Goal: Transaction & Acquisition: Download file/media

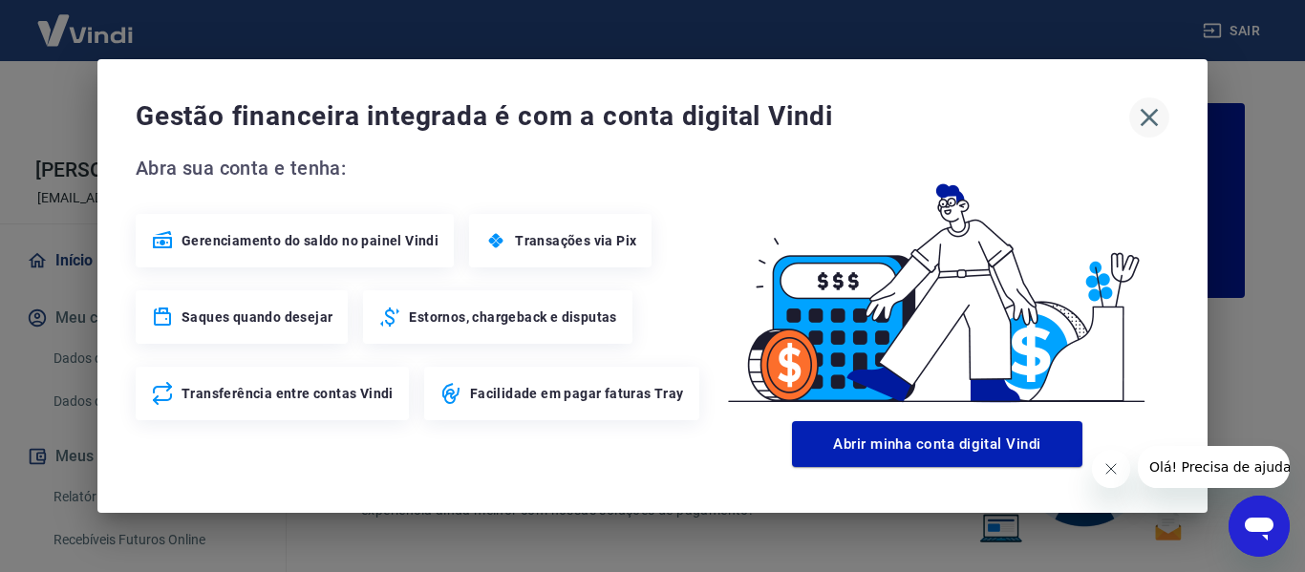
click at [1147, 121] on icon "button" at bounding box center [1149, 117] width 31 height 31
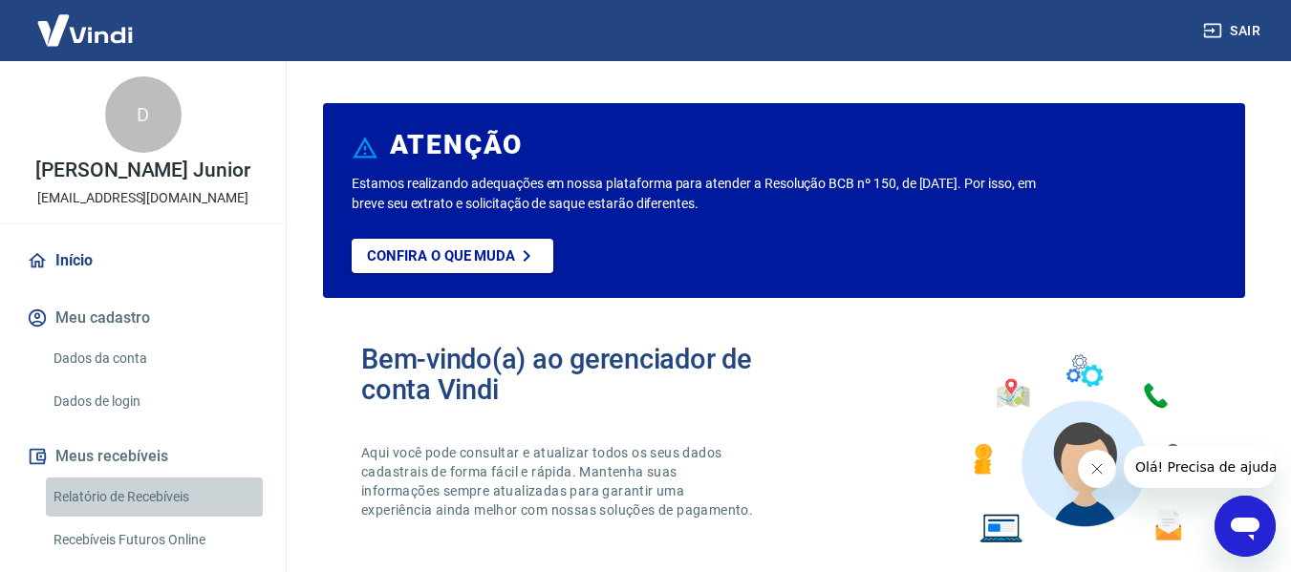
click at [192, 492] on link "Relatório de Recebíveis" at bounding box center [154, 497] width 217 height 39
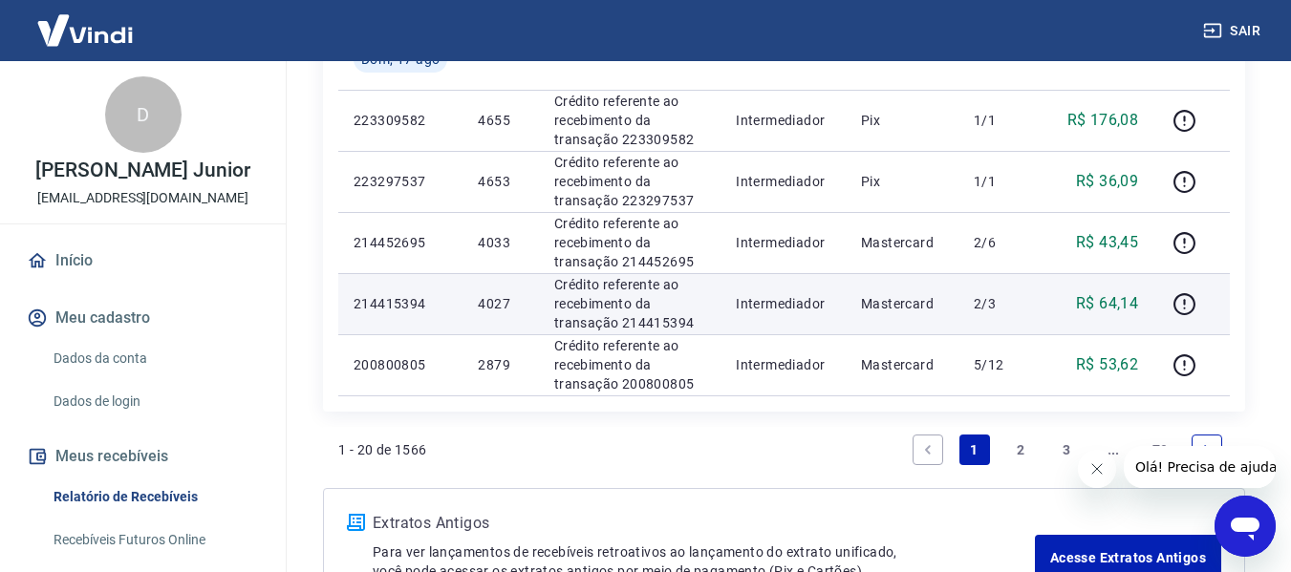
scroll to position [1529, 0]
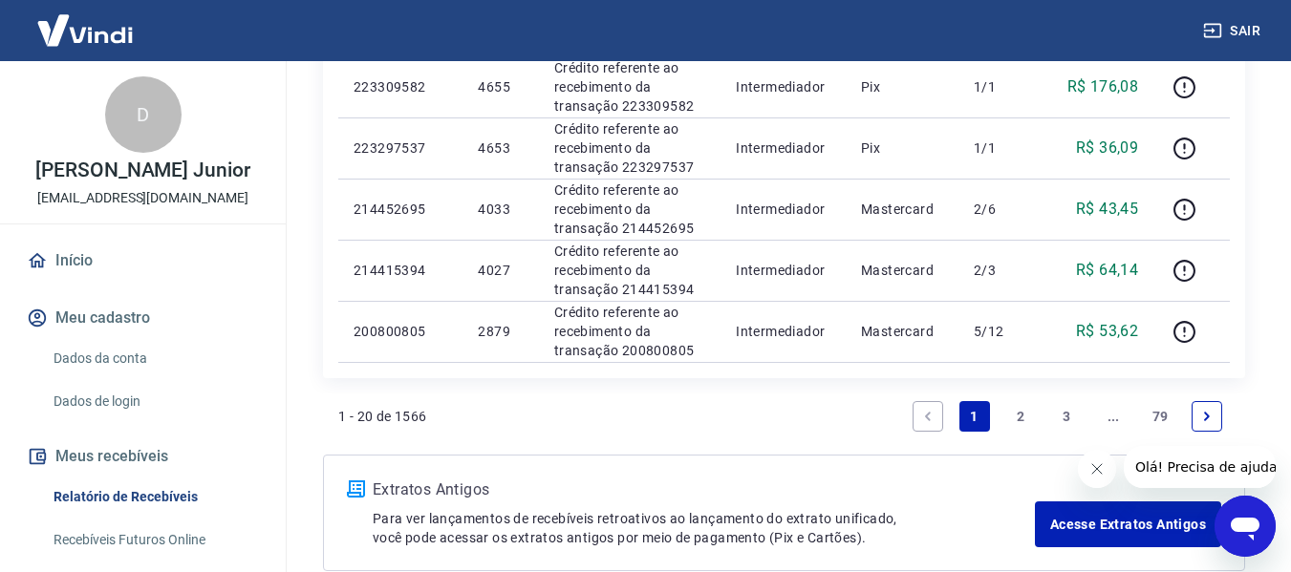
click at [1024, 411] on link "2" at bounding box center [1020, 416] width 31 height 31
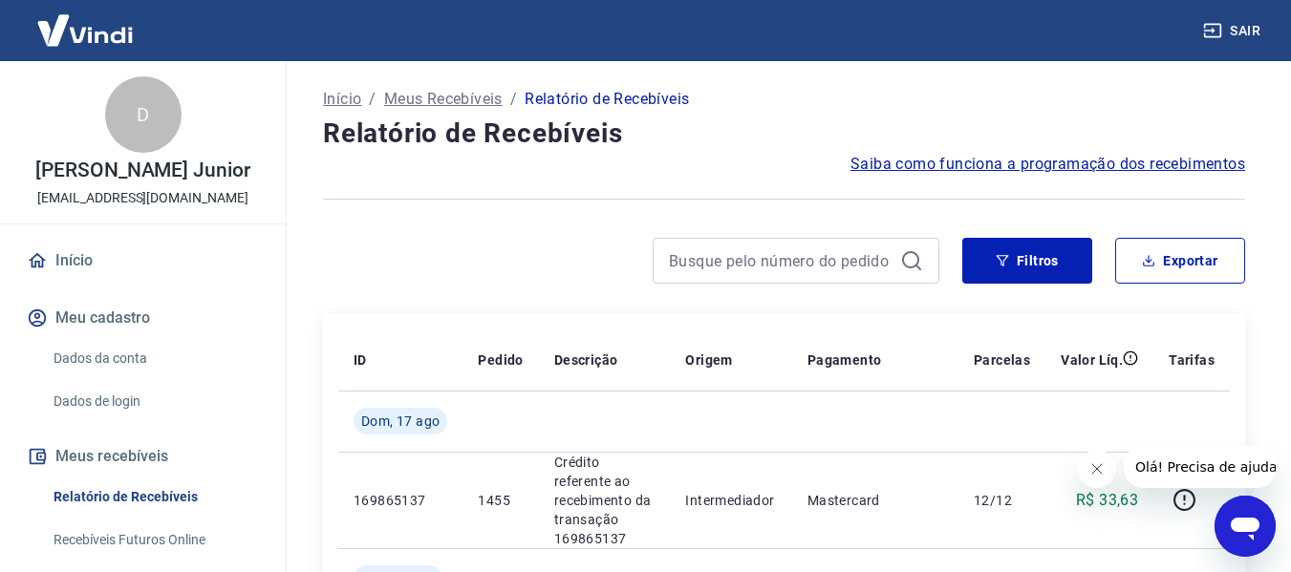
click at [1112, 471] on button "Fechar mensagem da empresa" at bounding box center [1096, 469] width 38 height 38
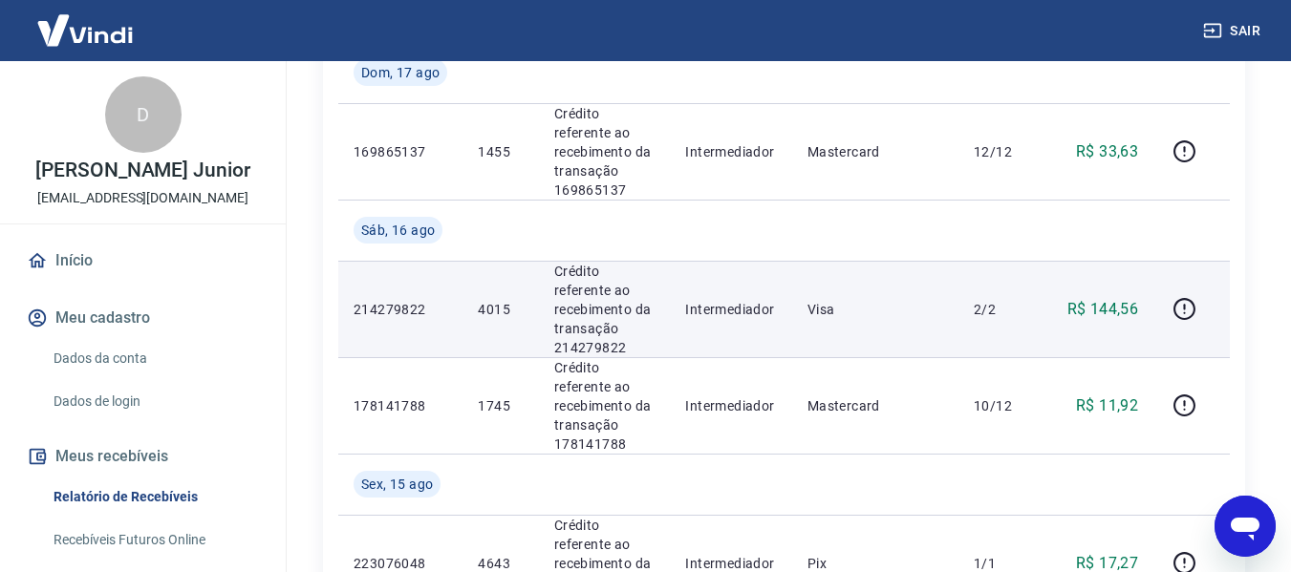
scroll to position [382, 0]
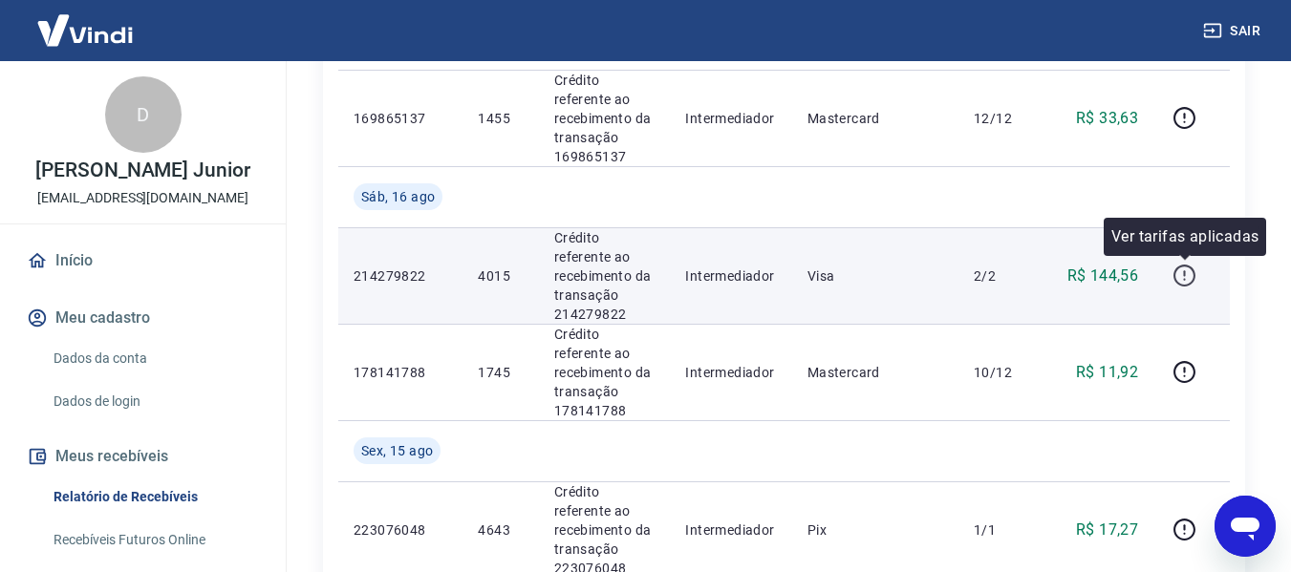
click at [1182, 281] on icon "button" at bounding box center [1184, 276] width 24 height 24
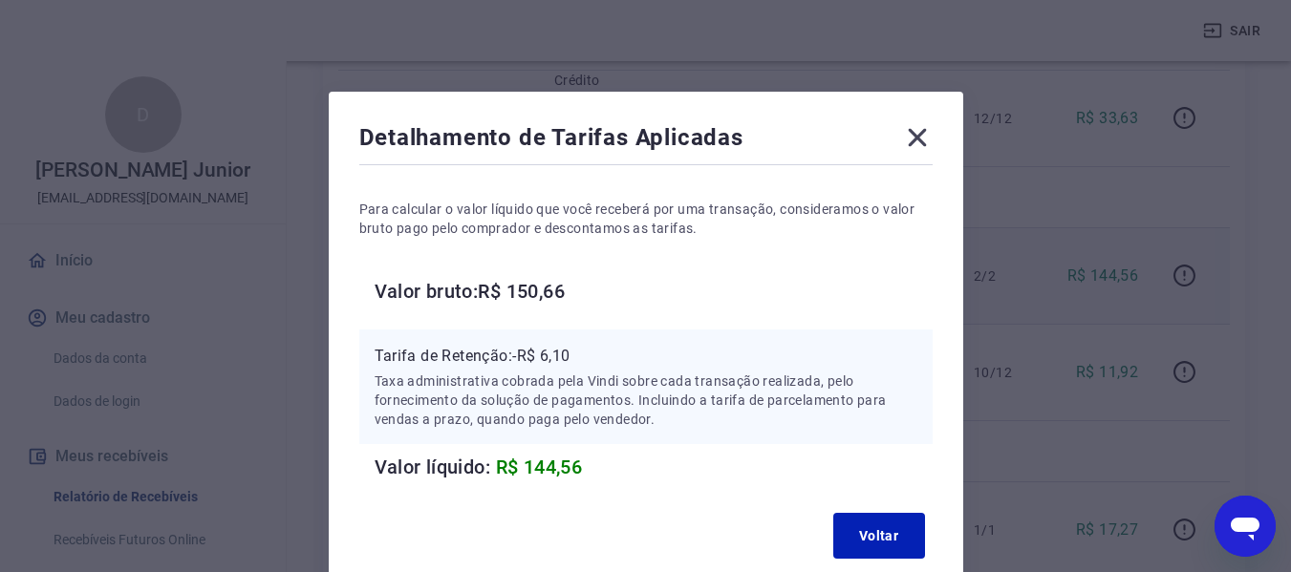
click at [922, 135] on icon at bounding box center [917, 137] width 31 height 31
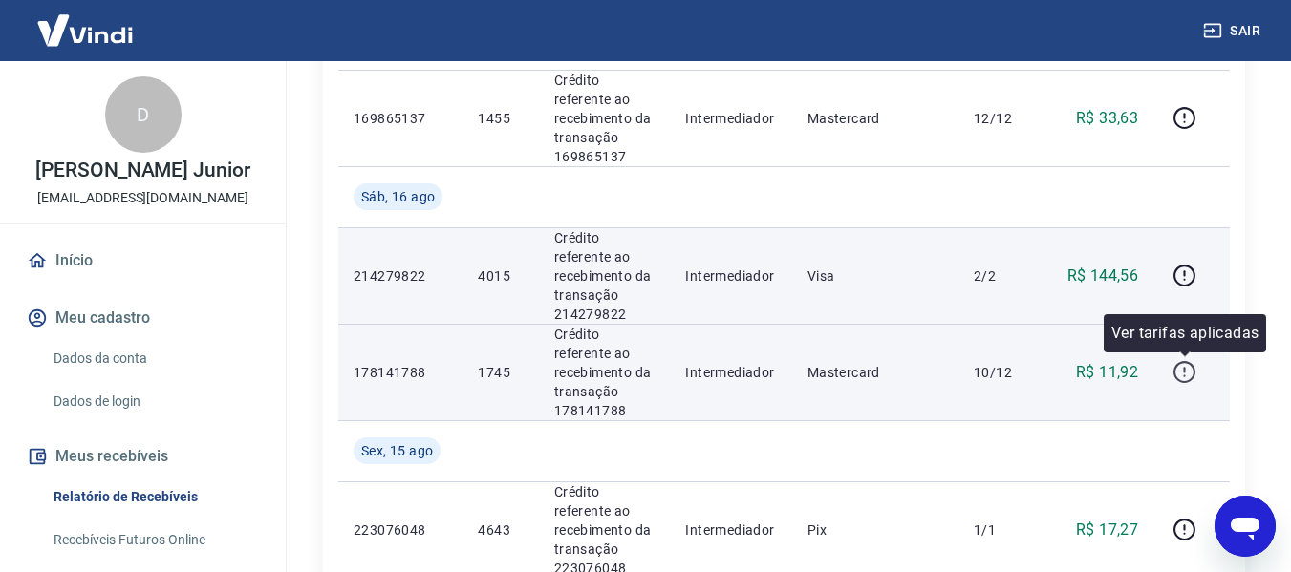
click at [1179, 372] on icon "button" at bounding box center [1184, 372] width 24 height 24
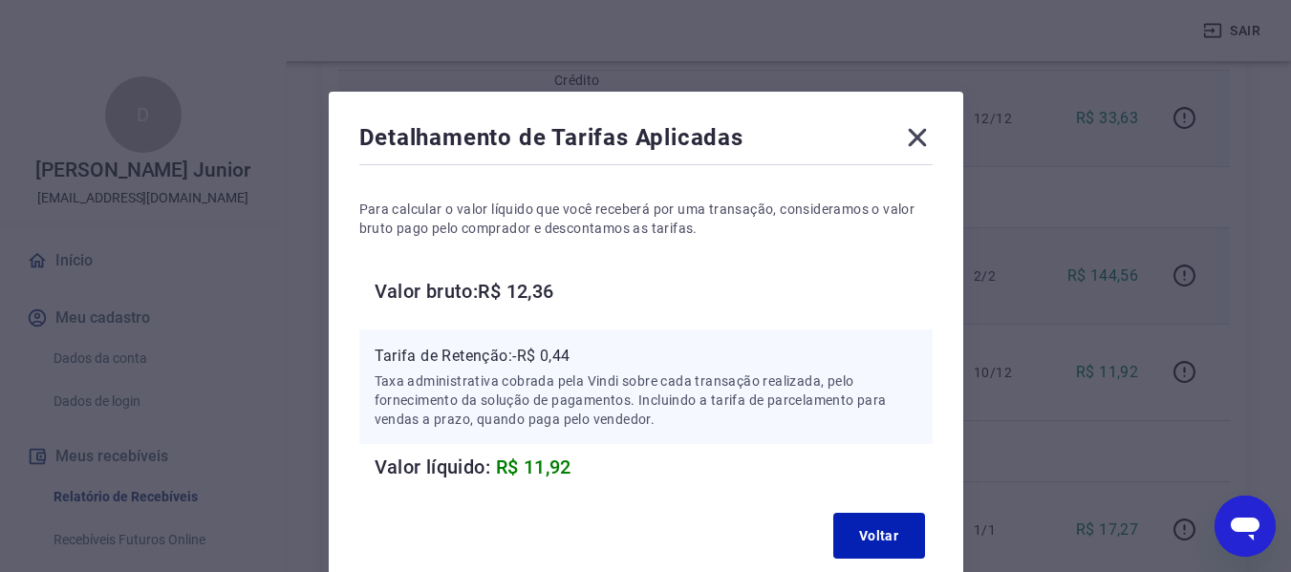
click at [915, 147] on icon at bounding box center [917, 137] width 31 height 31
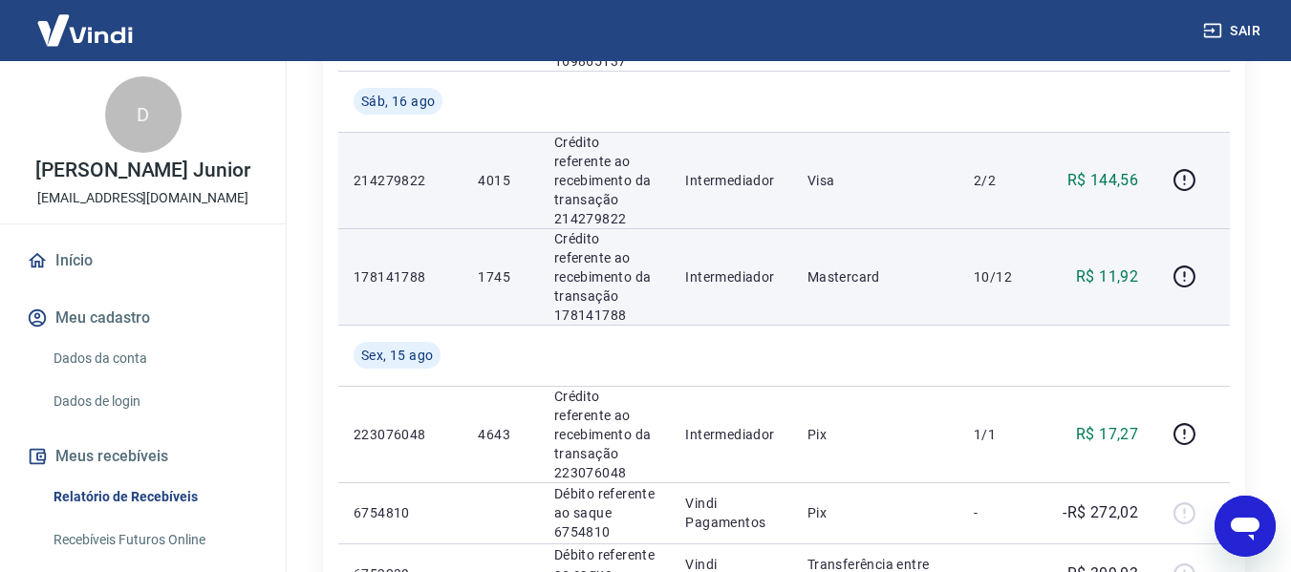
scroll to position [0, 0]
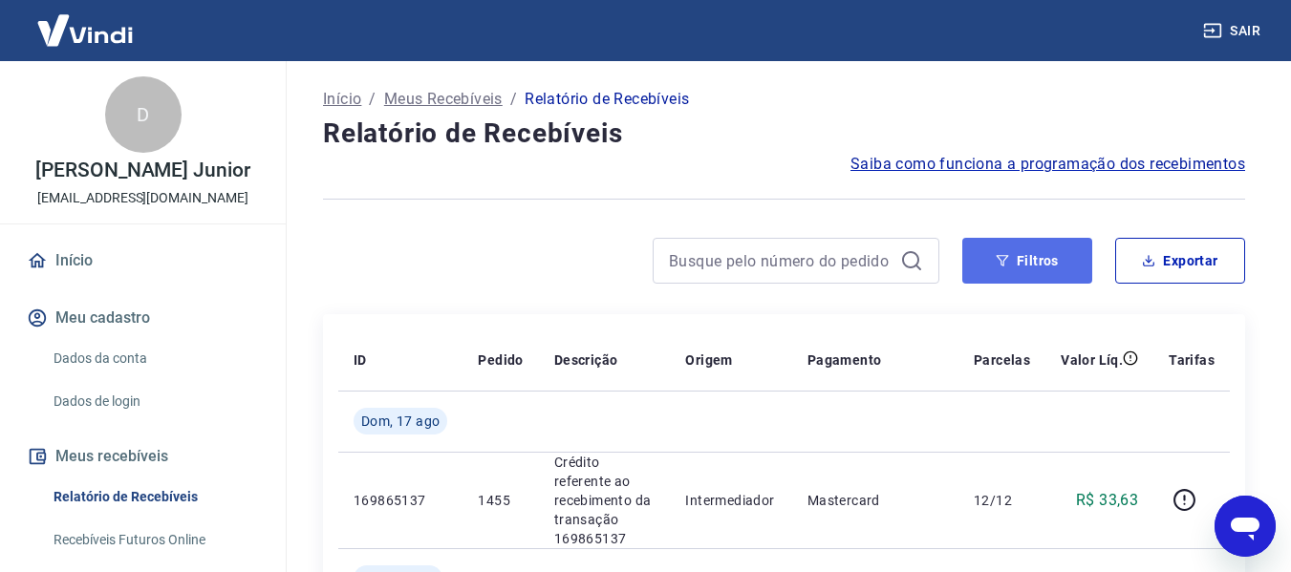
click at [998, 263] on icon "button" at bounding box center [1002, 260] width 13 height 13
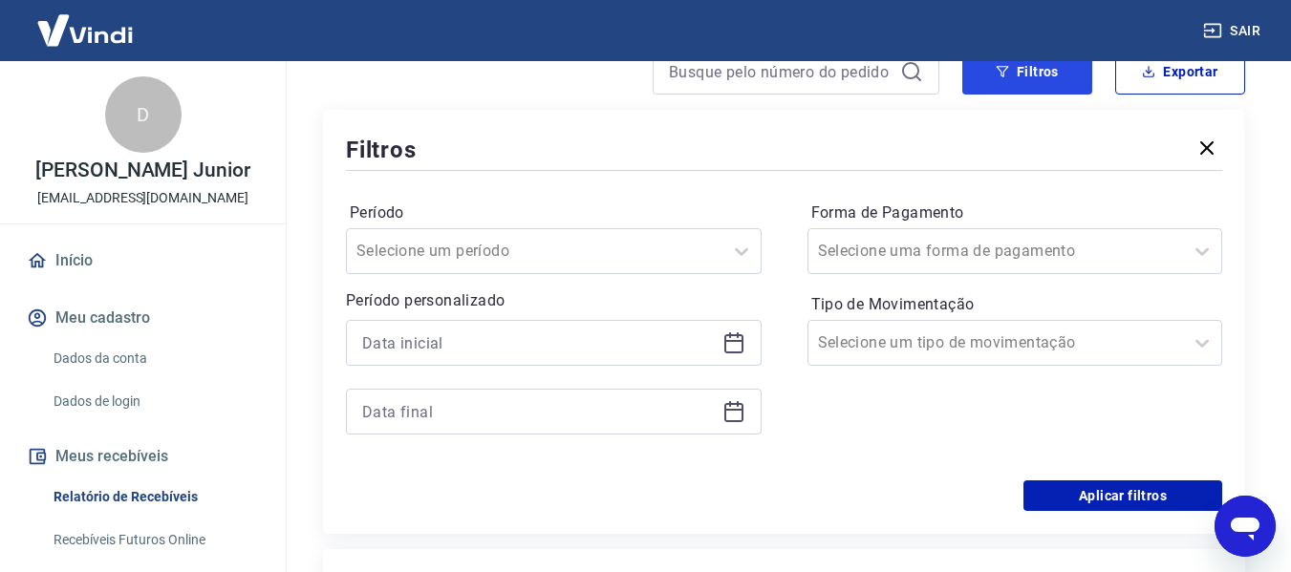
scroll to position [191, 0]
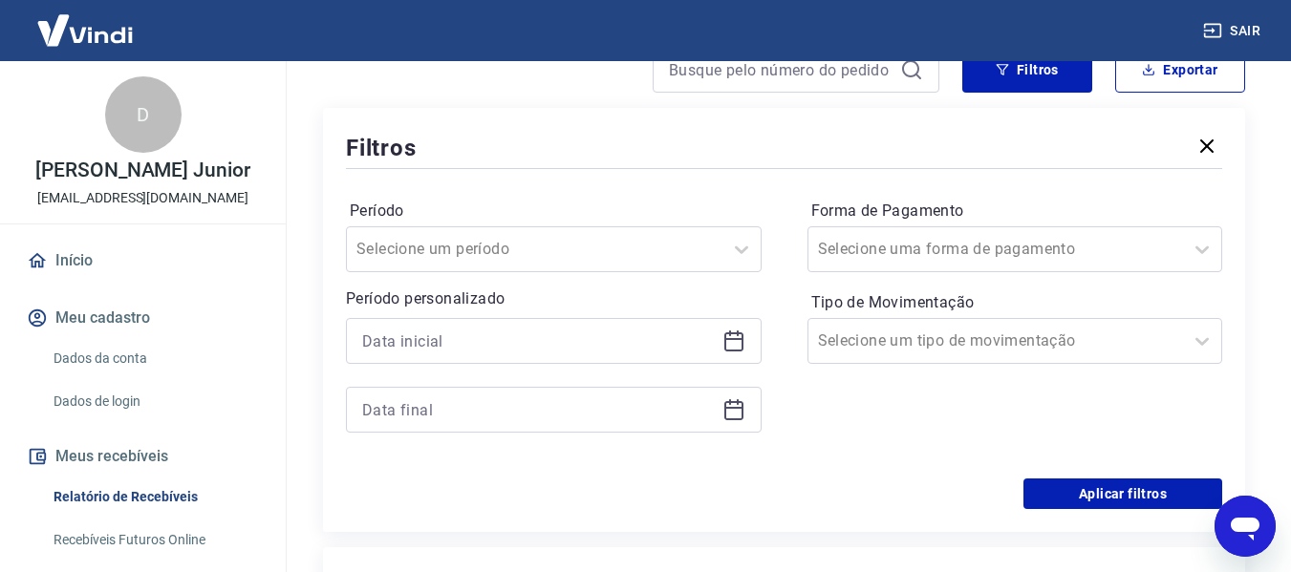
click at [738, 336] on icon at bounding box center [733, 341] width 23 height 23
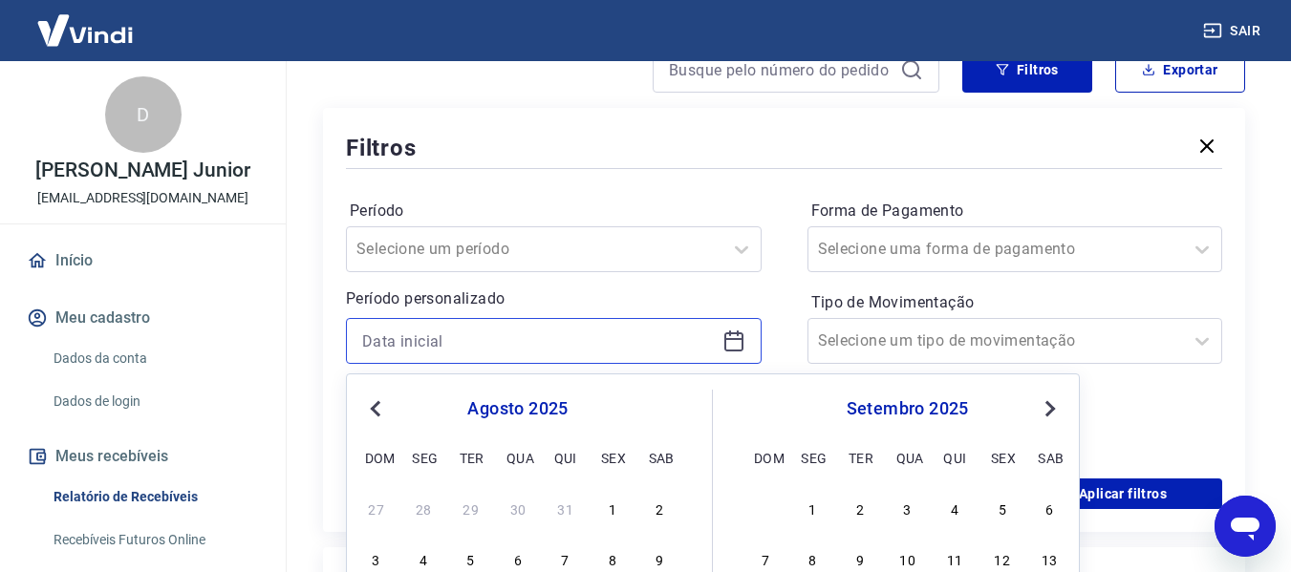
scroll to position [382, 0]
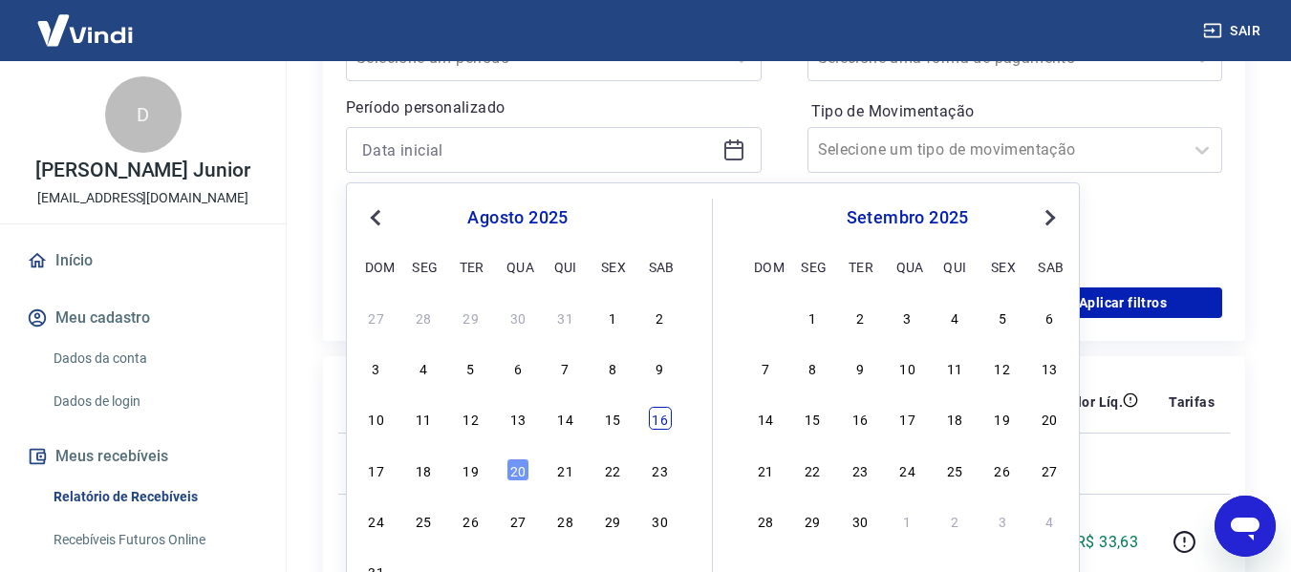
click at [661, 418] on div "16" at bounding box center [660, 418] width 23 height 23
type input "[DATE]"
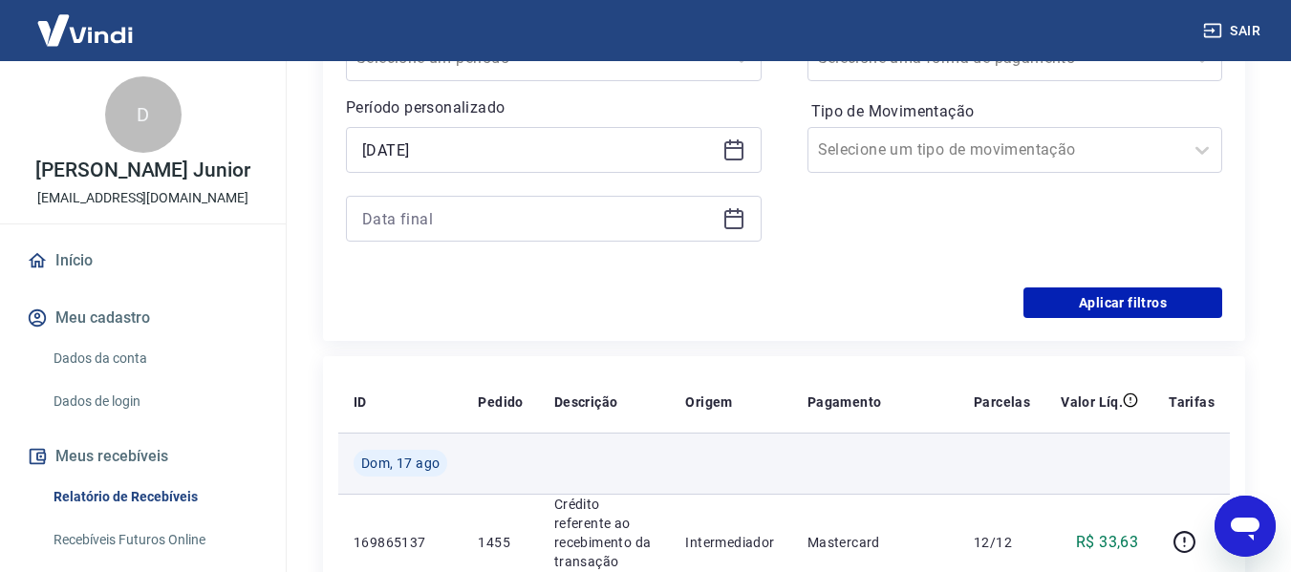
click at [468, 465] on td at bounding box center [499, 463] width 75 height 61
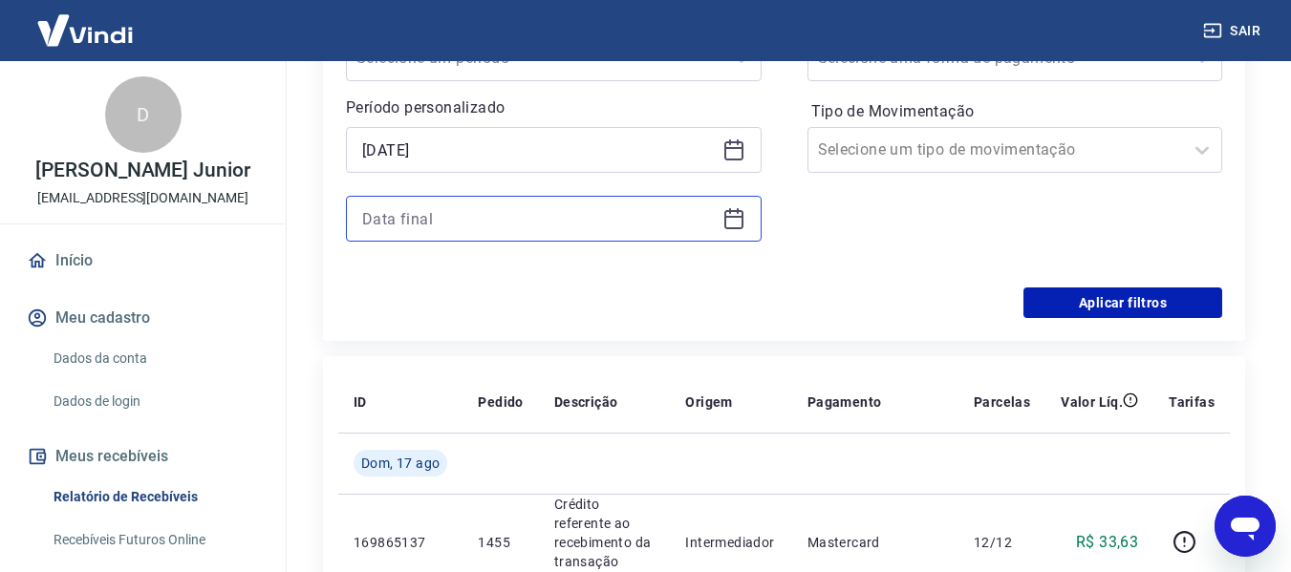
click at [708, 226] on input at bounding box center [538, 218] width 353 height 29
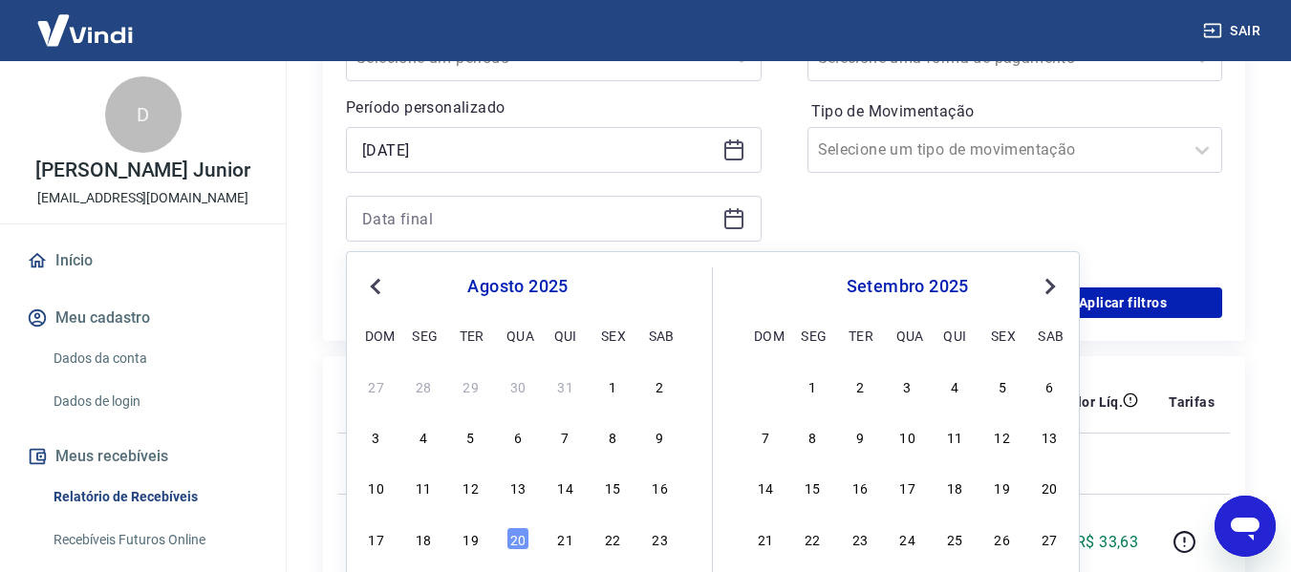
click at [728, 226] on icon at bounding box center [733, 218] width 23 height 23
click at [477, 541] on div "19" at bounding box center [471, 538] width 23 height 23
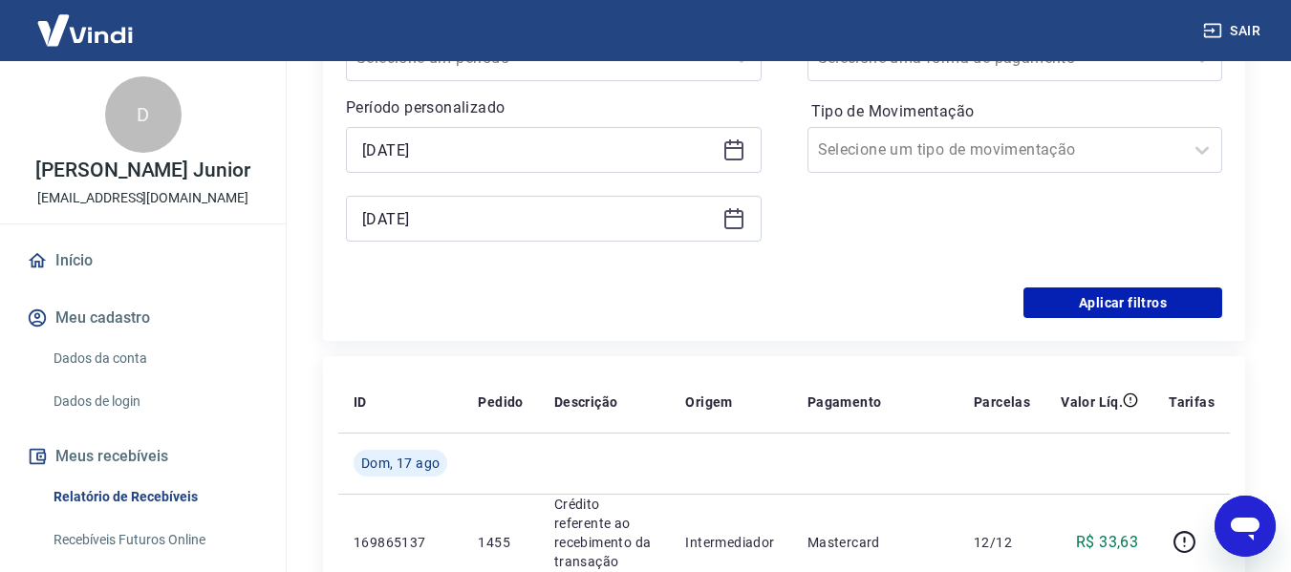
type input "[DATE]"
click at [1048, 310] on button "Aplicar filtros" at bounding box center [1122, 303] width 199 height 31
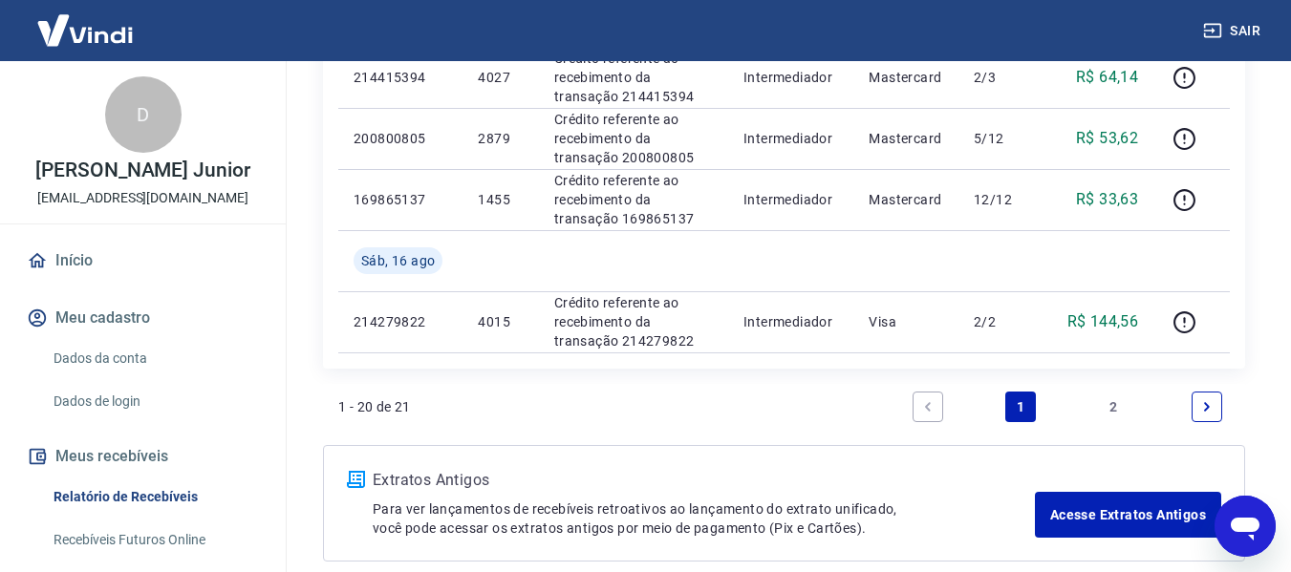
scroll to position [1537, 0]
click at [1103, 407] on link "2" at bounding box center [1114, 408] width 31 height 31
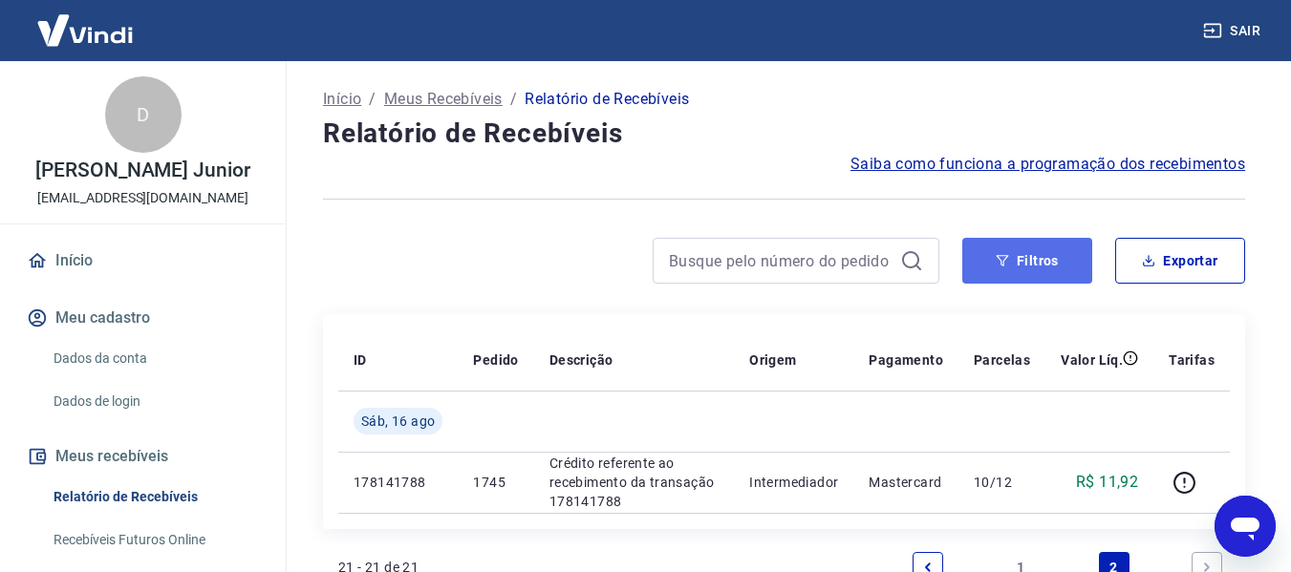
click at [993, 245] on button "Filtros" at bounding box center [1027, 261] width 130 height 46
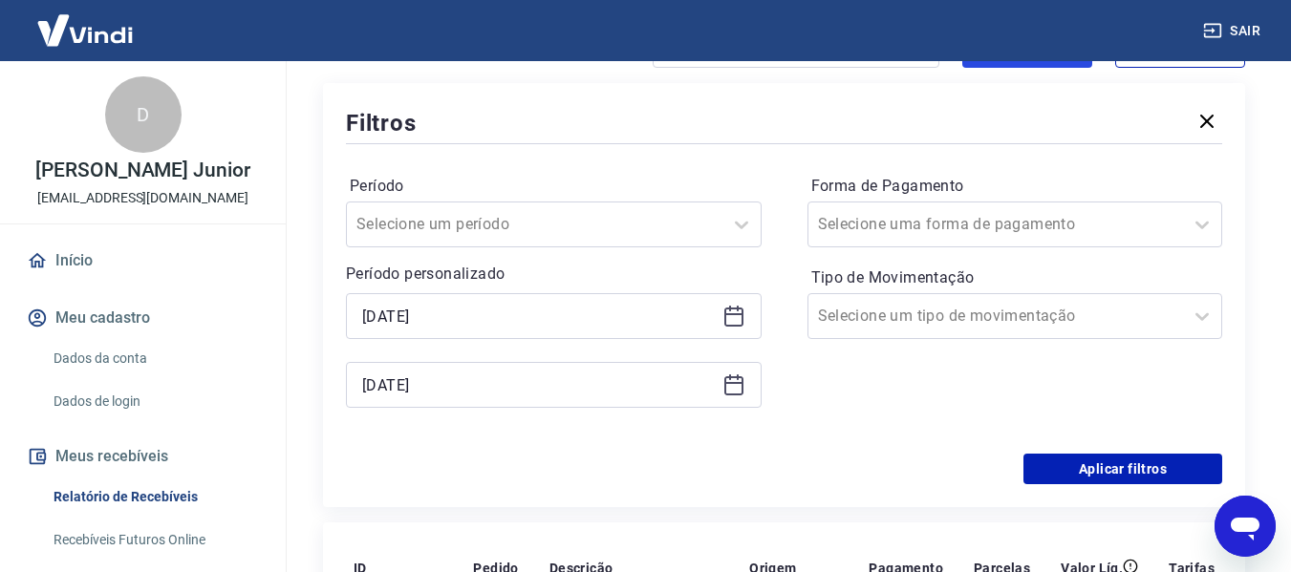
scroll to position [287, 0]
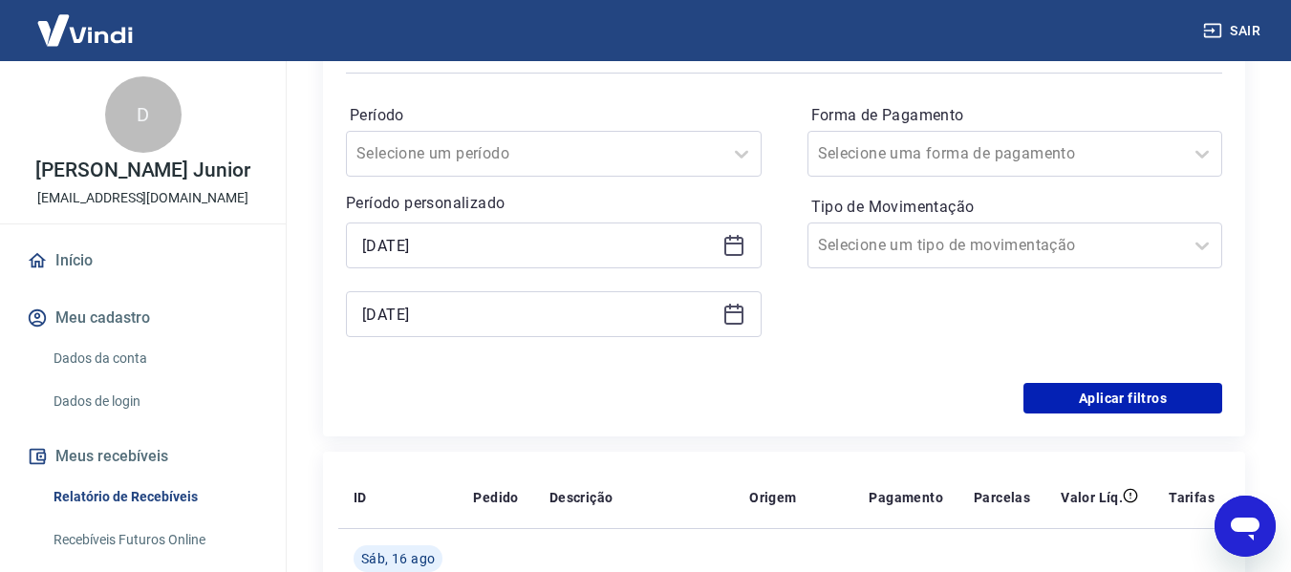
click at [731, 313] on icon at bounding box center [733, 312] width 19 height 2
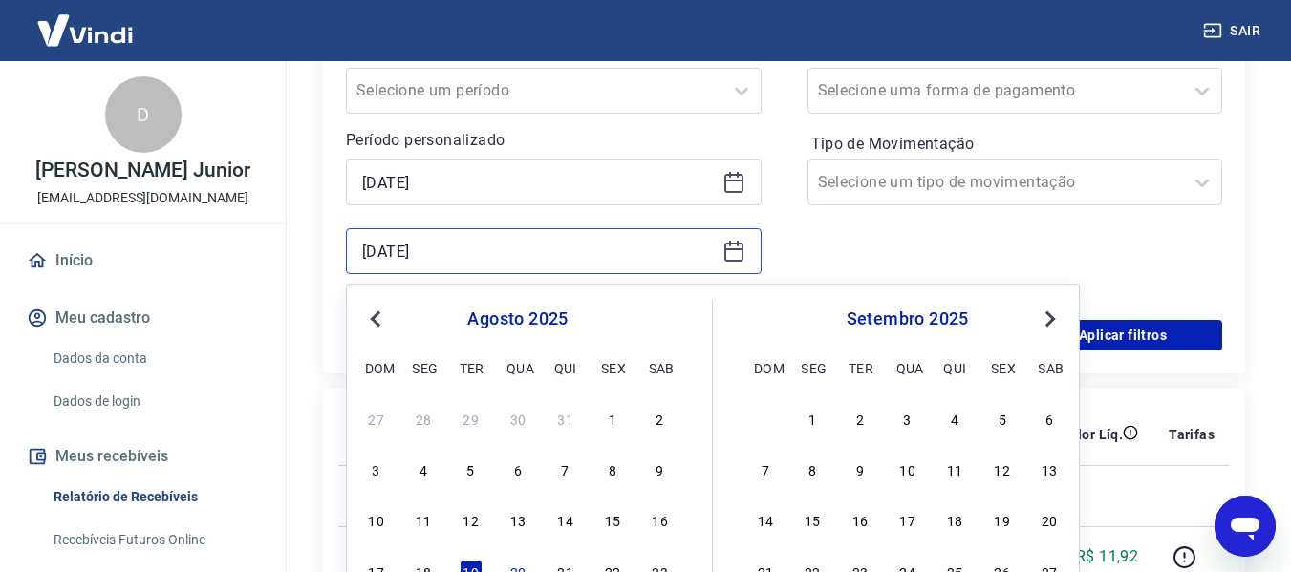
scroll to position [382, 0]
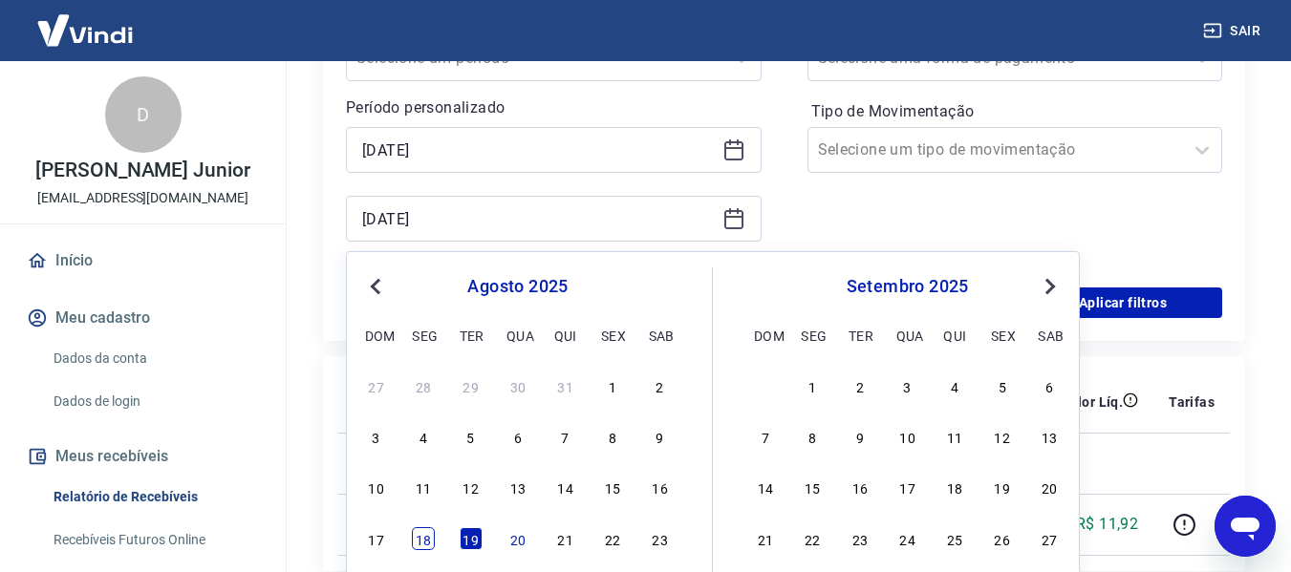
click at [421, 538] on div "18" at bounding box center [423, 538] width 23 height 23
type input "[DATE]"
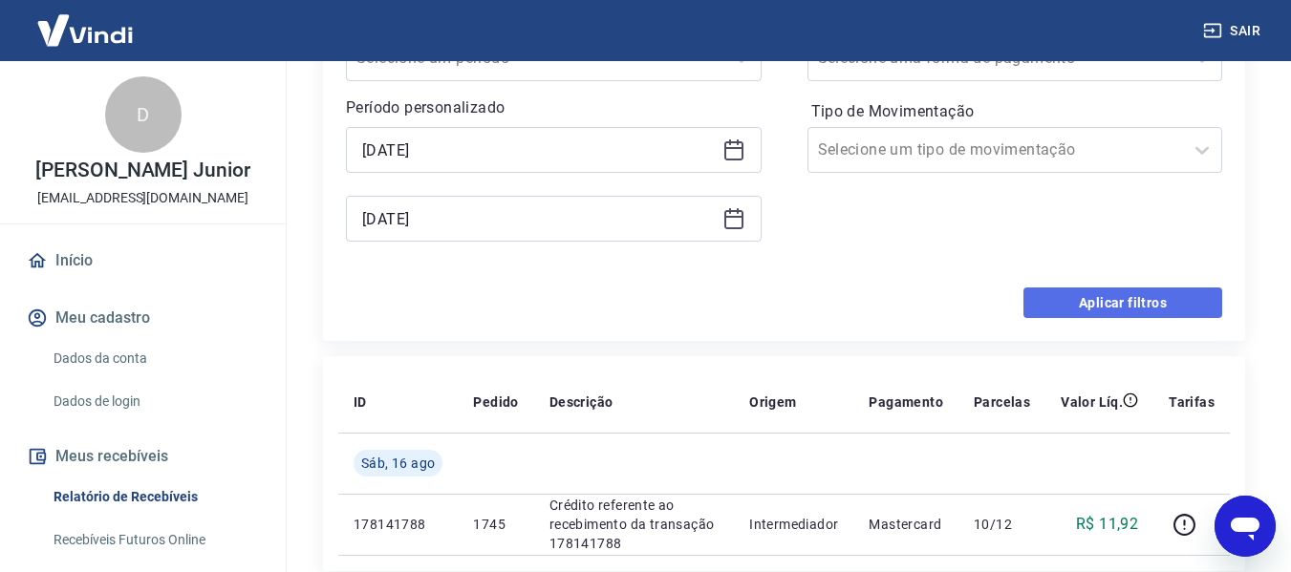
click at [1090, 310] on button "Aplicar filtros" at bounding box center [1122, 303] width 199 height 31
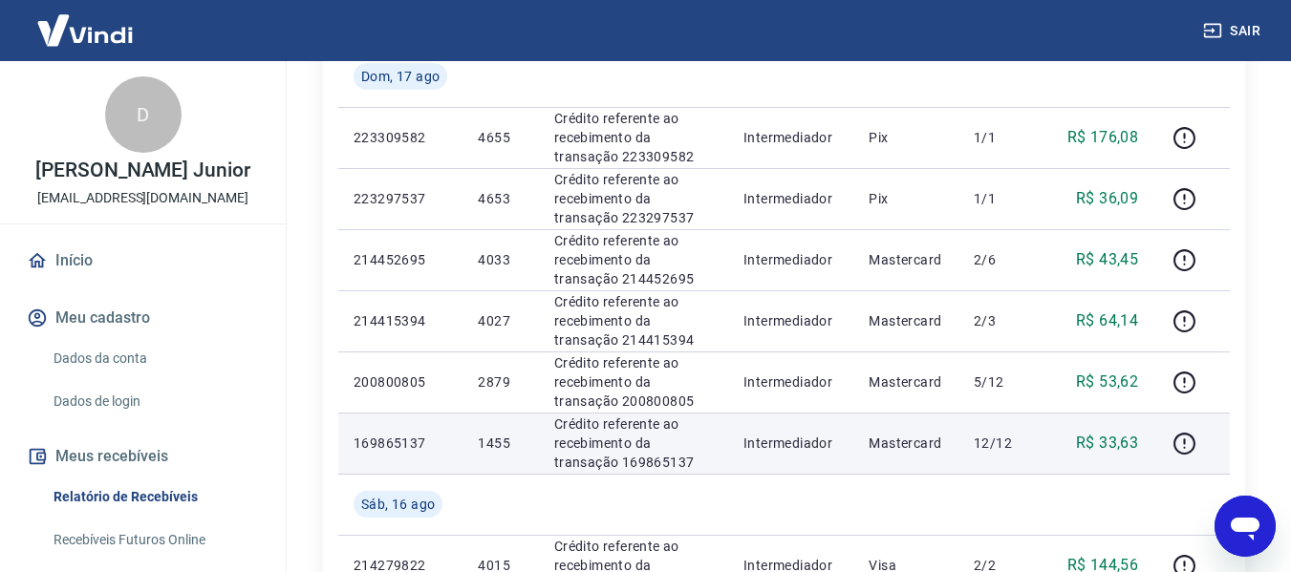
scroll to position [955, 0]
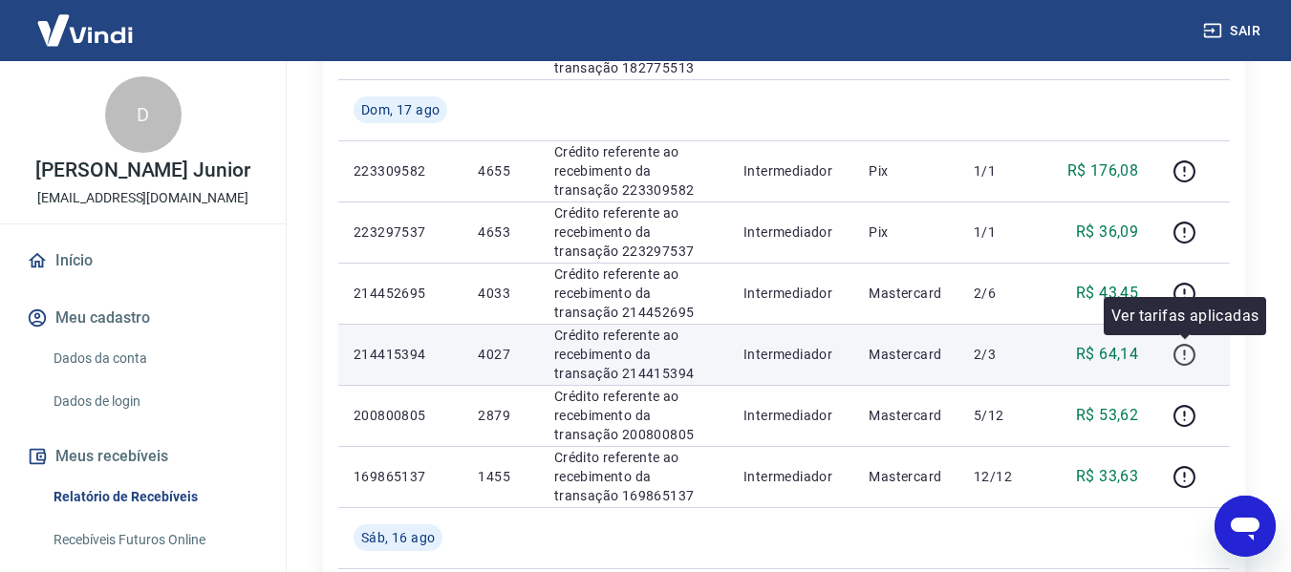
click at [1175, 350] on icon "button" at bounding box center [1184, 355] width 24 height 24
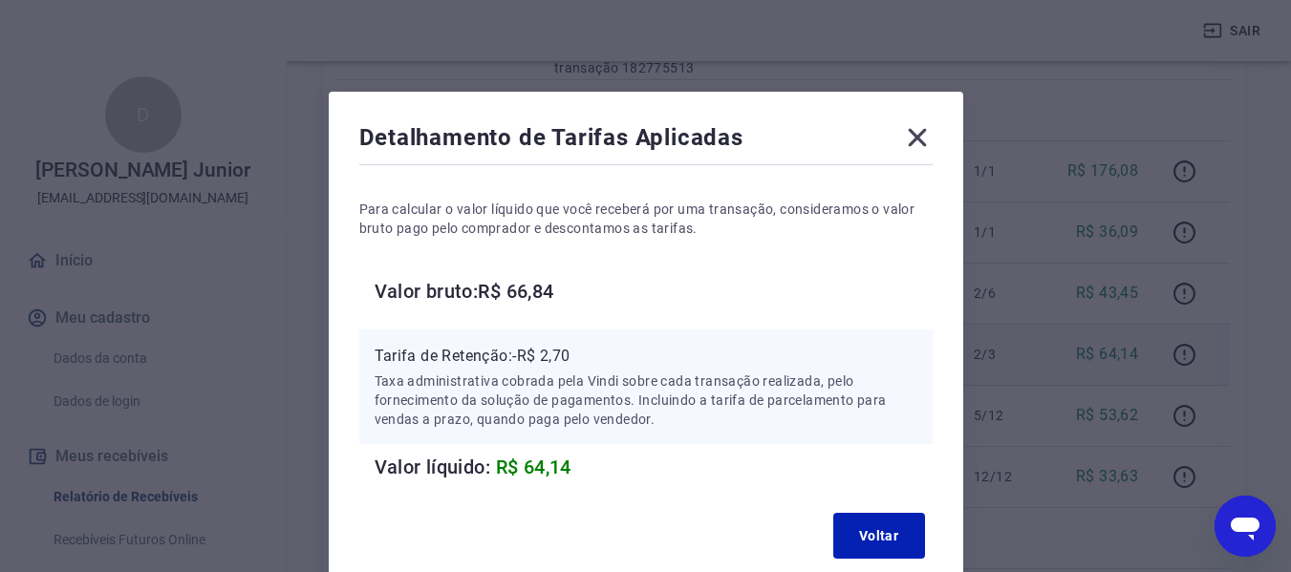
click at [917, 139] on icon at bounding box center [917, 138] width 18 height 18
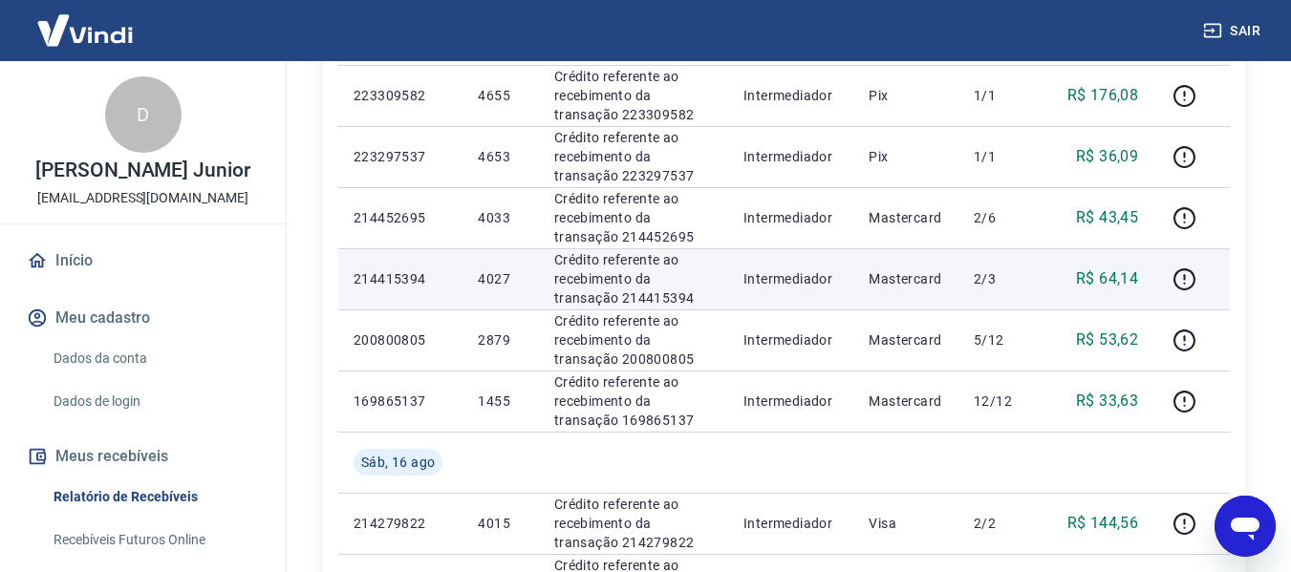
scroll to position [1051, 0]
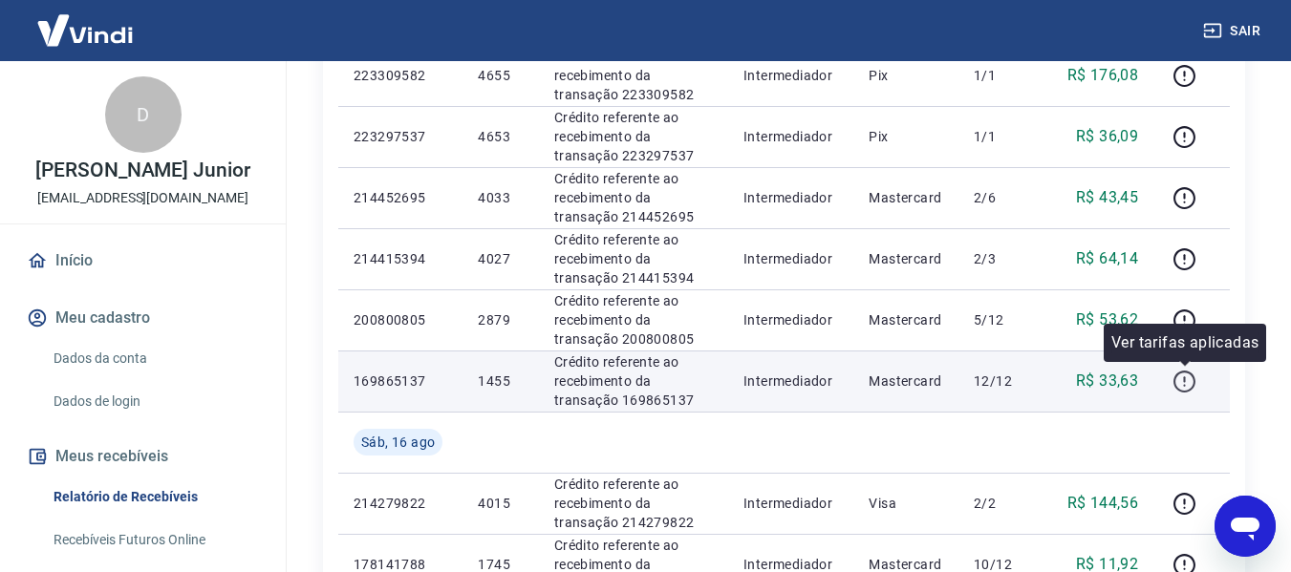
click at [1183, 378] on icon "button" at bounding box center [1184, 382] width 24 height 24
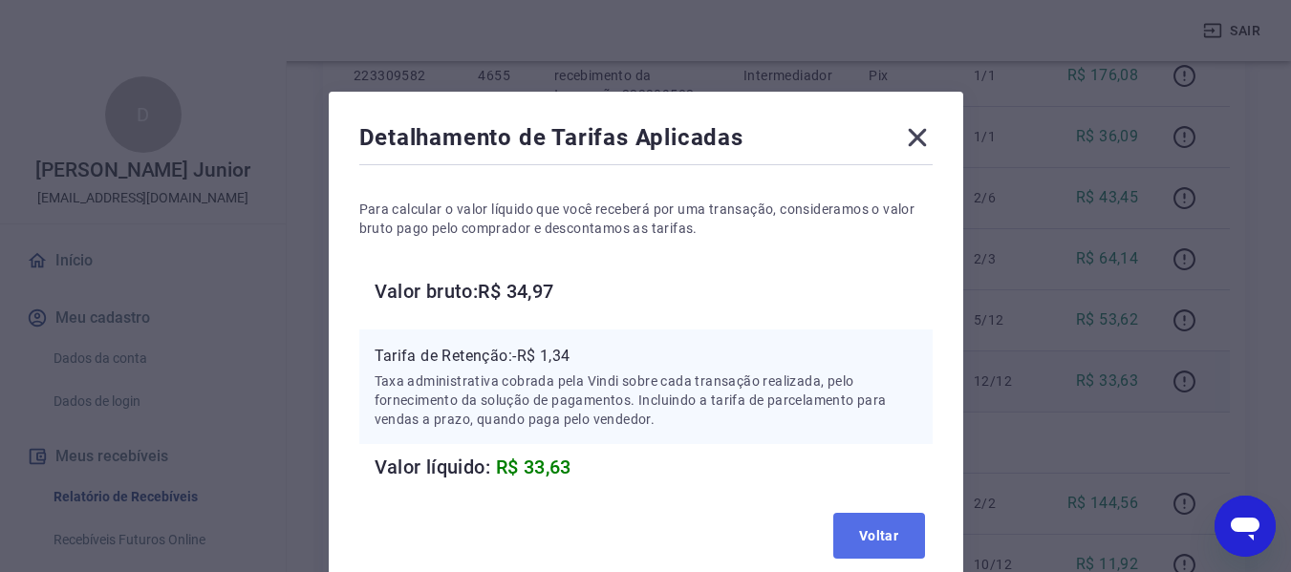
click at [857, 536] on button "Voltar" at bounding box center [879, 536] width 92 height 46
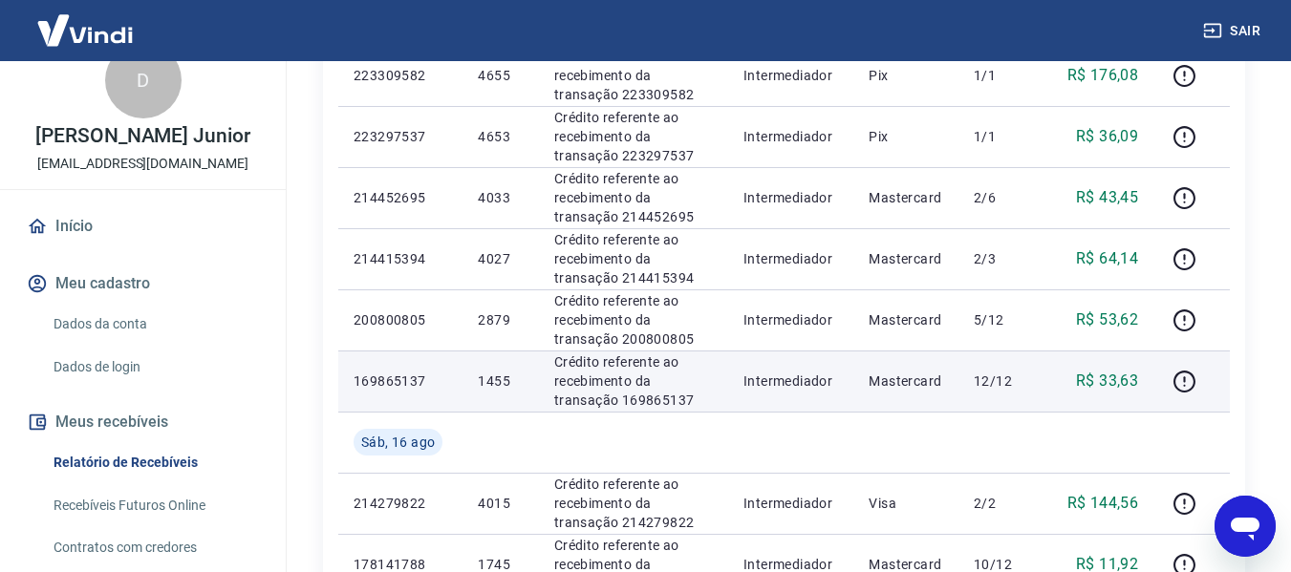
scroll to position [0, 0]
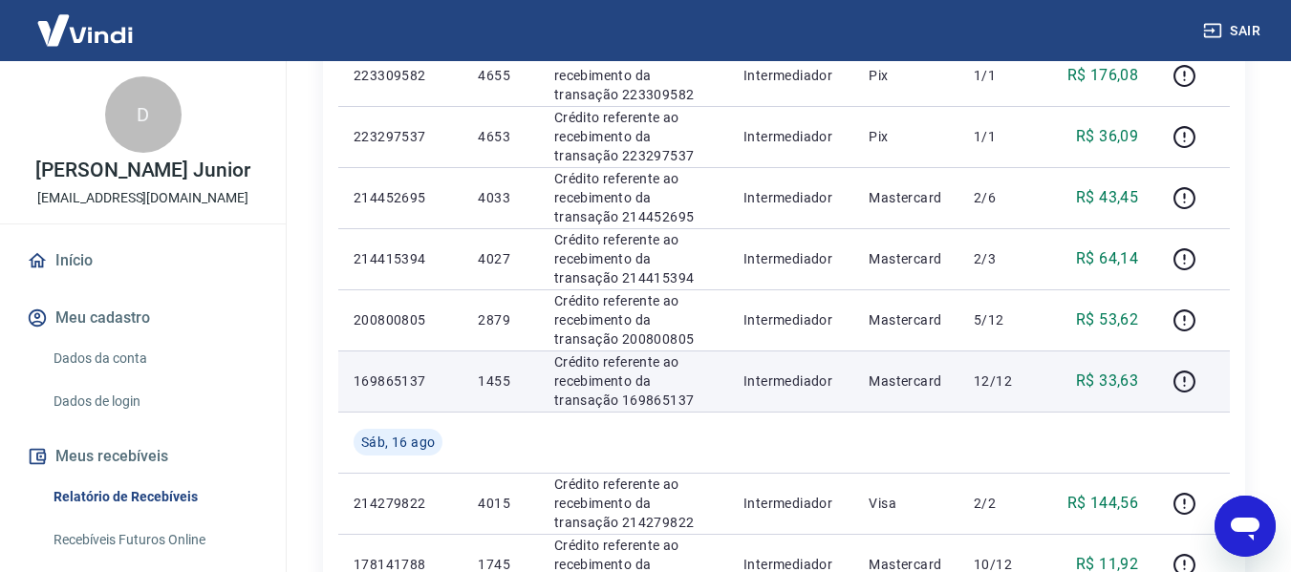
click at [130, 265] on link "Início" at bounding box center [143, 261] width 240 height 42
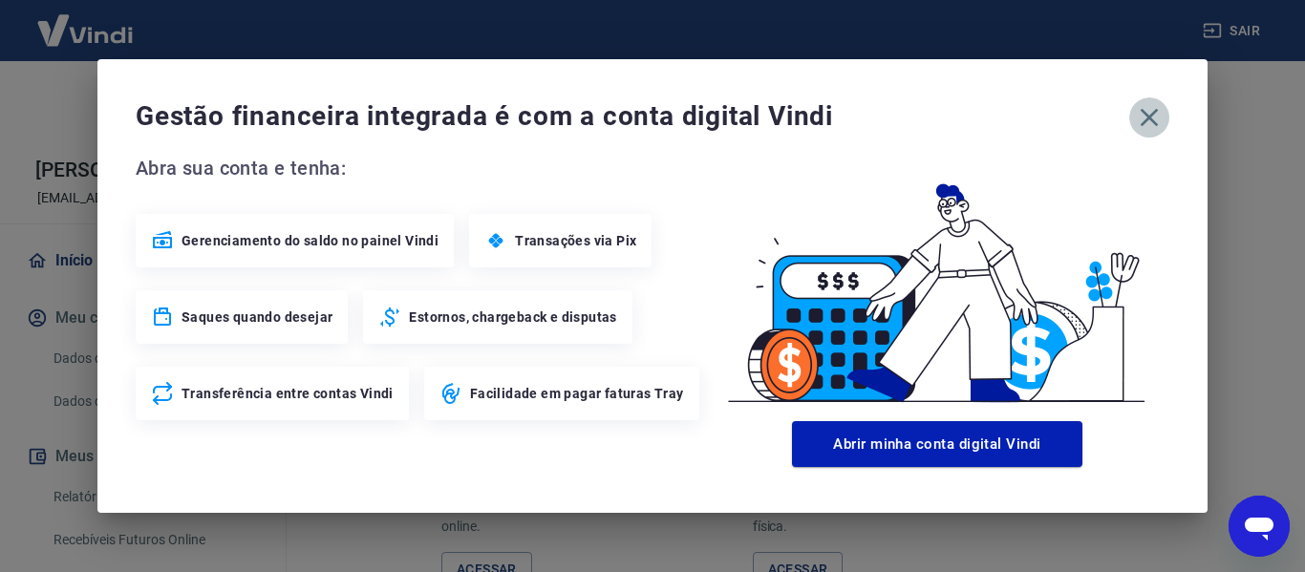
click at [1153, 114] on icon "button" at bounding box center [1150, 118] width 18 height 18
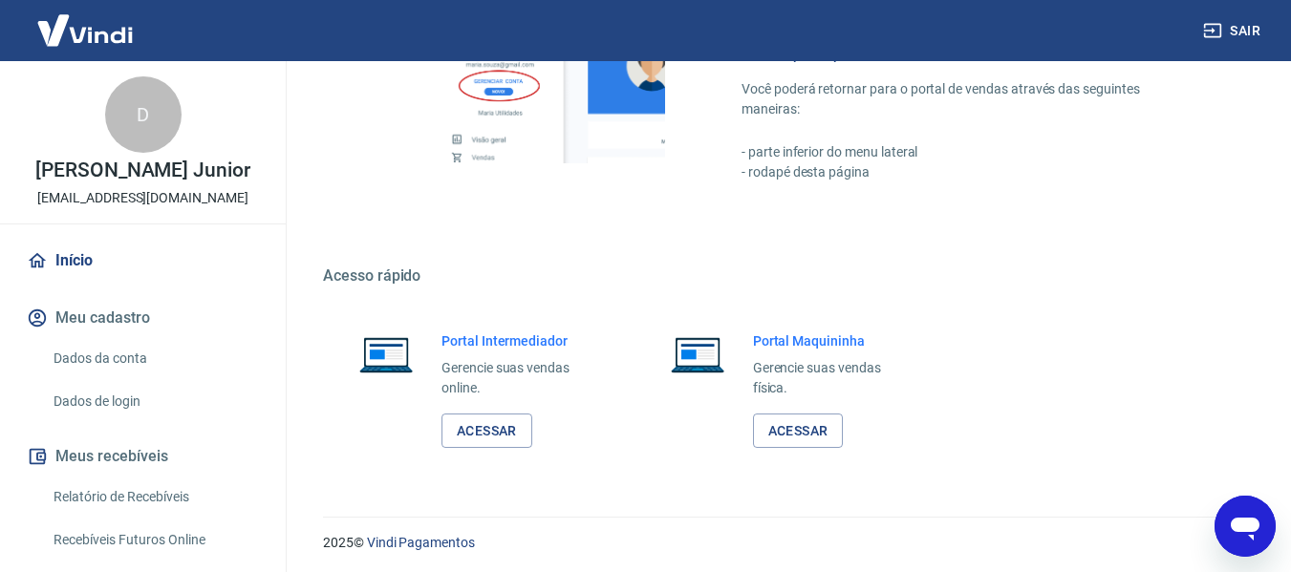
scroll to position [1193, 0]
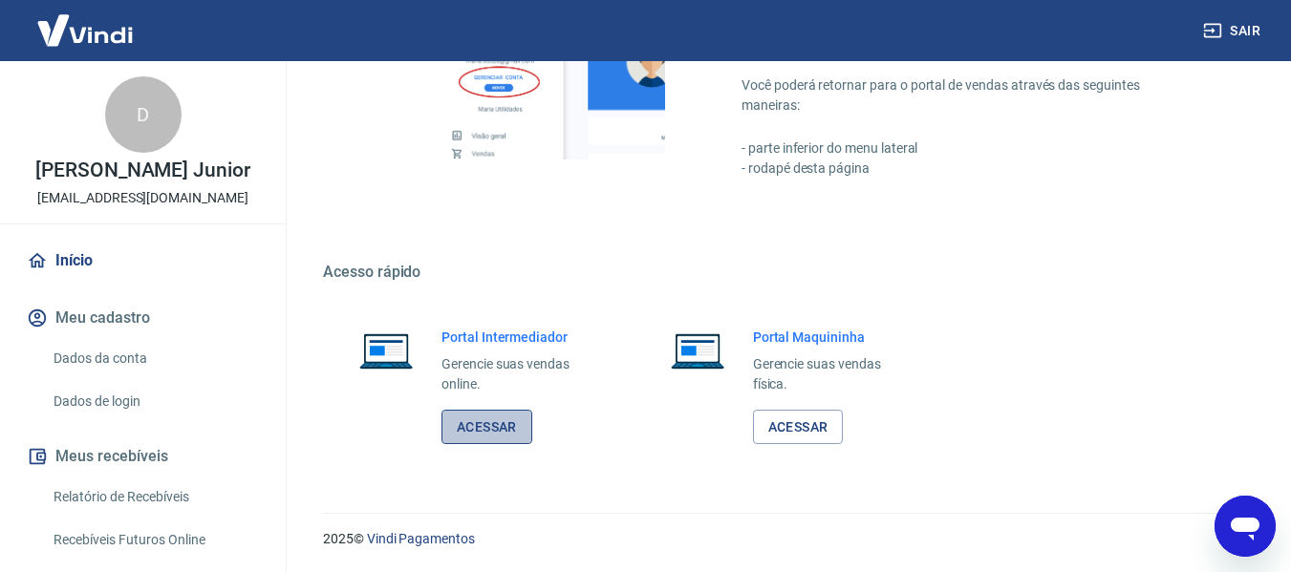
click at [466, 420] on link "Acessar" at bounding box center [486, 427] width 91 height 35
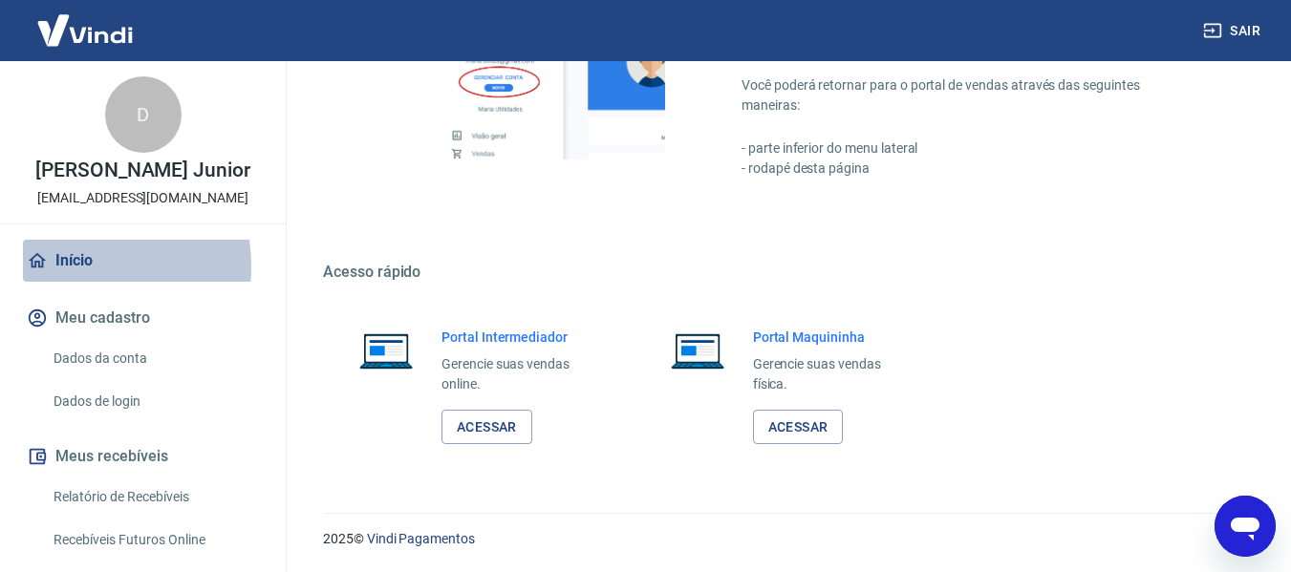
click at [69, 267] on link "Início" at bounding box center [143, 261] width 240 height 42
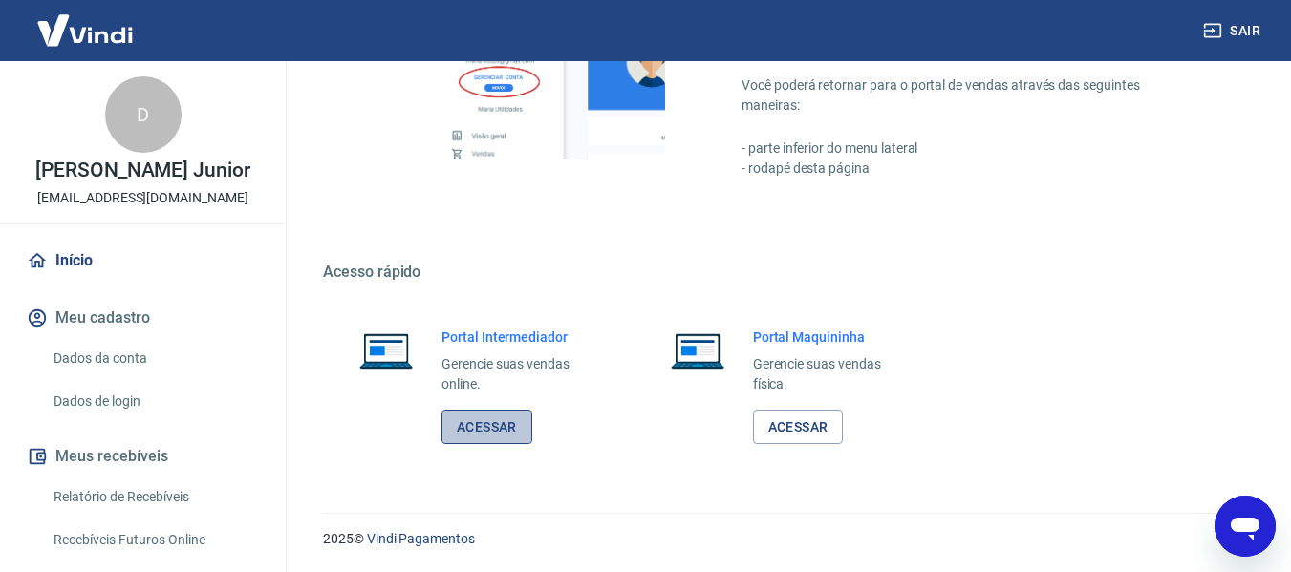
click at [485, 437] on link "Acessar" at bounding box center [486, 427] width 91 height 35
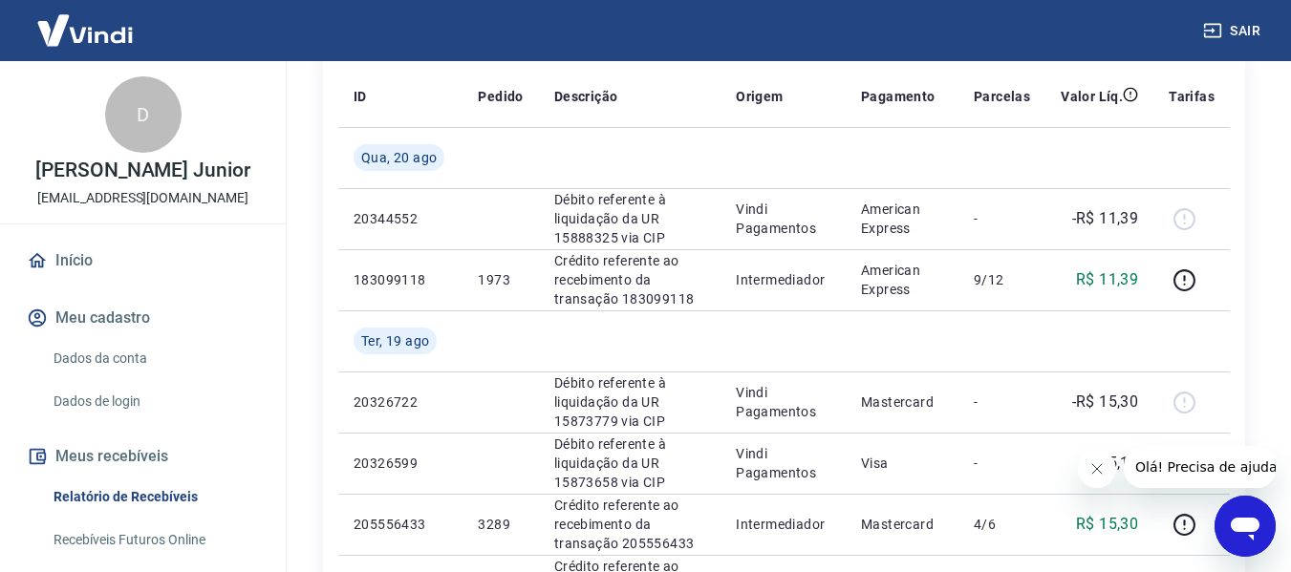
scroll to position [287, 0]
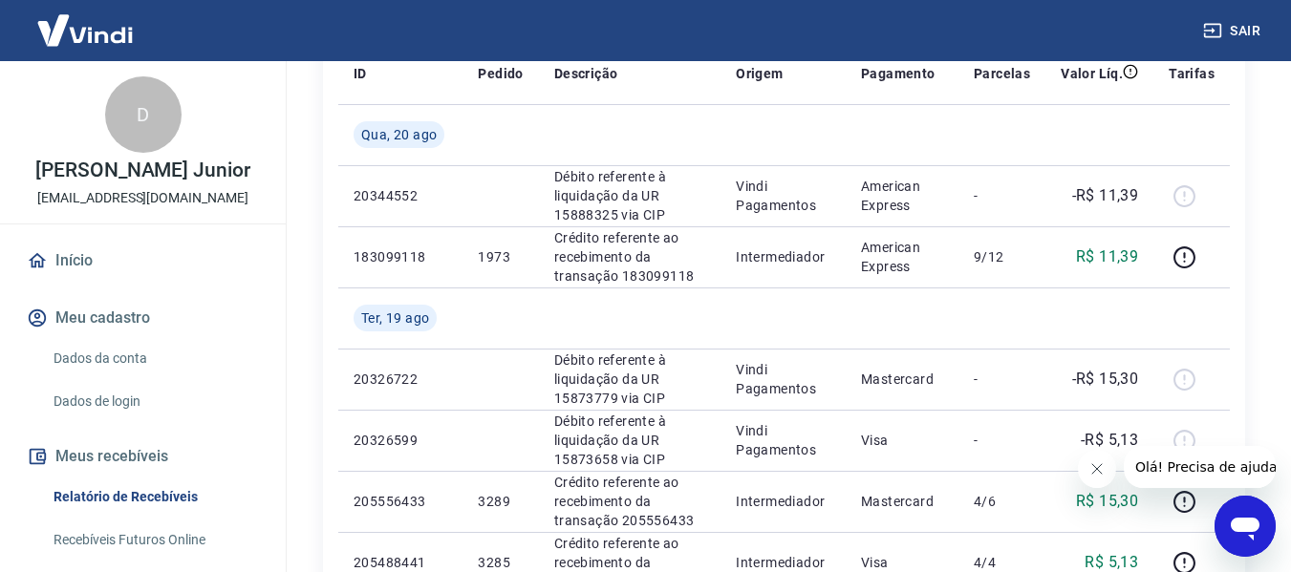
click at [1093, 472] on icon "Fechar mensagem da empresa" at bounding box center [1096, 469] width 10 height 10
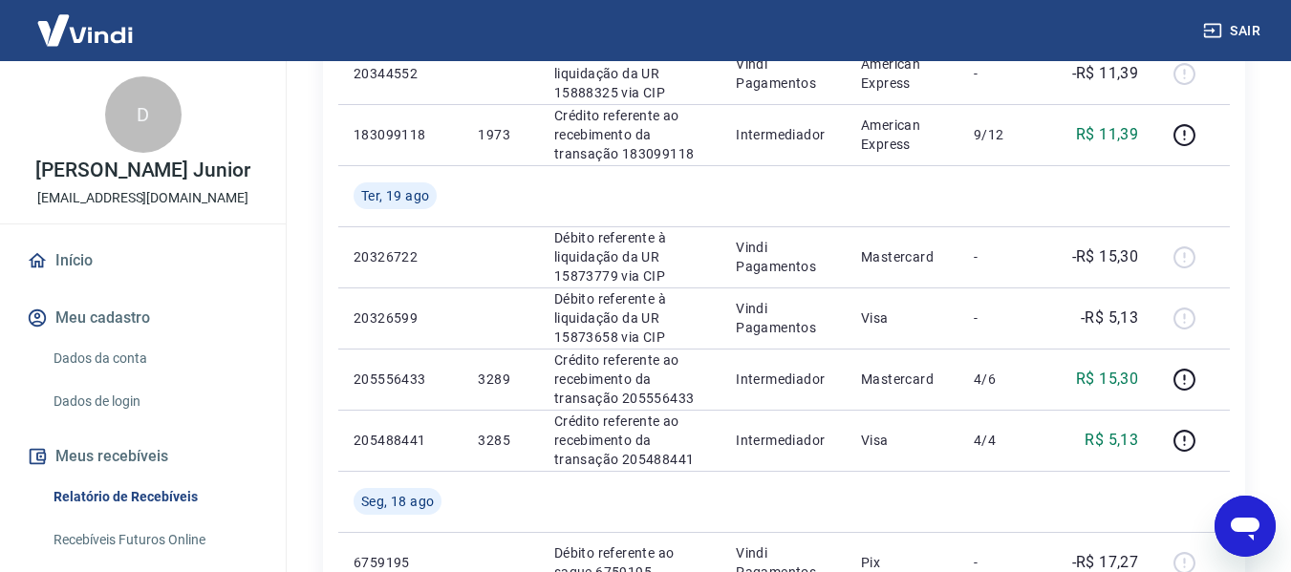
scroll to position [382, 0]
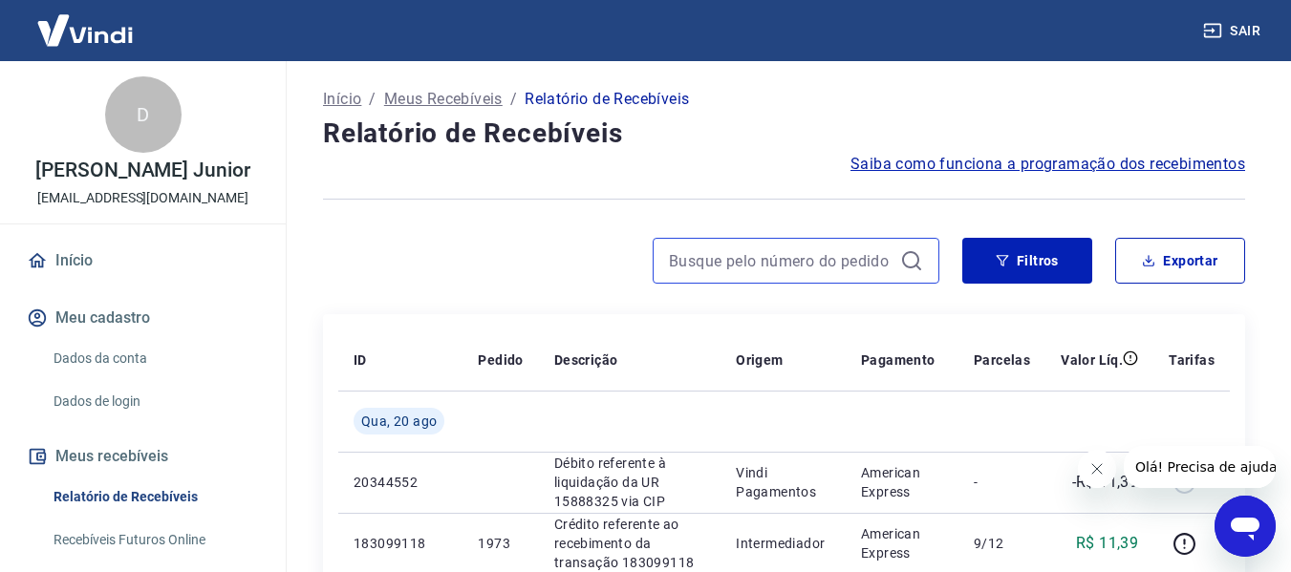
click at [777, 259] on input at bounding box center [781, 260] width 224 height 29
paste input "15842924"
type input "15842924"
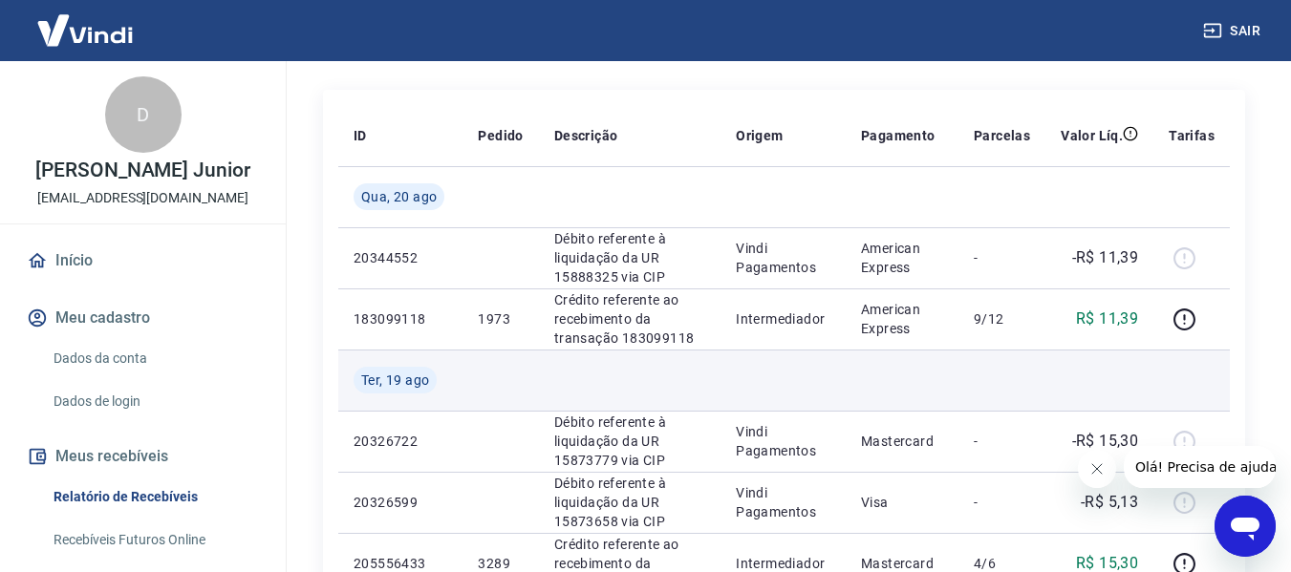
scroll to position [191, 0]
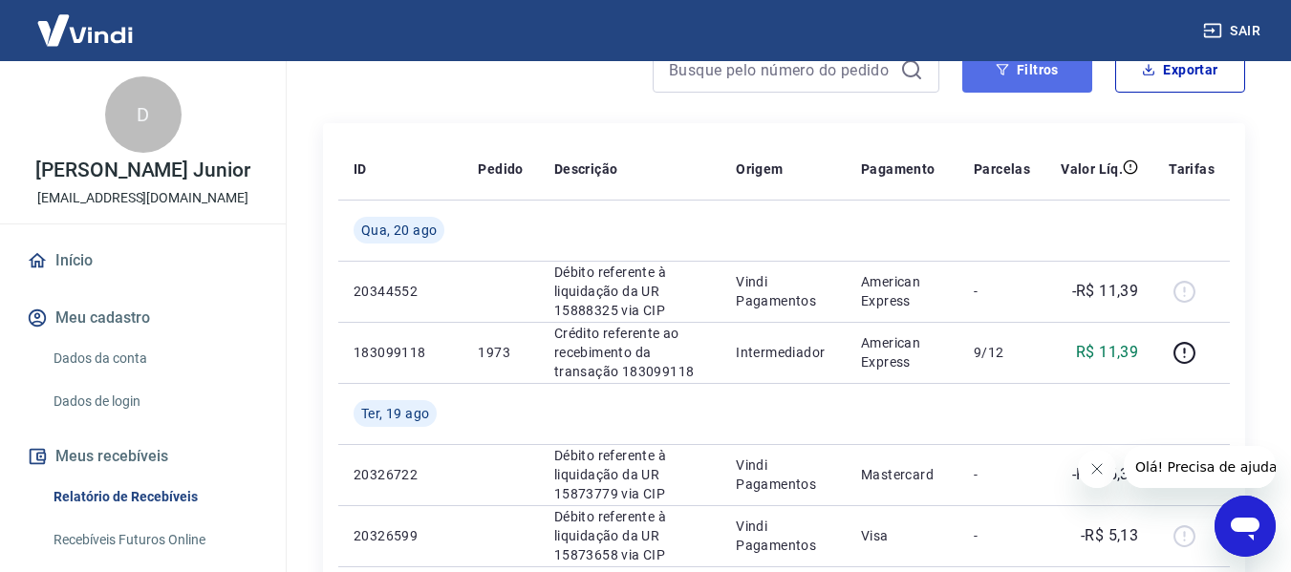
click at [1011, 85] on button "Filtros" at bounding box center [1027, 70] width 130 height 46
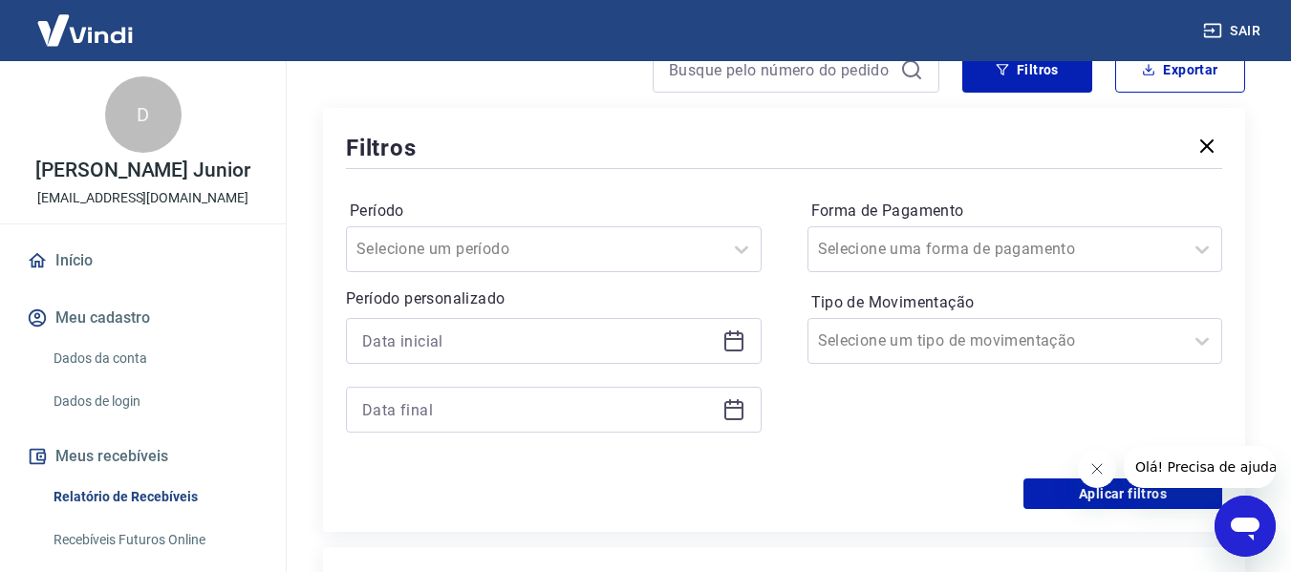
click at [727, 341] on icon at bounding box center [733, 341] width 23 height 23
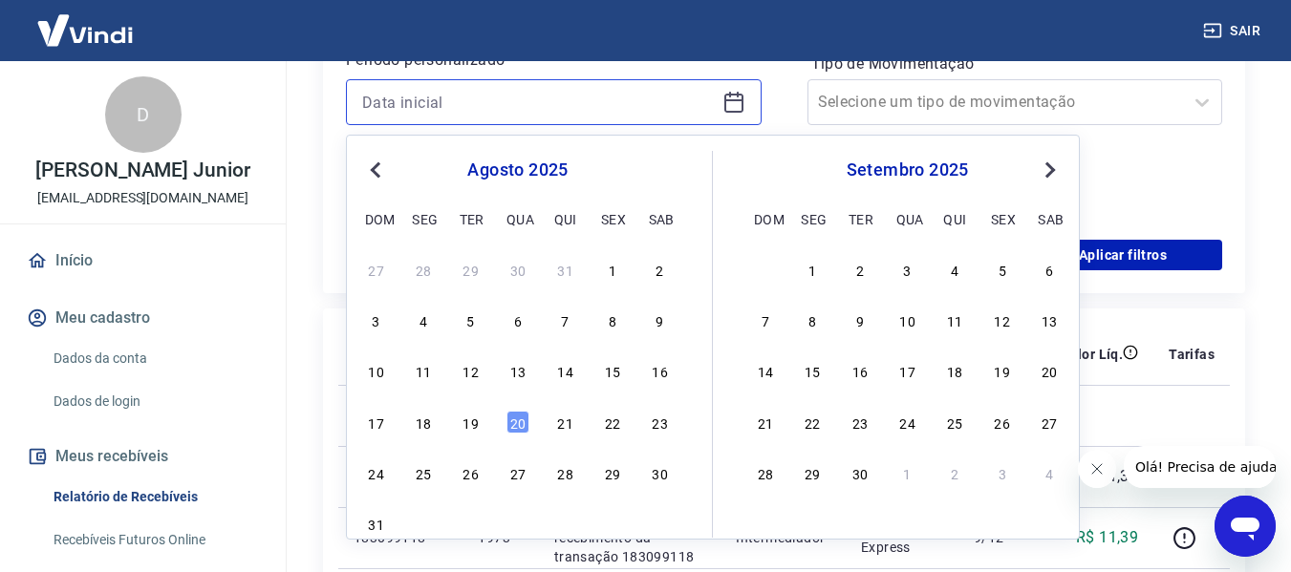
scroll to position [478, 0]
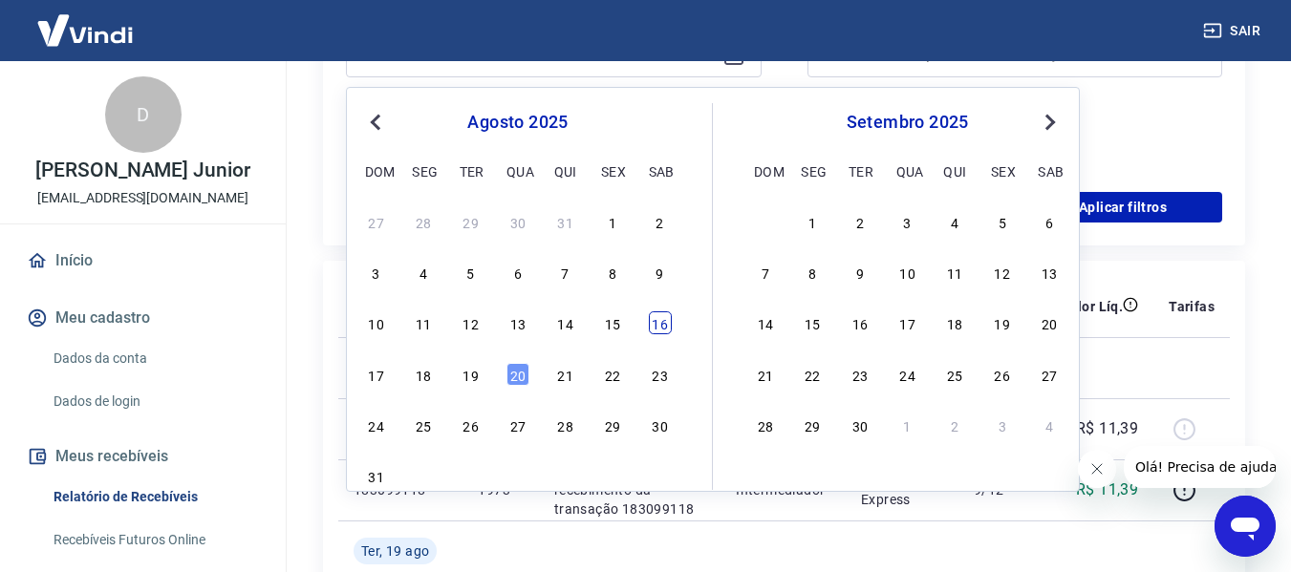
click at [649, 326] on div "16" at bounding box center [660, 322] width 23 height 23
type input "16/08/2025"
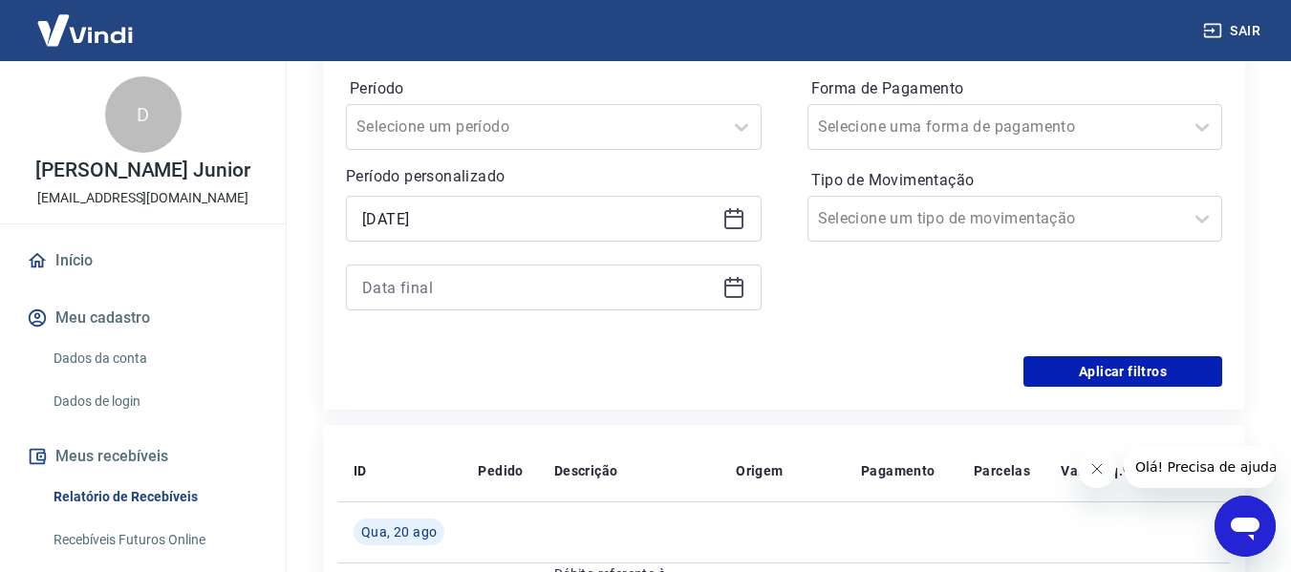
scroll to position [287, 0]
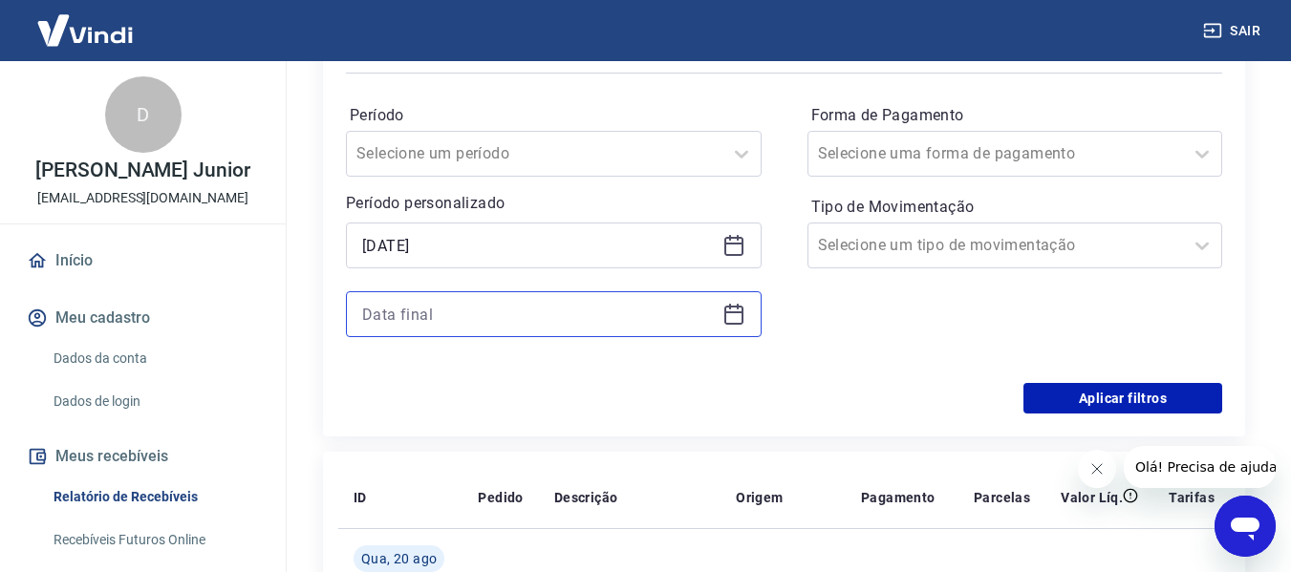
click at [628, 326] on input at bounding box center [538, 314] width 353 height 29
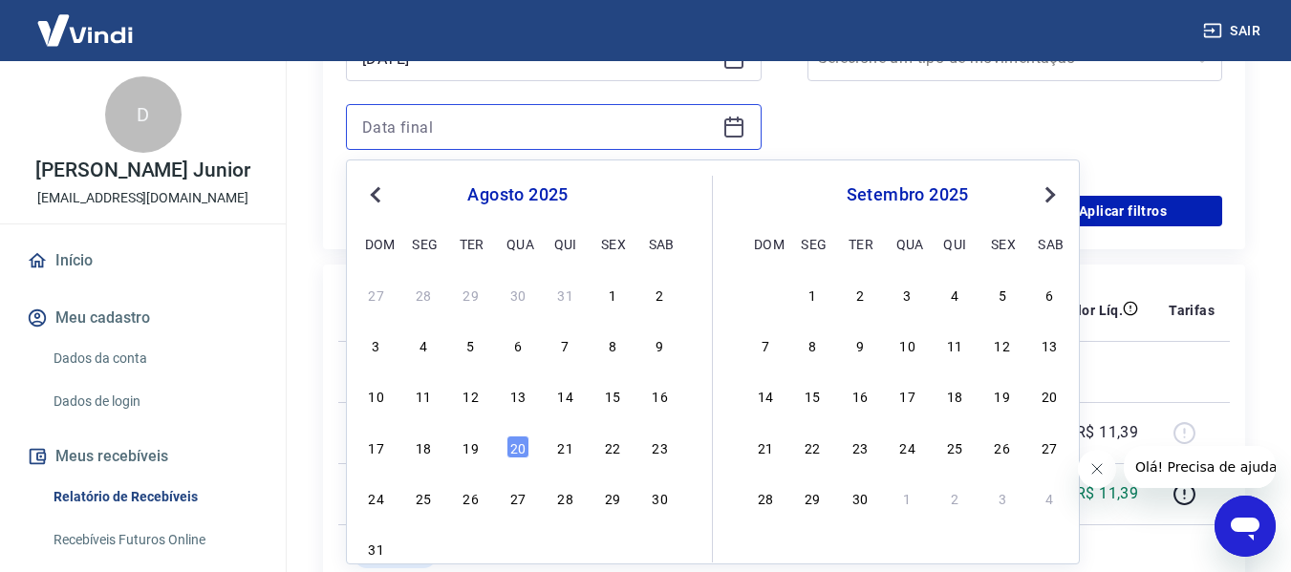
scroll to position [478, 0]
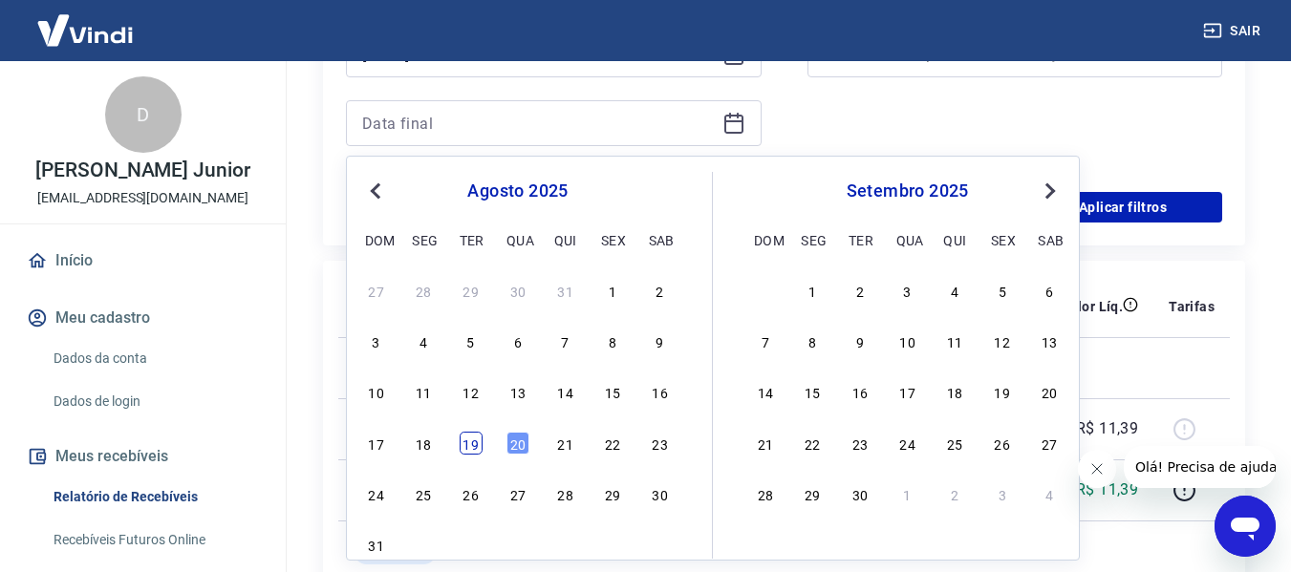
click at [465, 452] on div "19" at bounding box center [471, 443] width 23 height 23
type input "[DATE]"
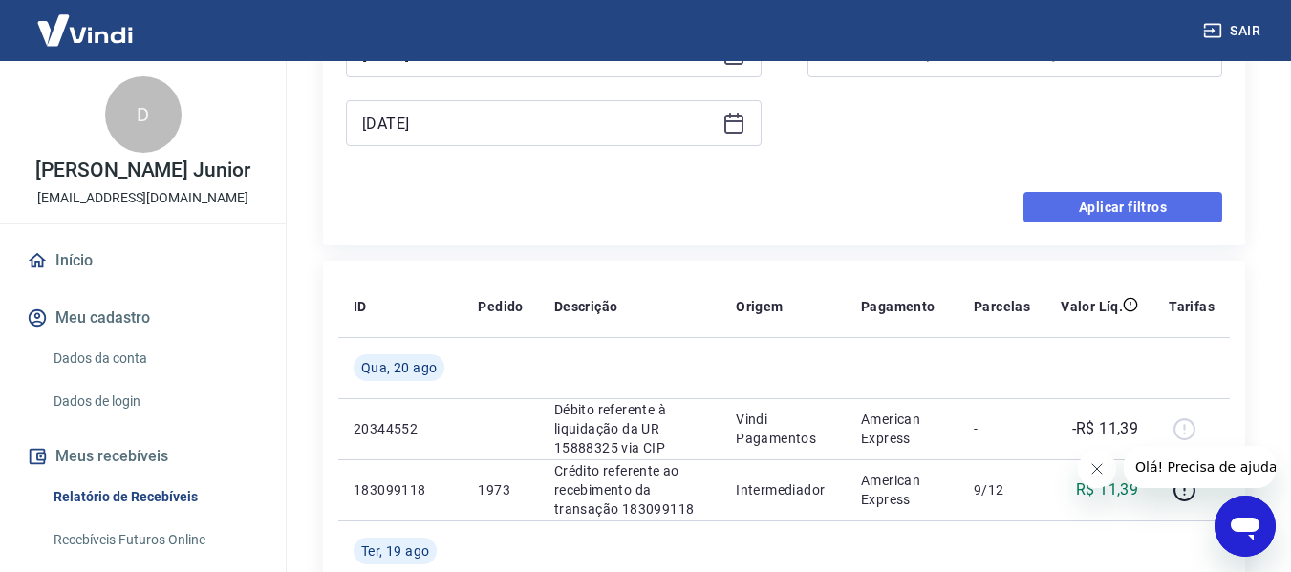
click at [1055, 200] on button "Aplicar filtros" at bounding box center [1122, 207] width 199 height 31
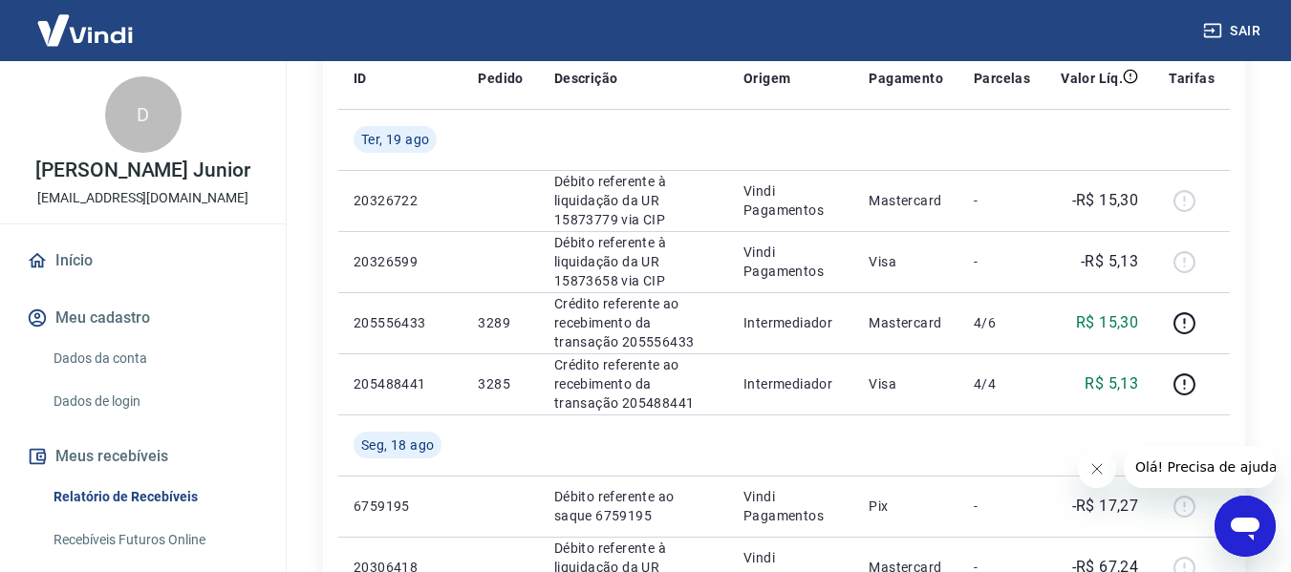
scroll to position [287, 0]
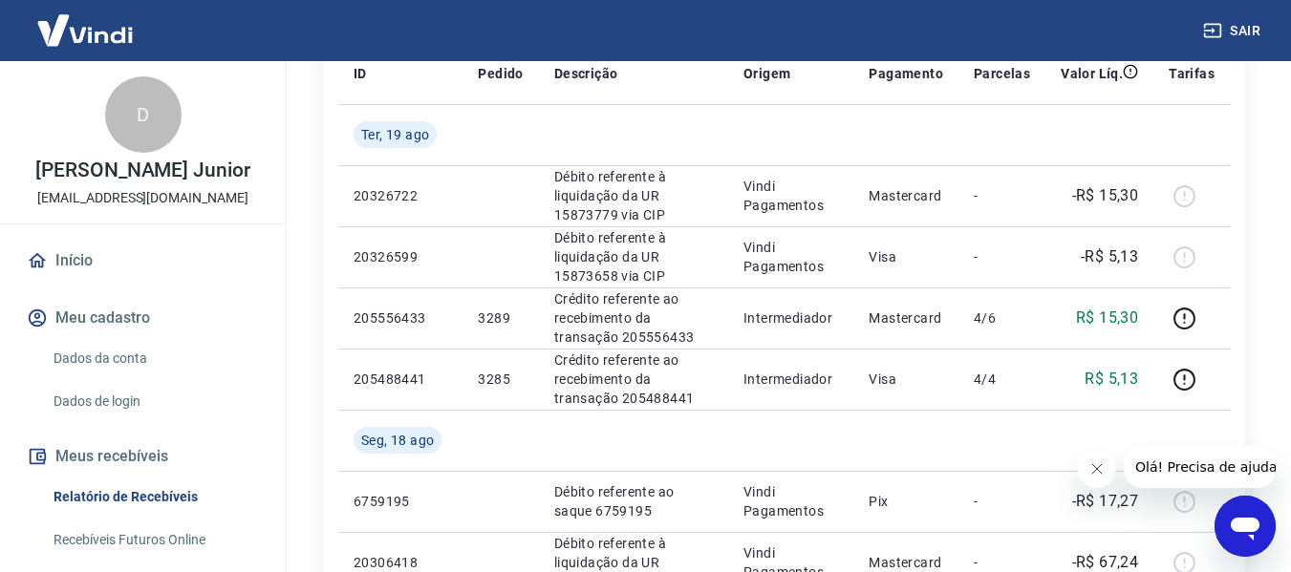
click at [1100, 469] on icon "Fechar mensagem da empresa" at bounding box center [1095, 468] width 15 height 15
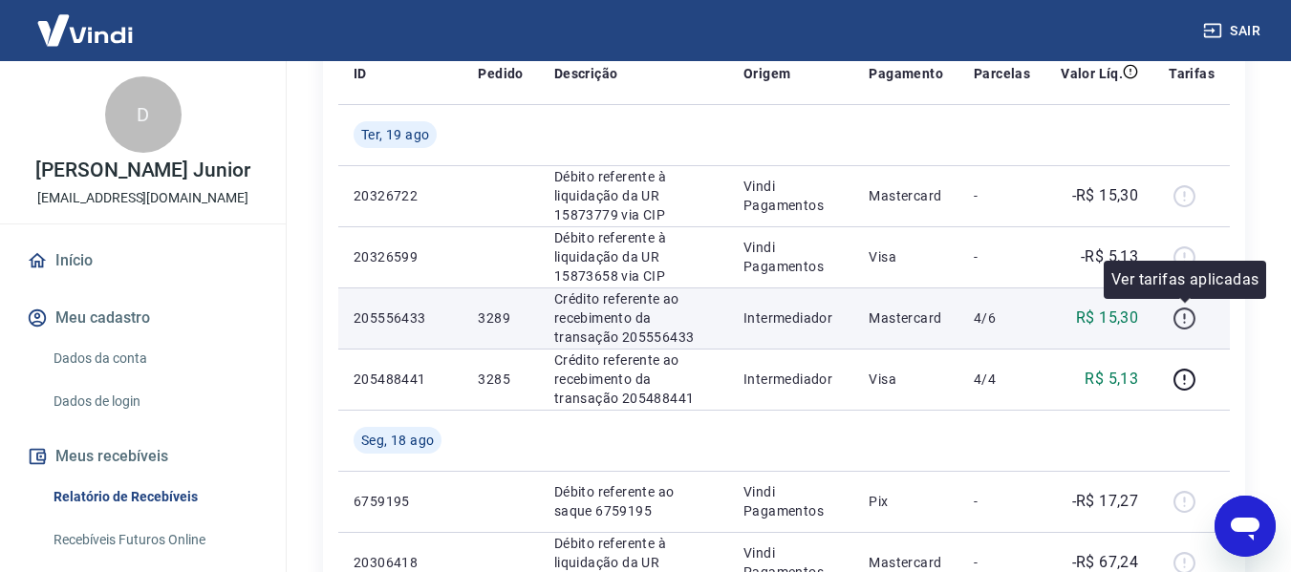
click at [1184, 316] on icon "button" at bounding box center [1184, 319] width 24 height 24
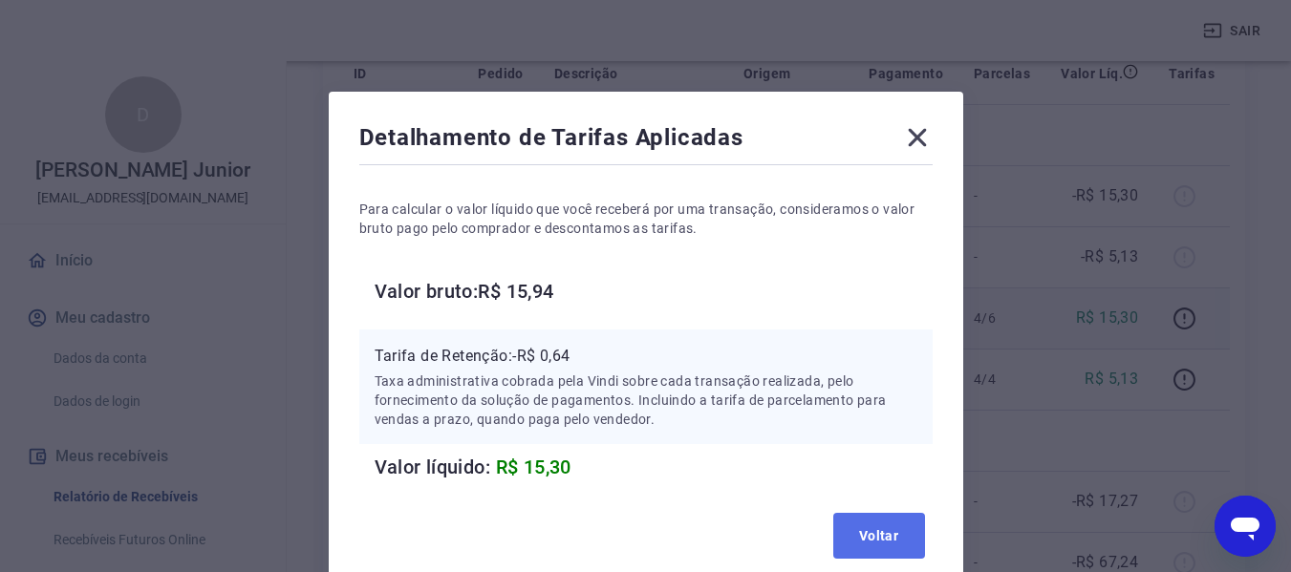
click at [867, 537] on button "Voltar" at bounding box center [879, 536] width 92 height 46
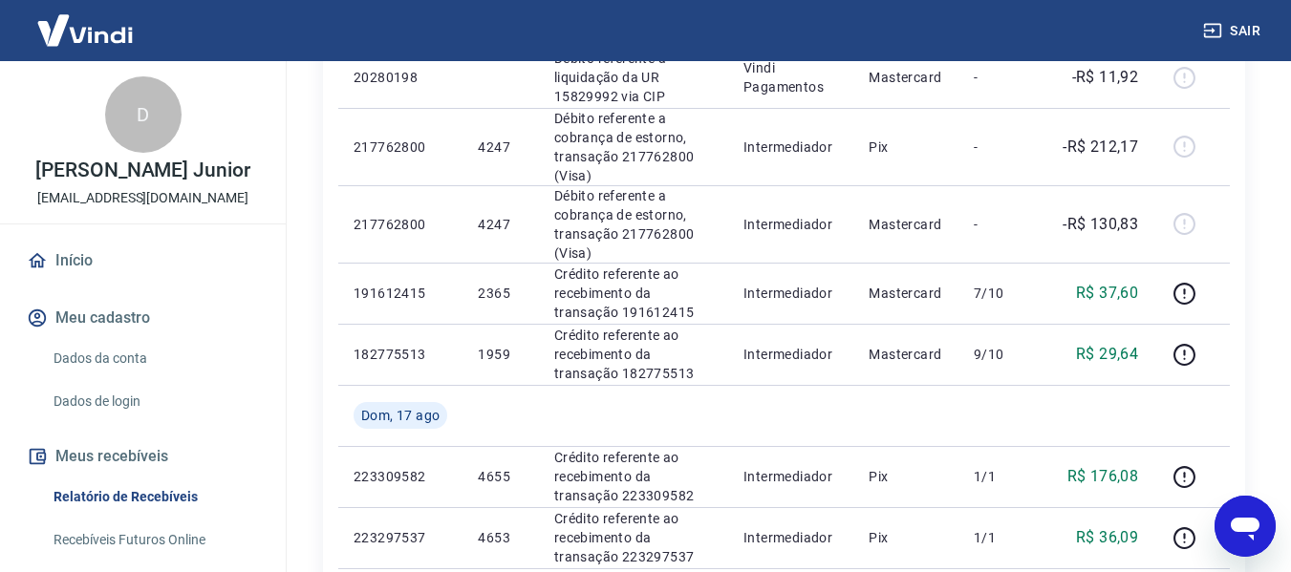
scroll to position [1051, 0]
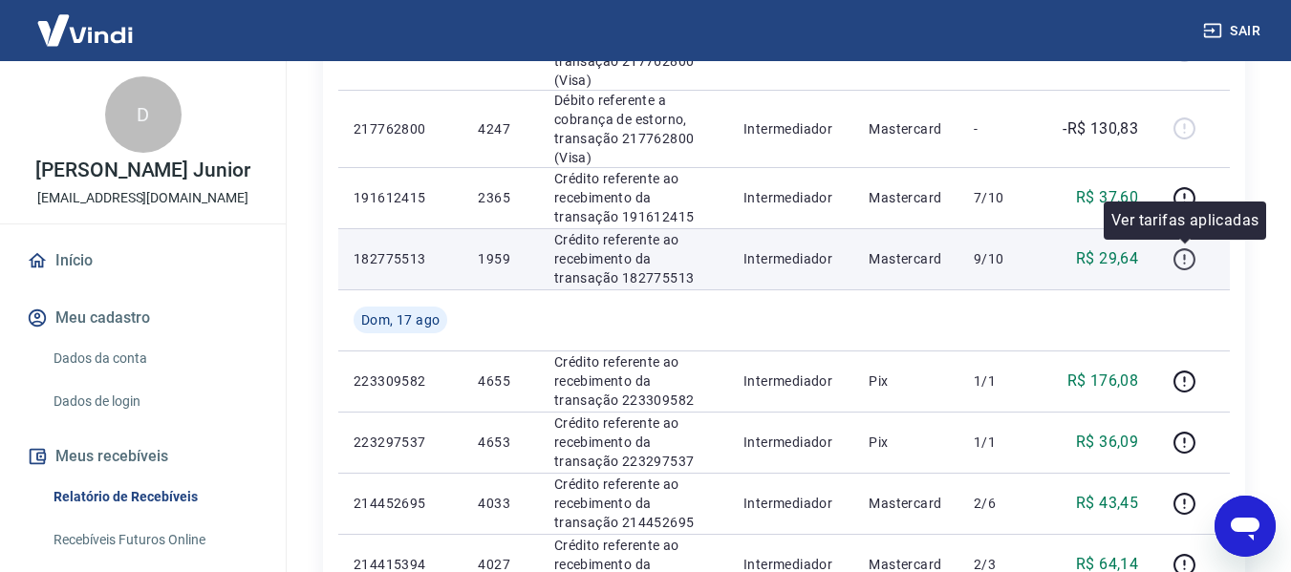
click at [1181, 259] on icon "button" at bounding box center [1184, 259] width 24 height 24
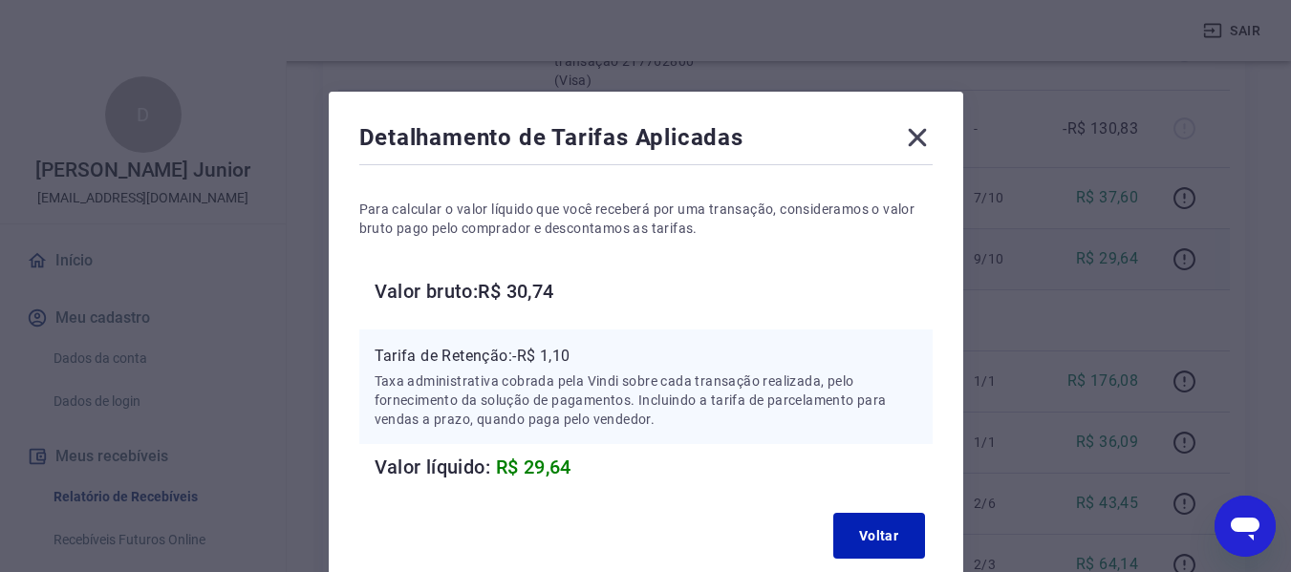
click at [932, 135] on icon at bounding box center [917, 137] width 31 height 31
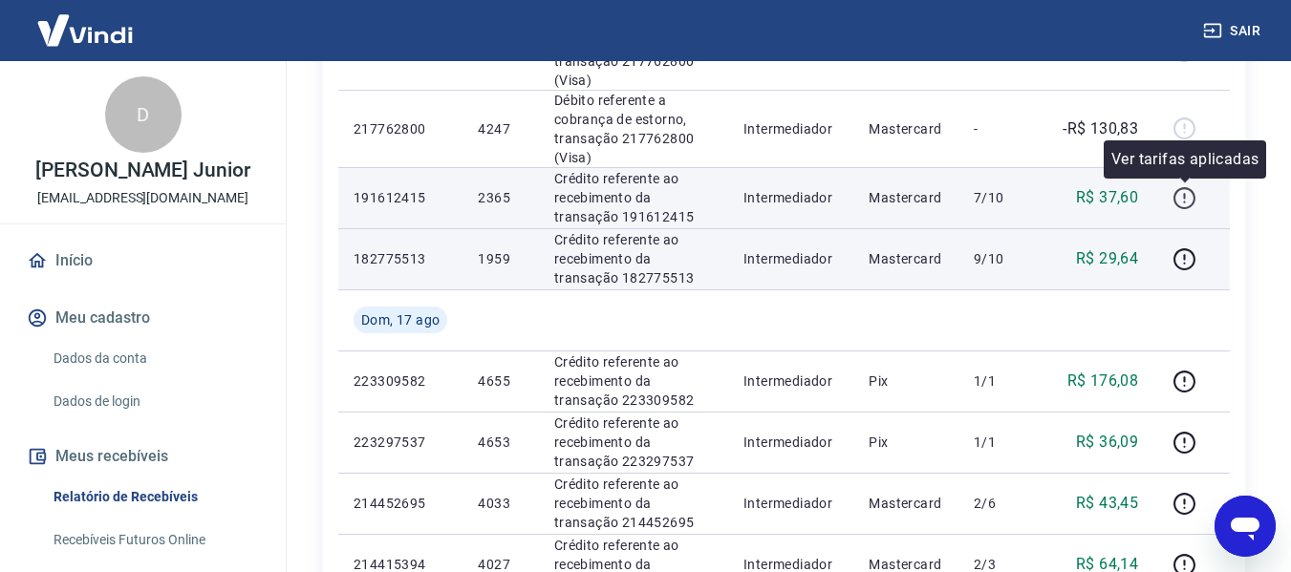
click at [1190, 198] on icon "button" at bounding box center [1184, 198] width 24 height 24
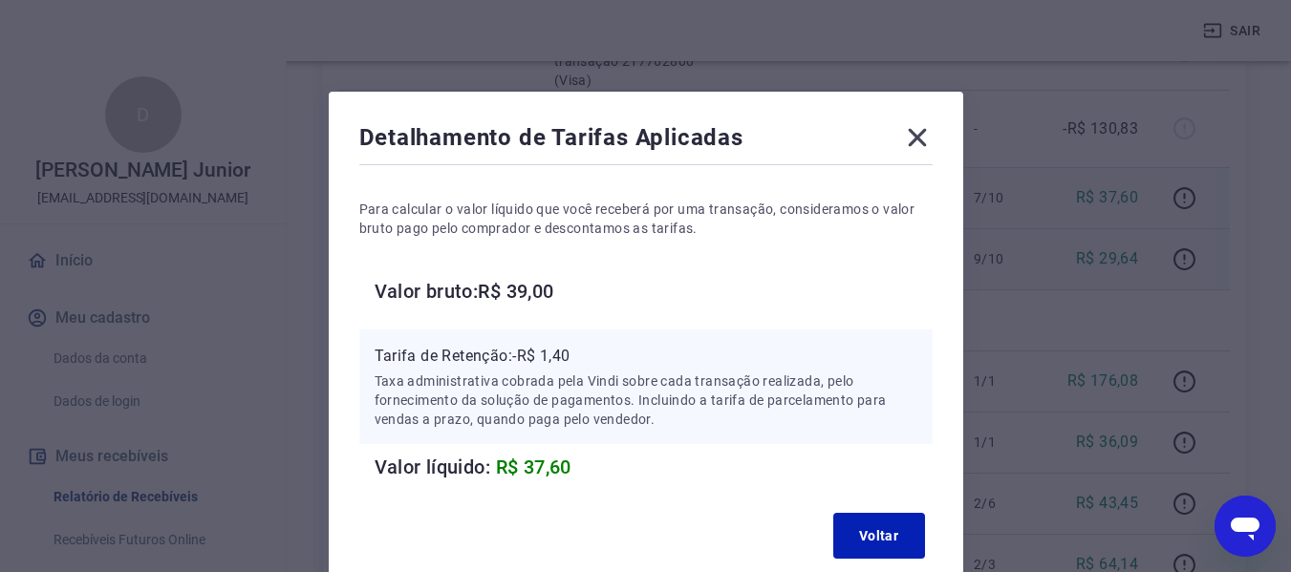
click at [920, 139] on icon at bounding box center [917, 137] width 31 height 31
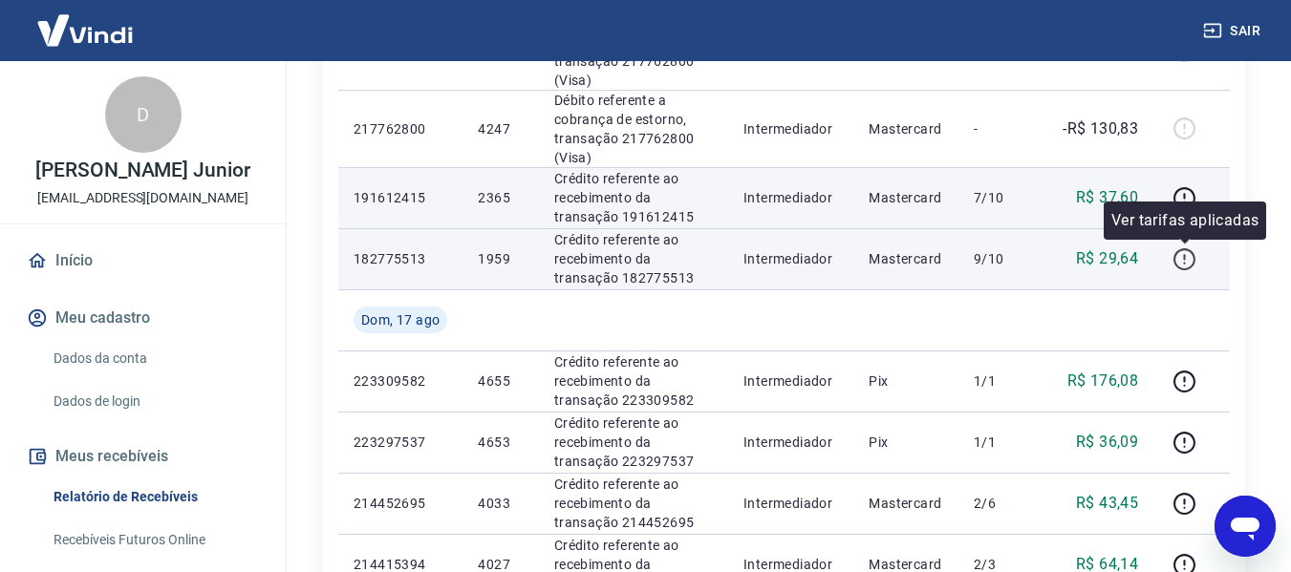
click at [1182, 252] on icon "button" at bounding box center [1184, 259] width 24 height 24
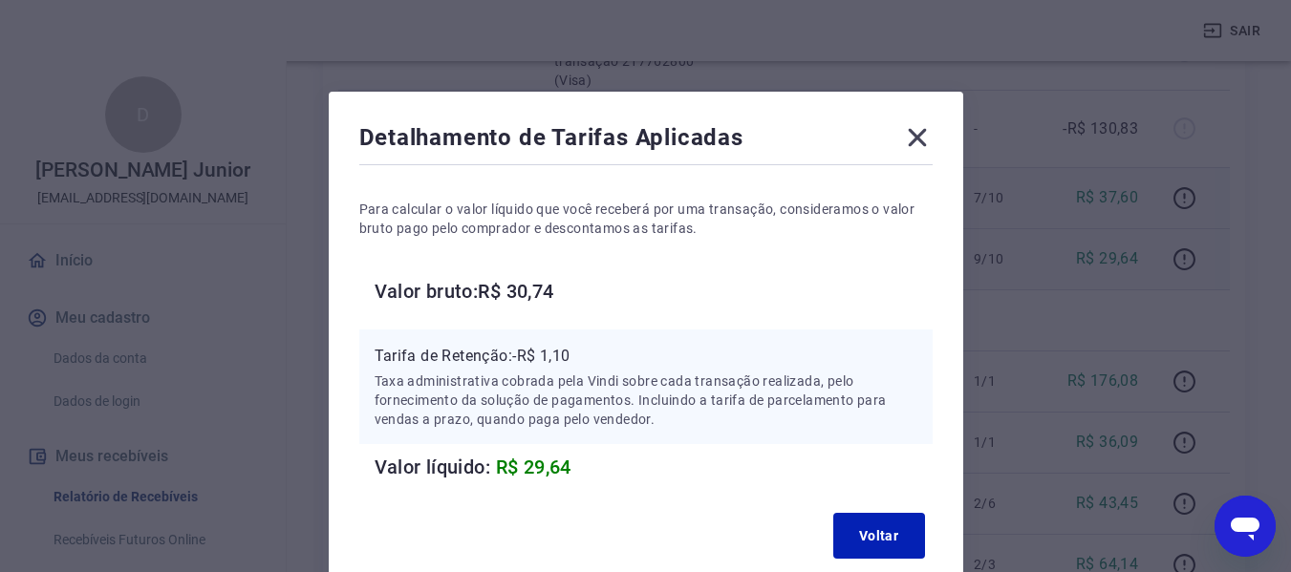
click at [917, 146] on icon at bounding box center [917, 137] width 31 height 31
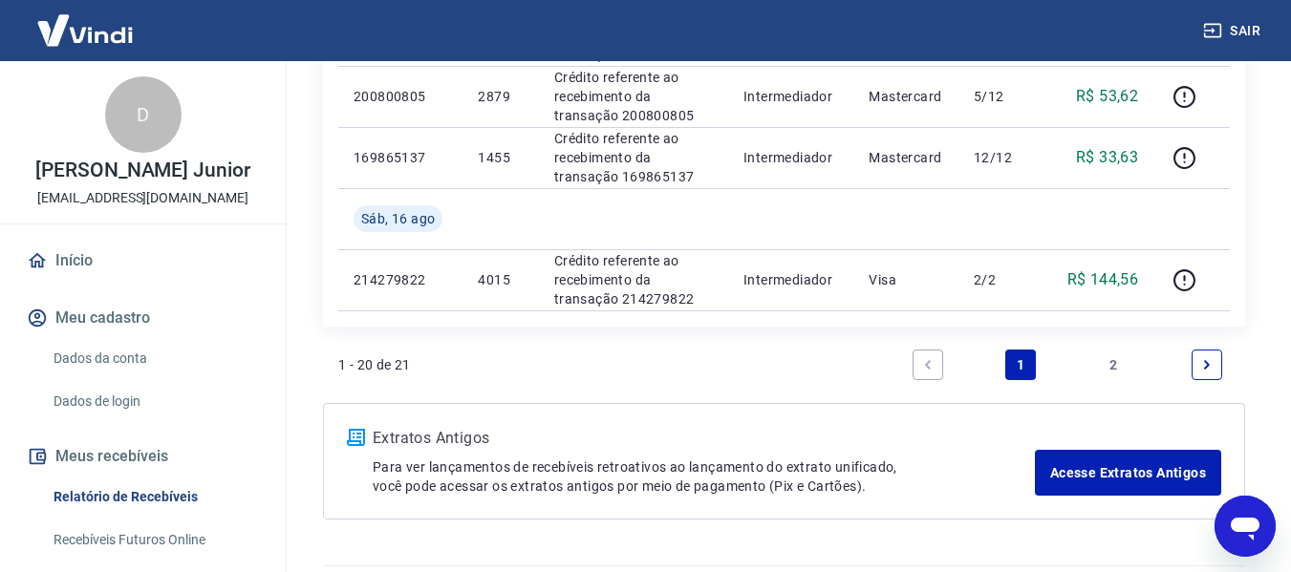
scroll to position [1624, 0]
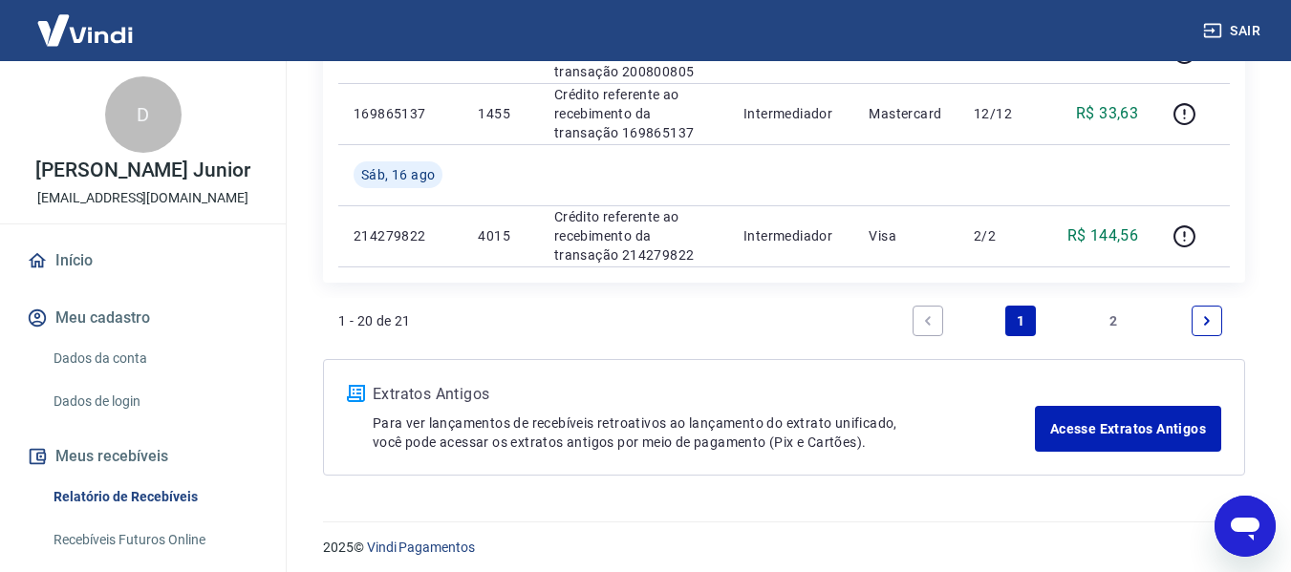
click at [1102, 317] on link "2" at bounding box center [1114, 321] width 31 height 31
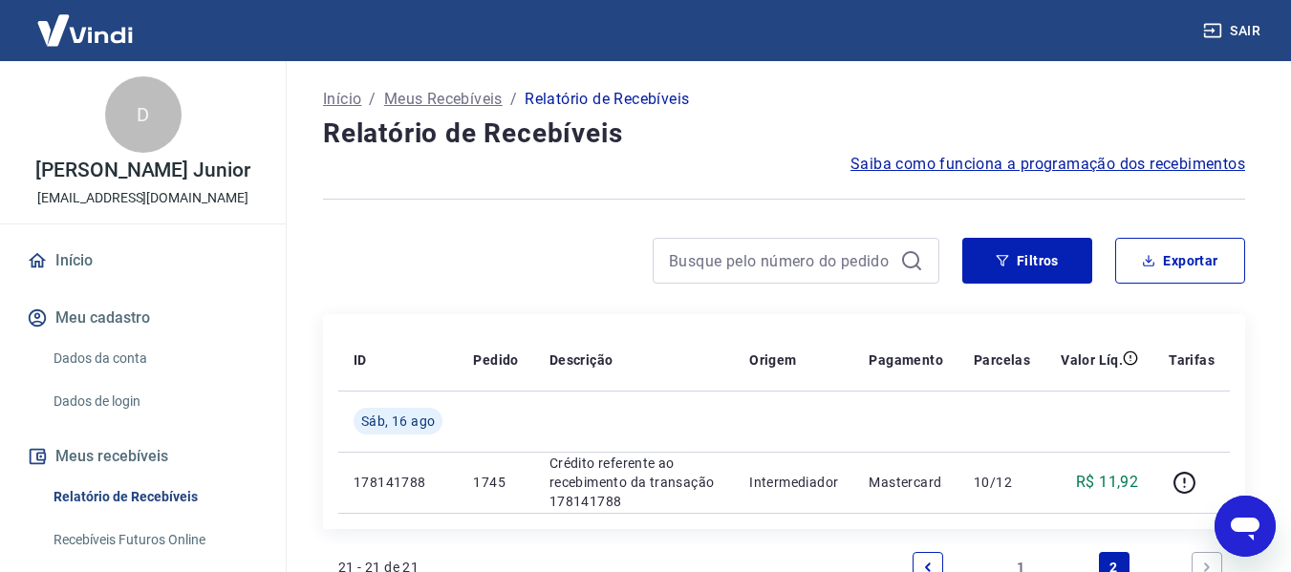
scroll to position [96, 0]
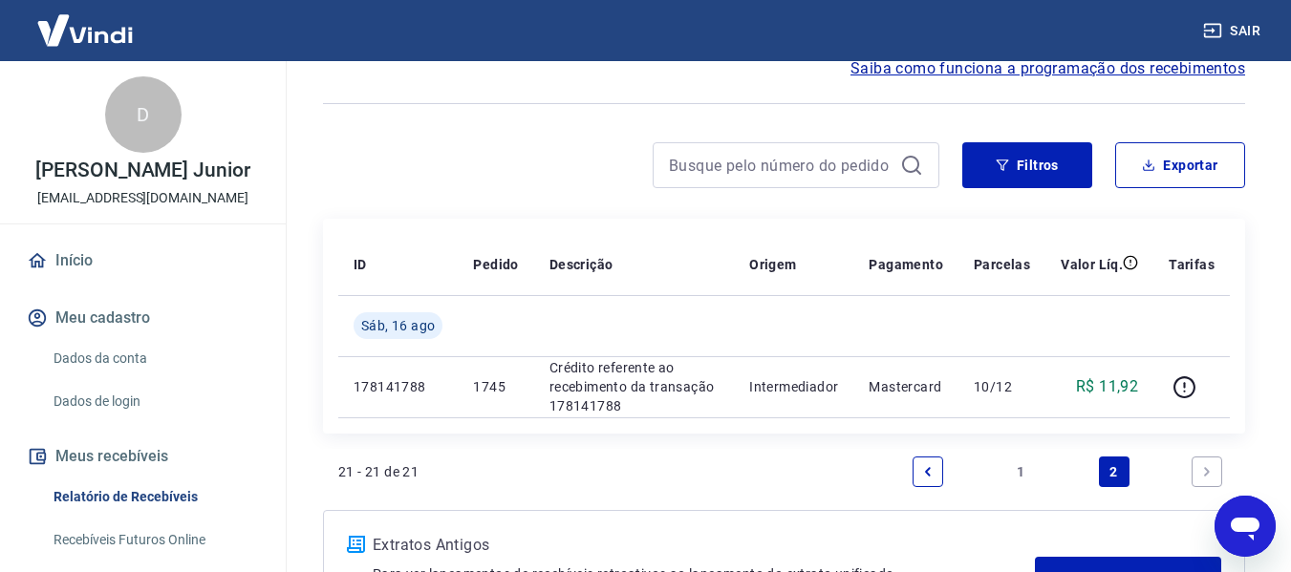
click at [1025, 478] on link "1" at bounding box center [1020, 472] width 31 height 31
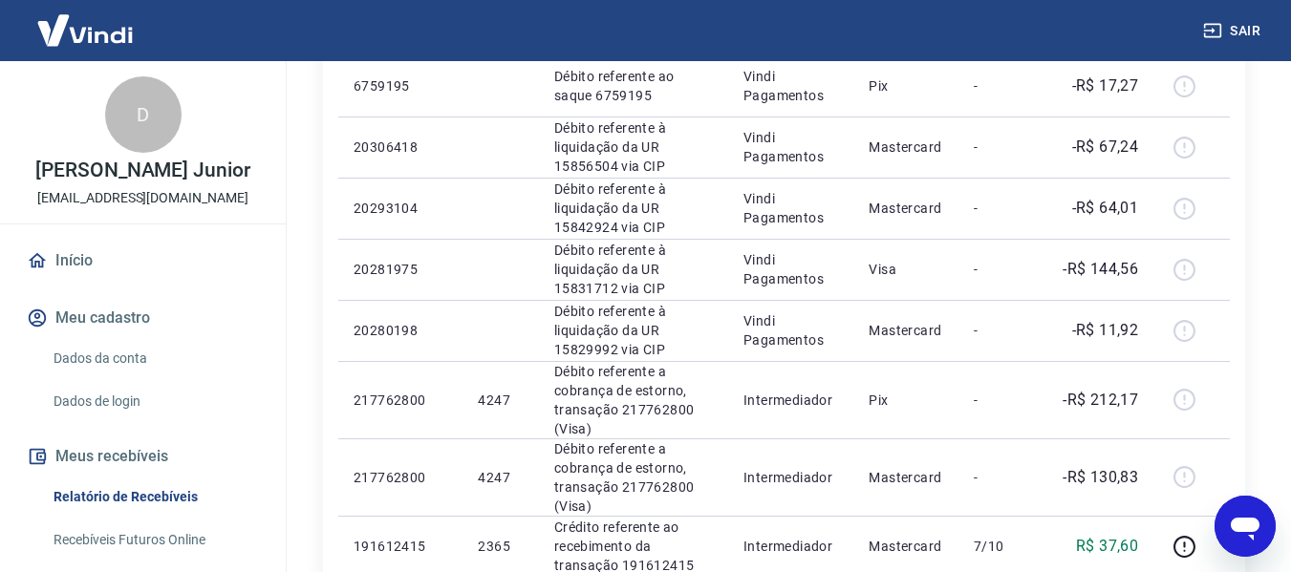
scroll to position [669, 0]
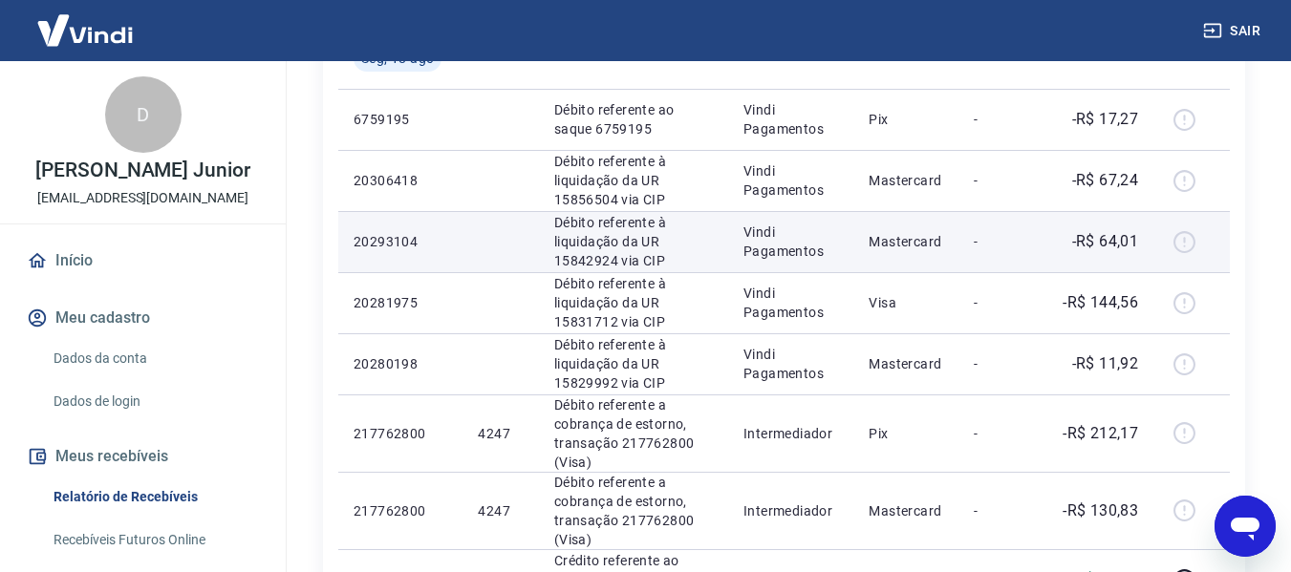
click at [1178, 238] on div at bounding box center [1191, 241] width 46 height 31
drag, startPoint x: 552, startPoint y: 262, endPoint x: 612, endPoint y: 261, distance: 60.2
click at [612, 261] on td "Débito referente à liquidação da UR 15842924 via CIP" at bounding box center [633, 241] width 189 height 61
copy p "15842924"
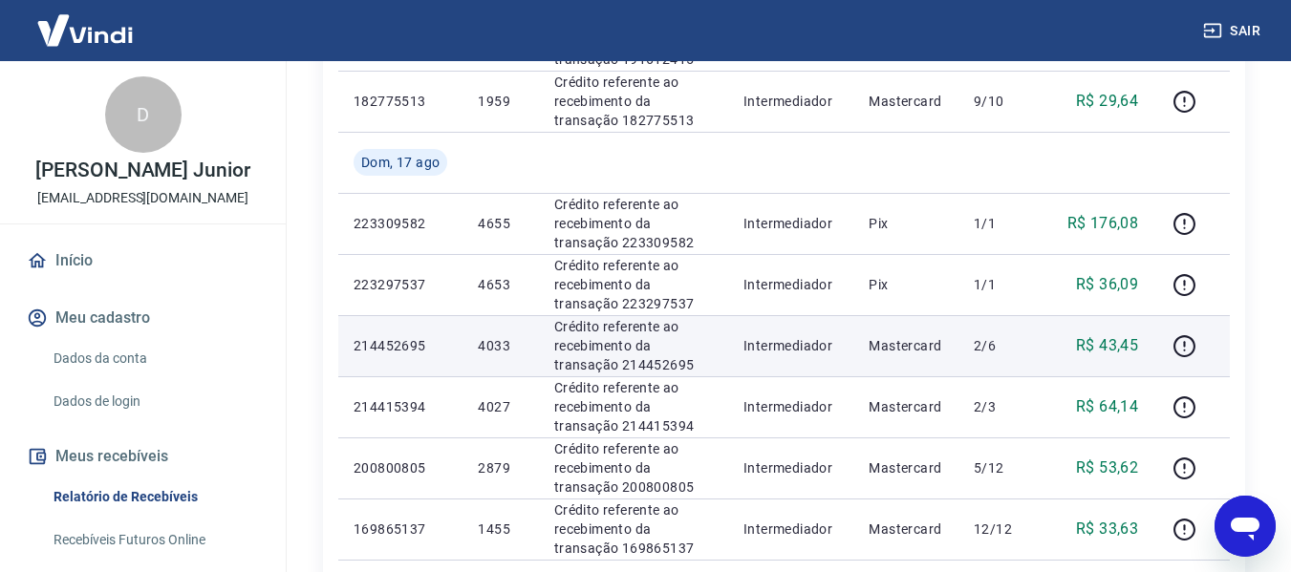
scroll to position [1242, 0]
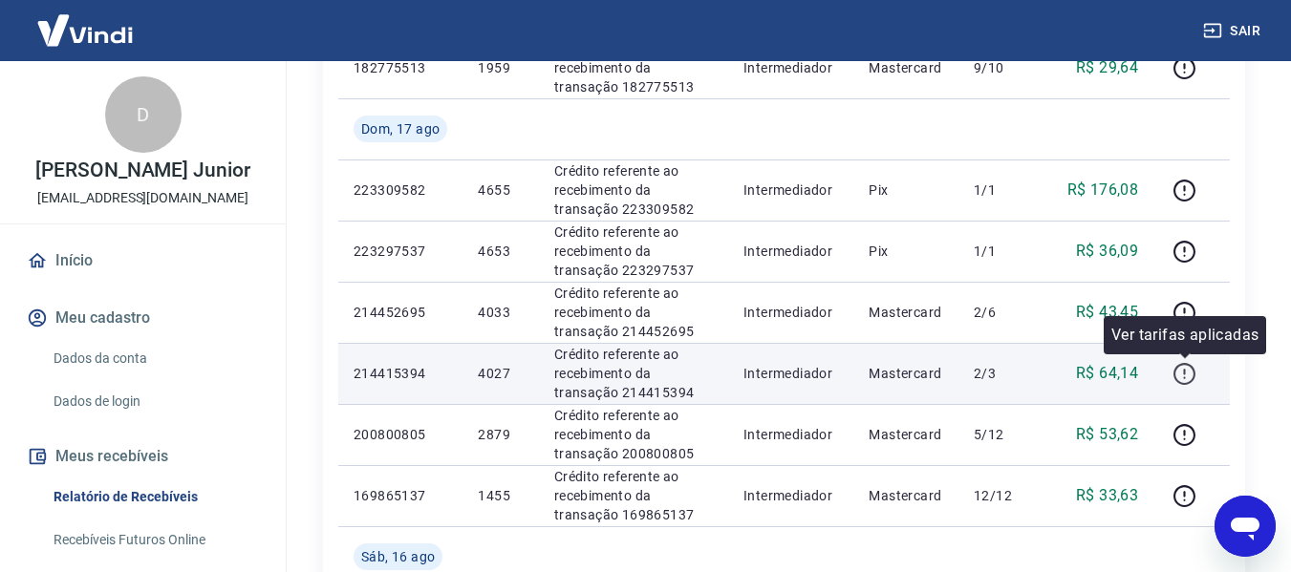
click at [1194, 369] on icon "button" at bounding box center [1184, 374] width 22 height 22
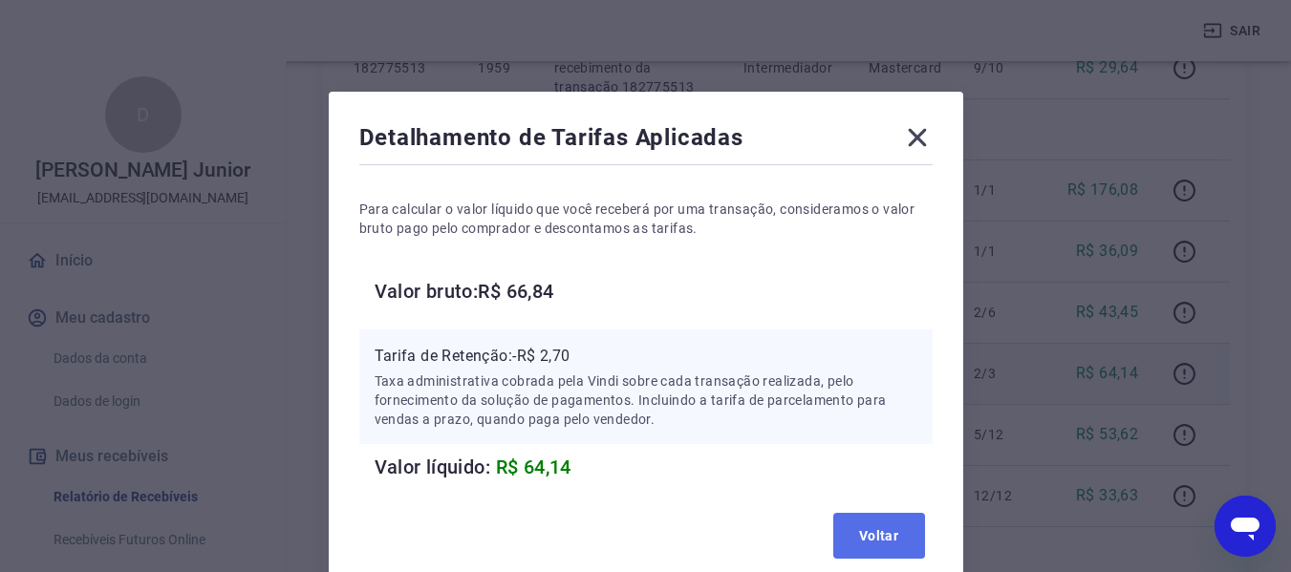
click at [883, 525] on button "Voltar" at bounding box center [879, 536] width 92 height 46
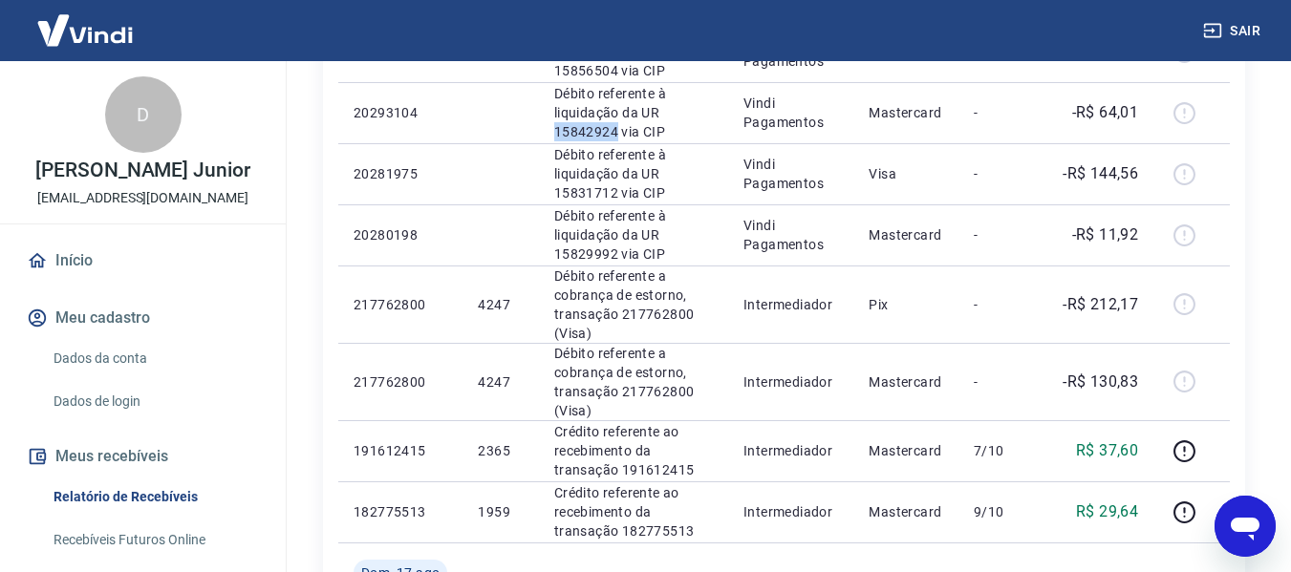
scroll to position [764, 0]
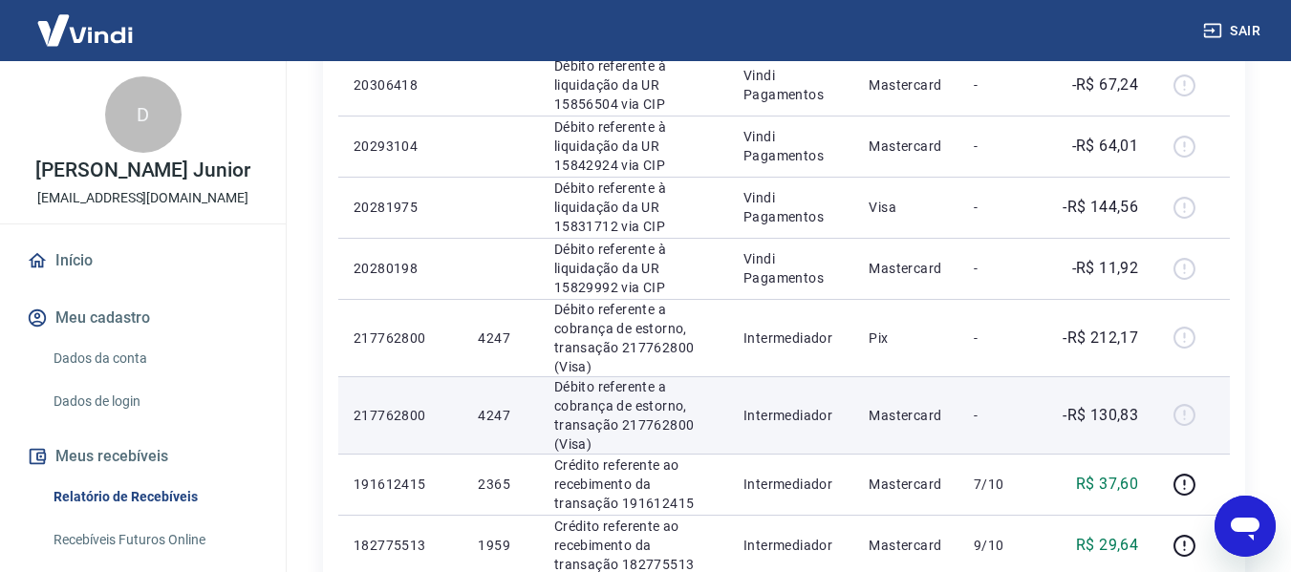
click at [1180, 415] on div at bounding box center [1191, 415] width 46 height 31
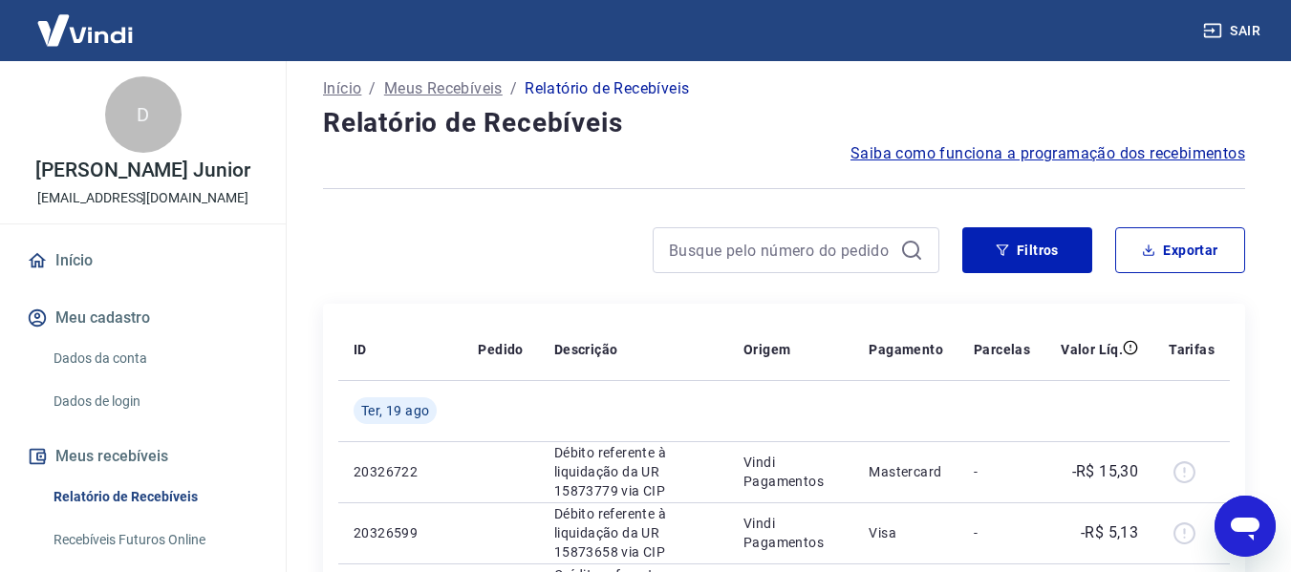
scroll to position [0, 0]
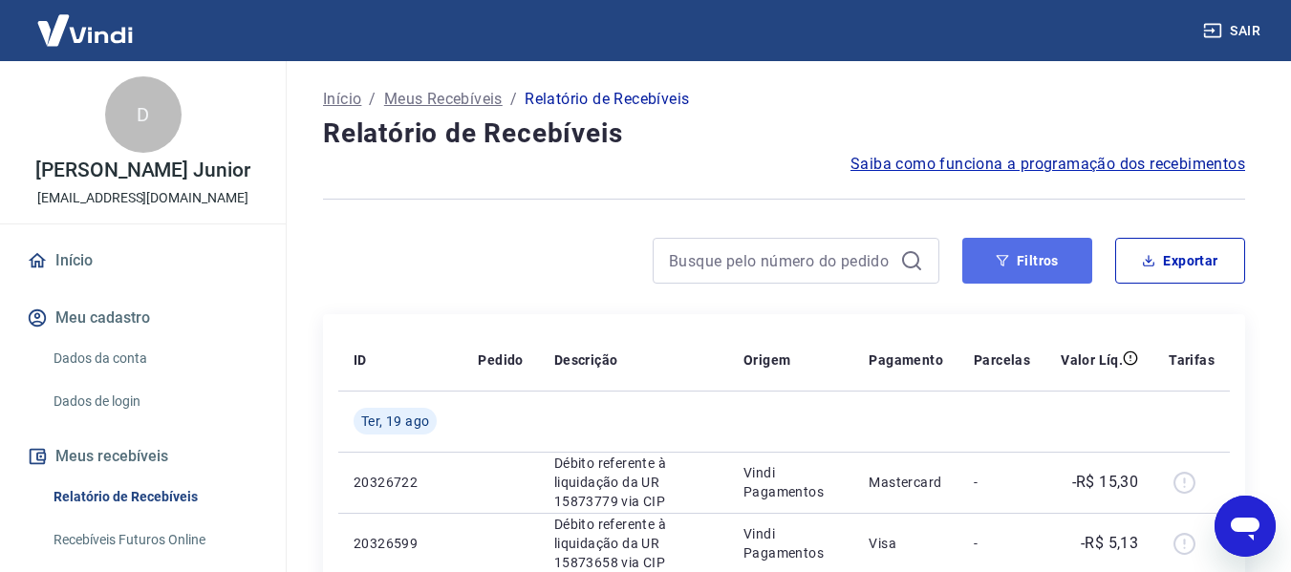
click at [971, 277] on button "Filtros" at bounding box center [1027, 261] width 130 height 46
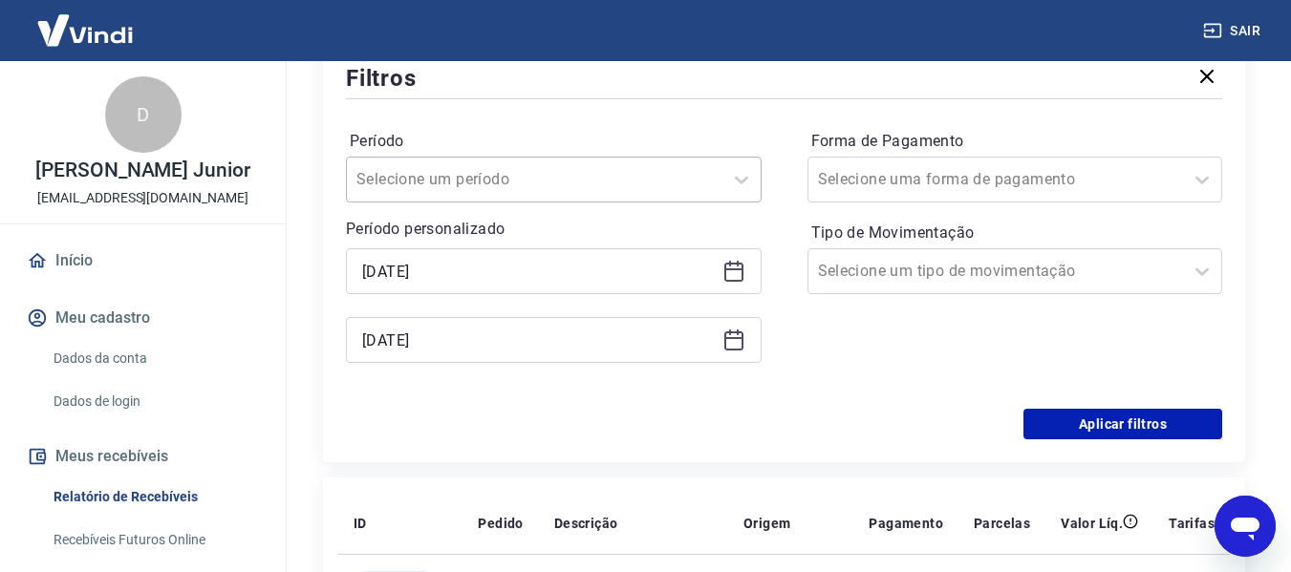
scroll to position [287, 0]
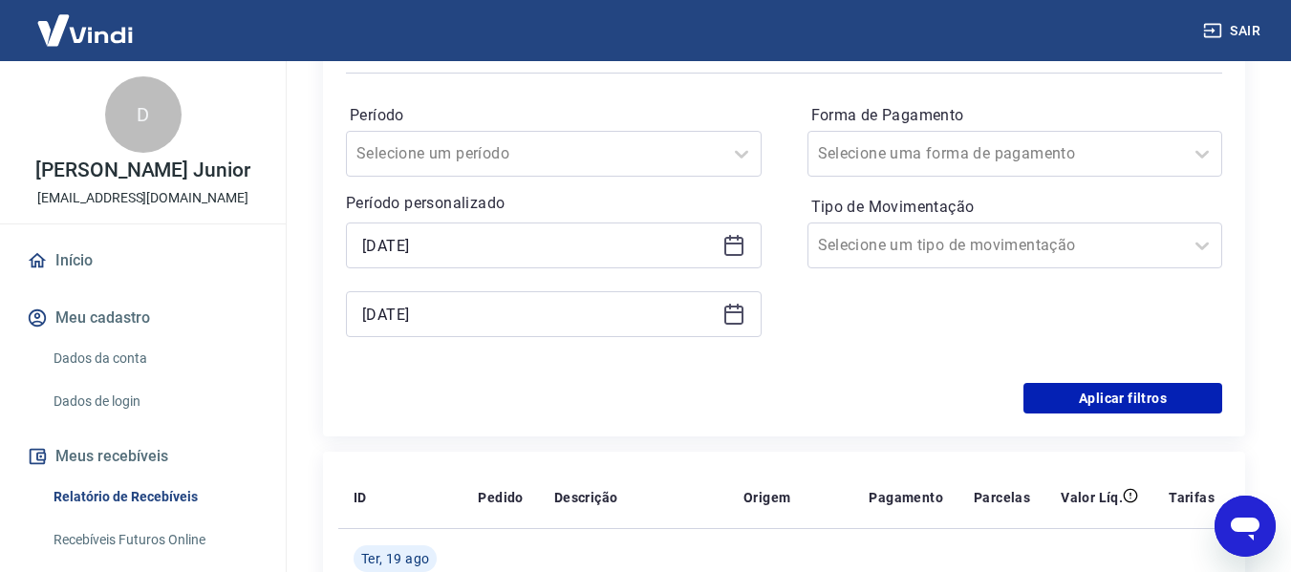
click at [740, 253] on icon at bounding box center [733, 245] width 23 height 23
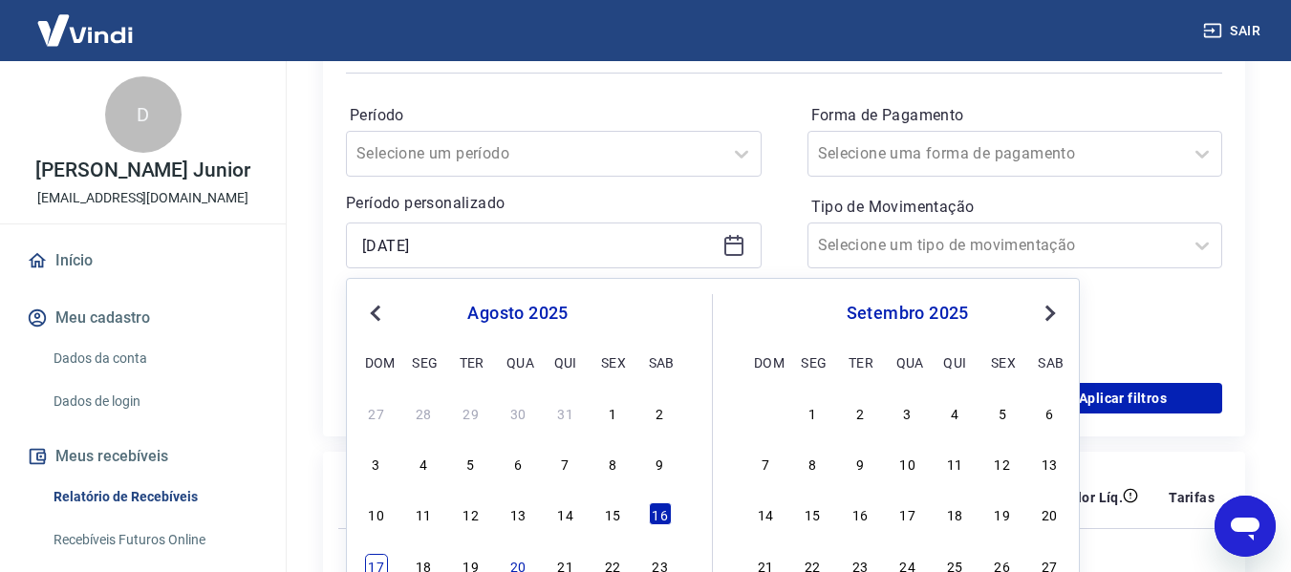
click at [375, 563] on div "17" at bounding box center [376, 565] width 23 height 23
type input "17/08/2025"
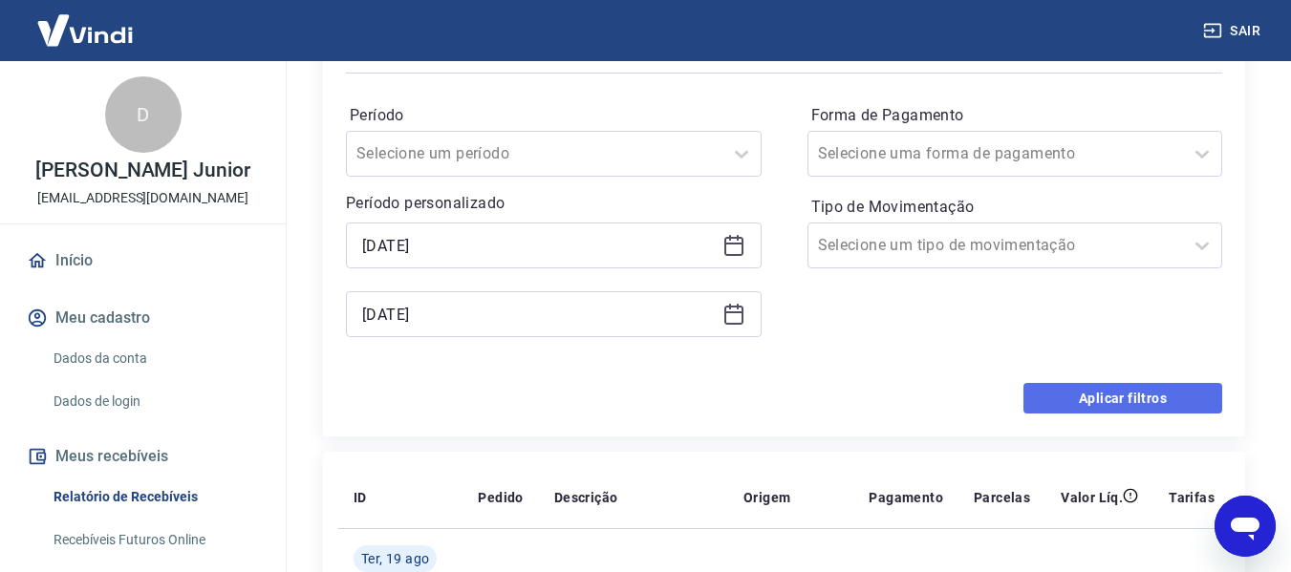
click at [1036, 392] on button "Aplicar filtros" at bounding box center [1122, 398] width 199 height 31
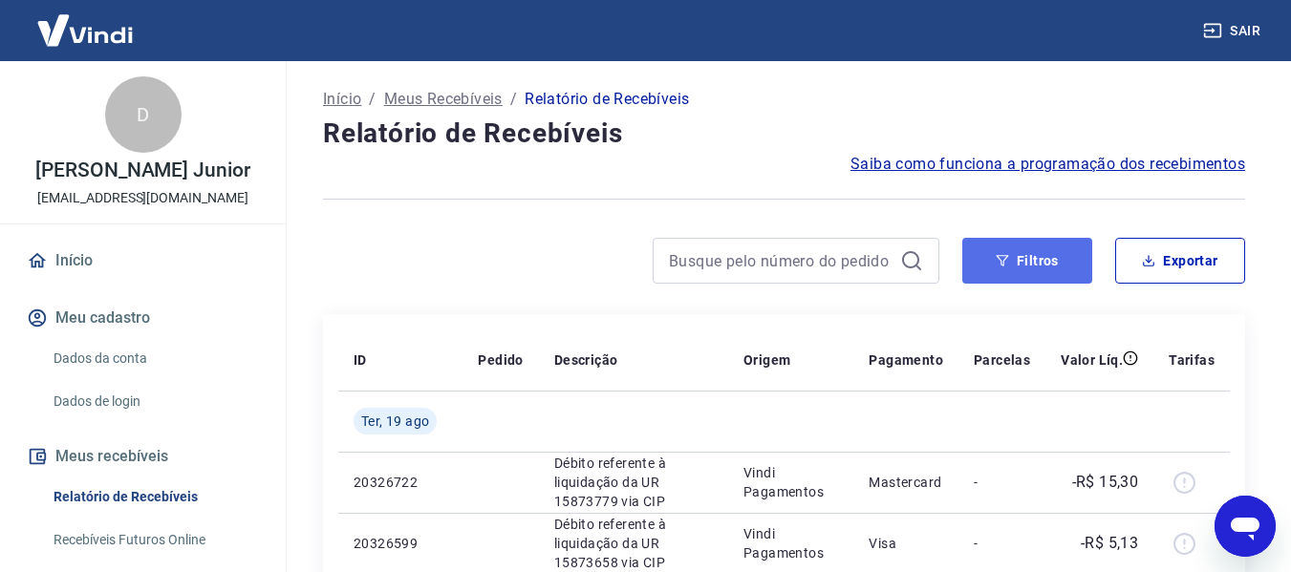
click at [992, 264] on button "Filtros" at bounding box center [1027, 261] width 130 height 46
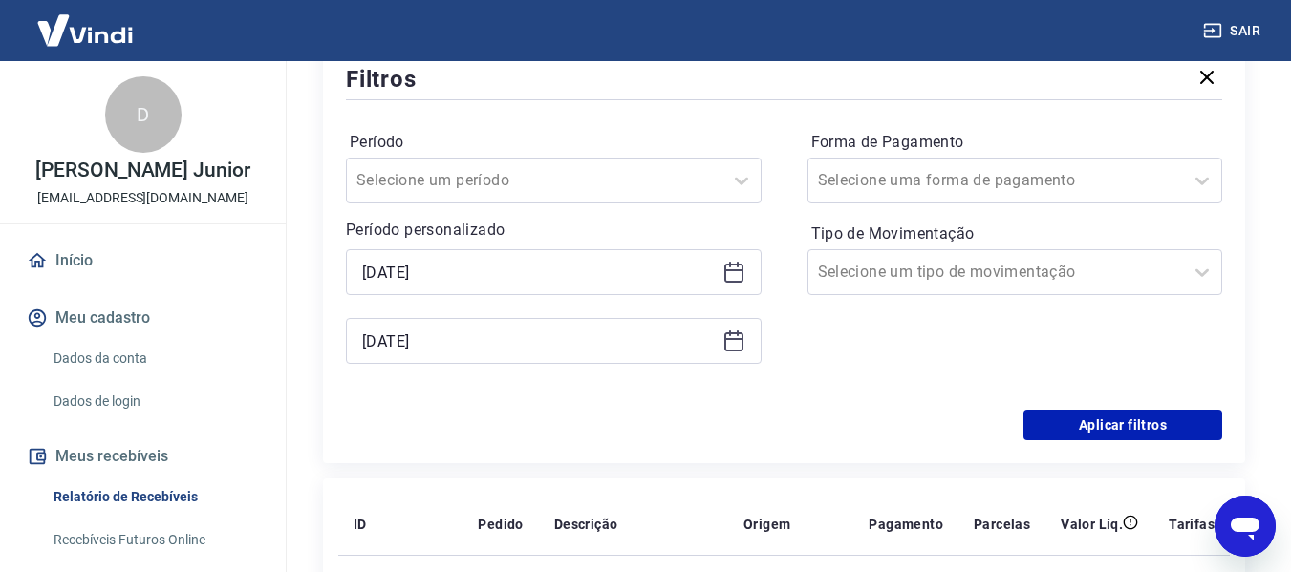
scroll to position [287, 0]
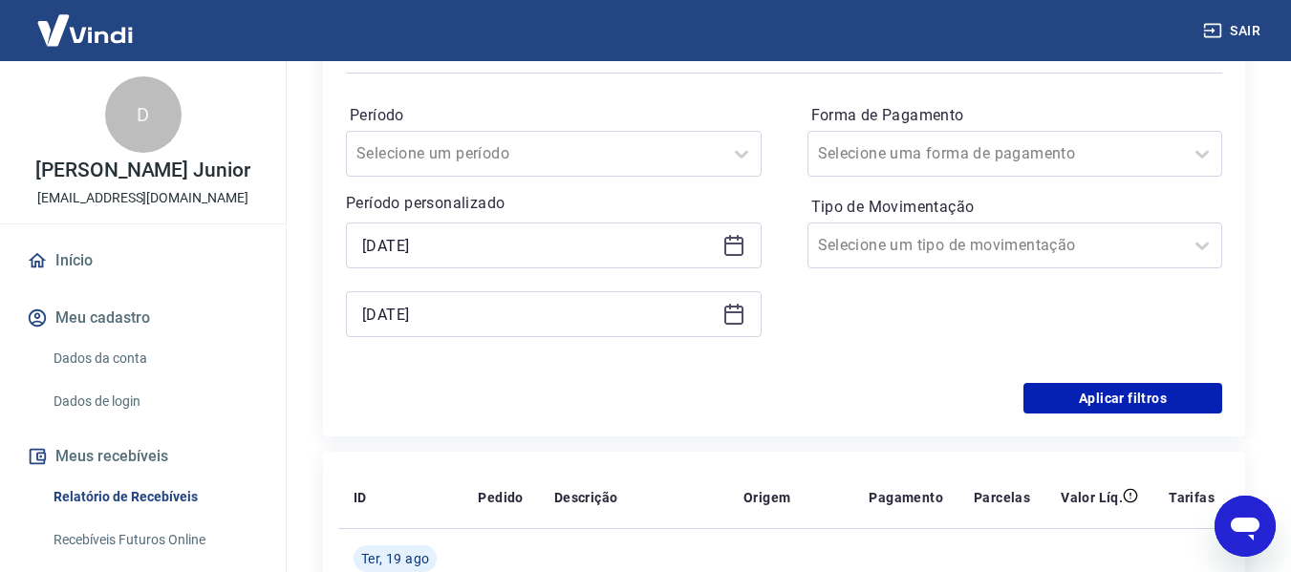
click at [745, 239] on div "17/08/2025" at bounding box center [554, 246] width 416 height 46
click at [736, 244] on icon at bounding box center [733, 244] width 19 height 2
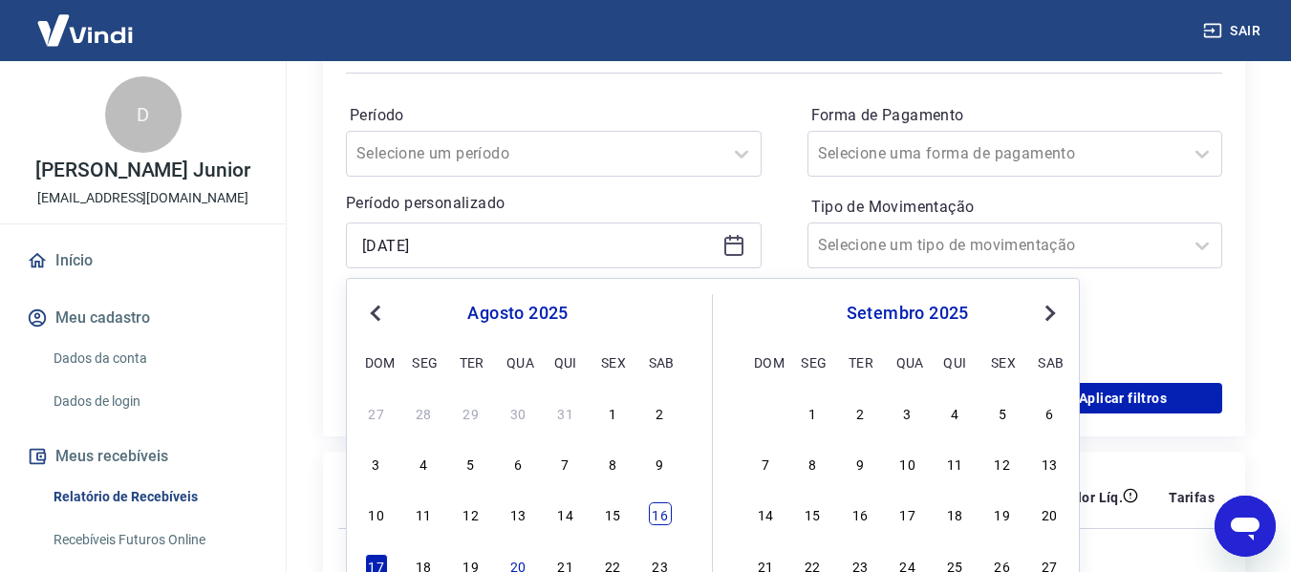
click at [667, 515] on div "16" at bounding box center [660, 514] width 23 height 23
type input "[DATE]"
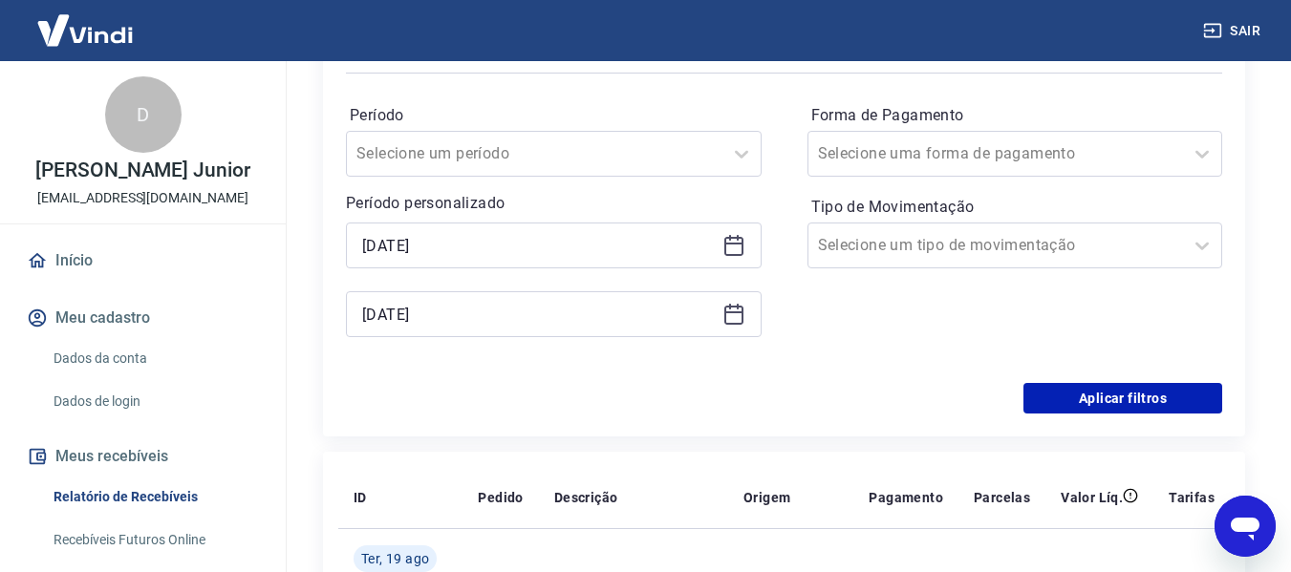
click at [732, 329] on div "[DATE]" at bounding box center [554, 314] width 416 height 46
click at [732, 315] on icon at bounding box center [733, 314] width 23 height 23
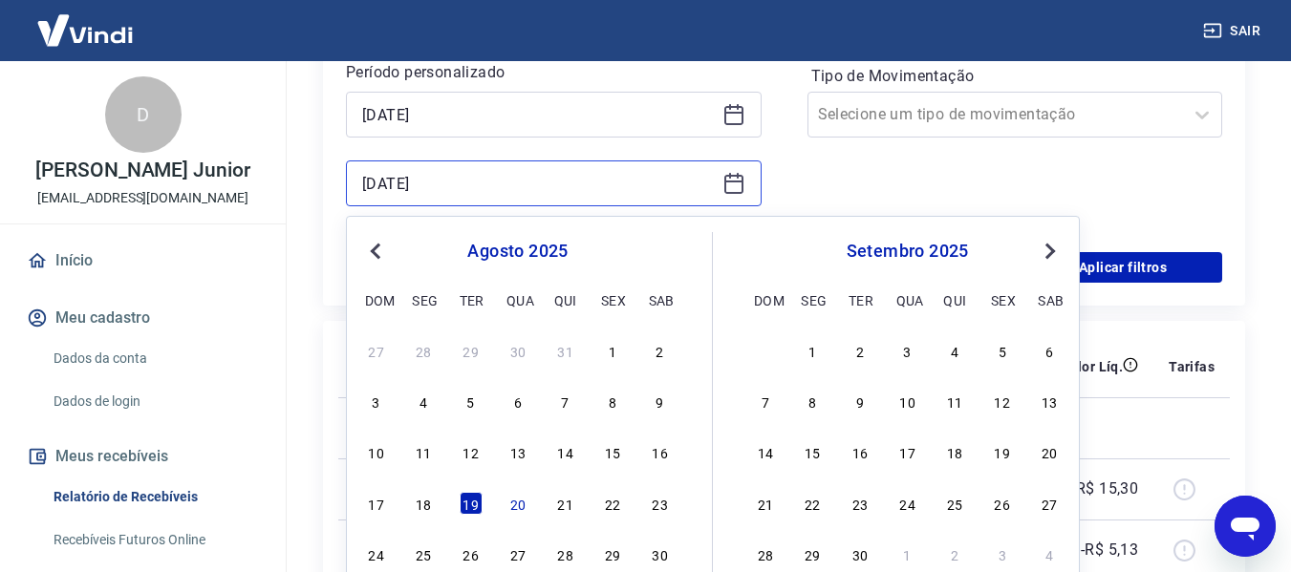
scroll to position [478, 0]
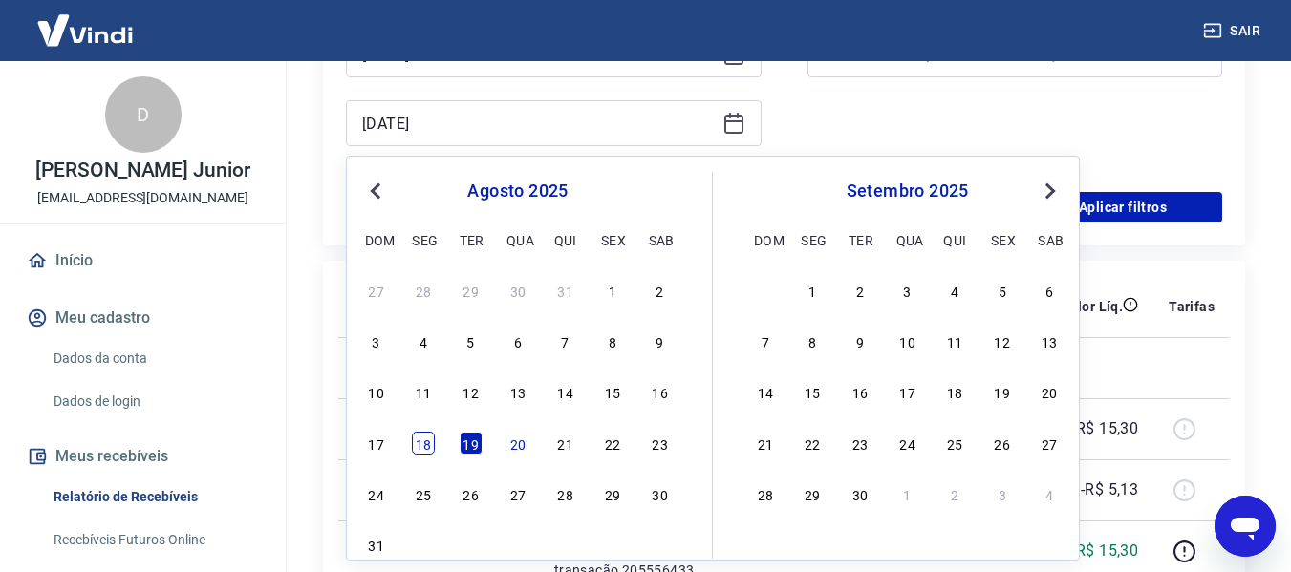
click at [422, 438] on div "18" at bounding box center [423, 443] width 23 height 23
type input "[DATE]"
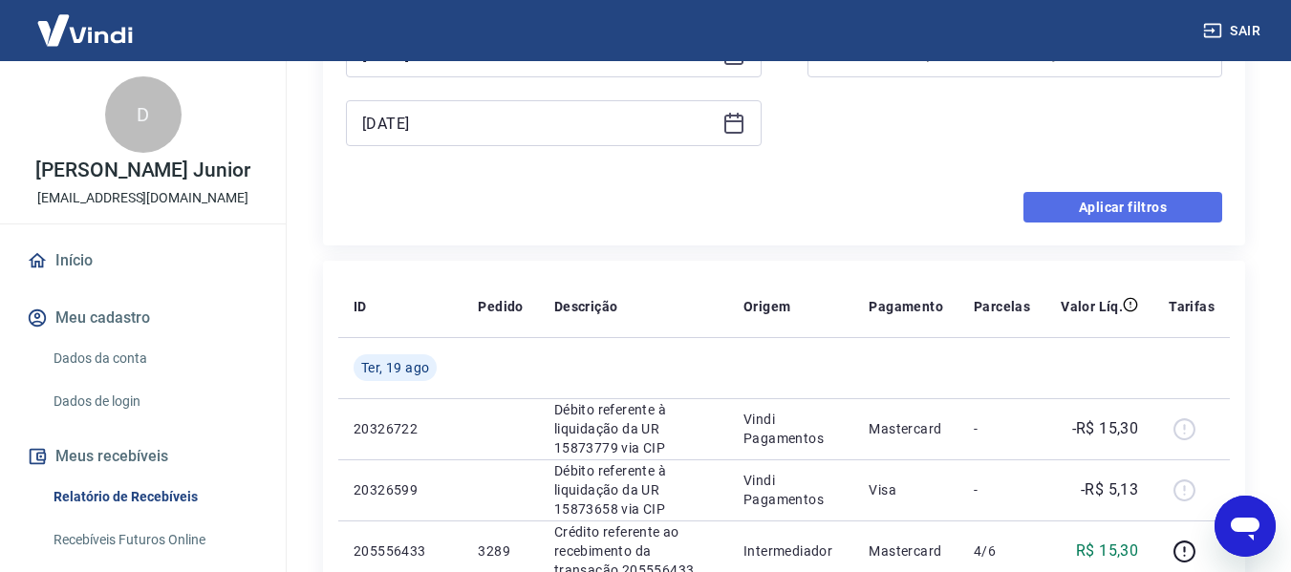
click at [1157, 200] on button "Aplicar filtros" at bounding box center [1122, 207] width 199 height 31
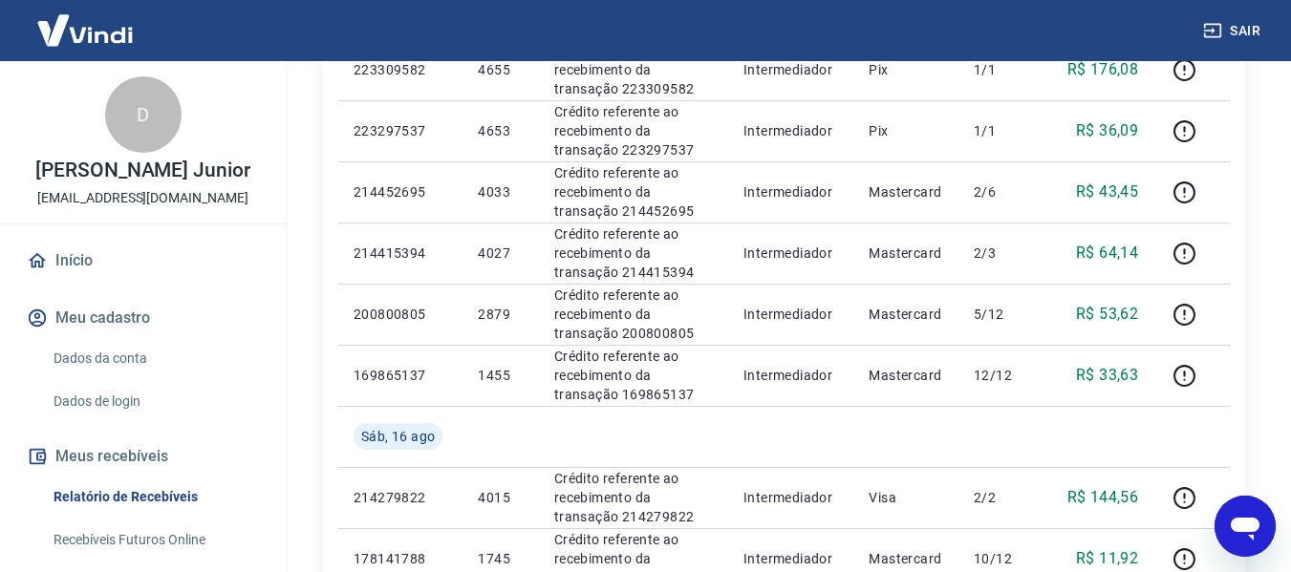
scroll to position [1102, 0]
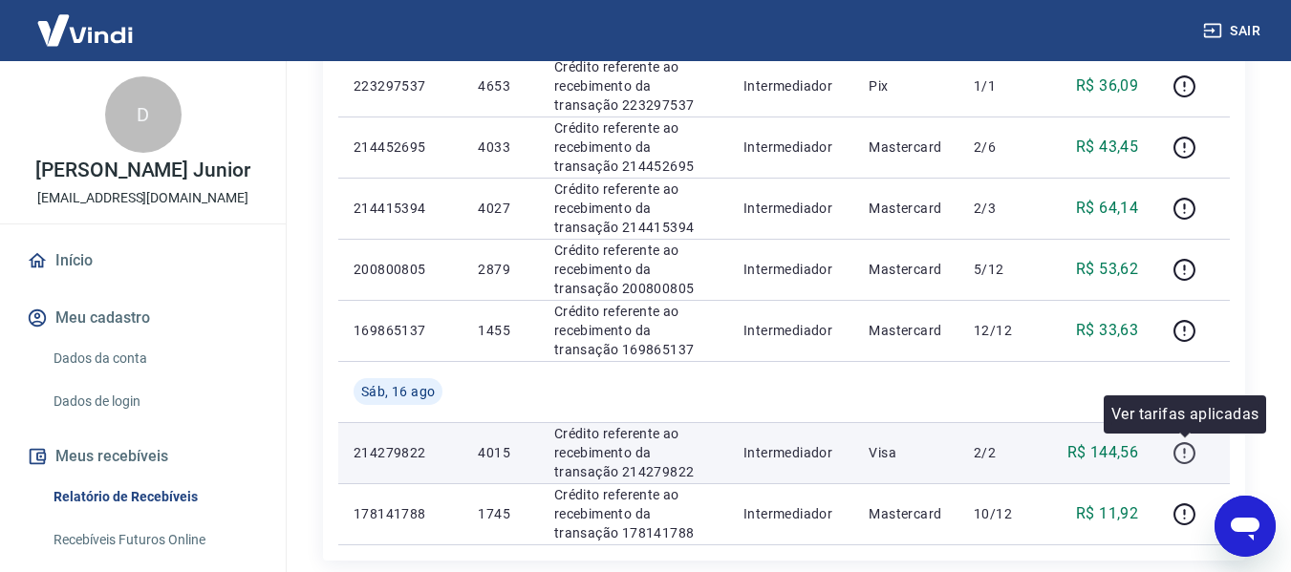
click at [1194, 458] on icon "button" at bounding box center [1184, 453] width 22 height 22
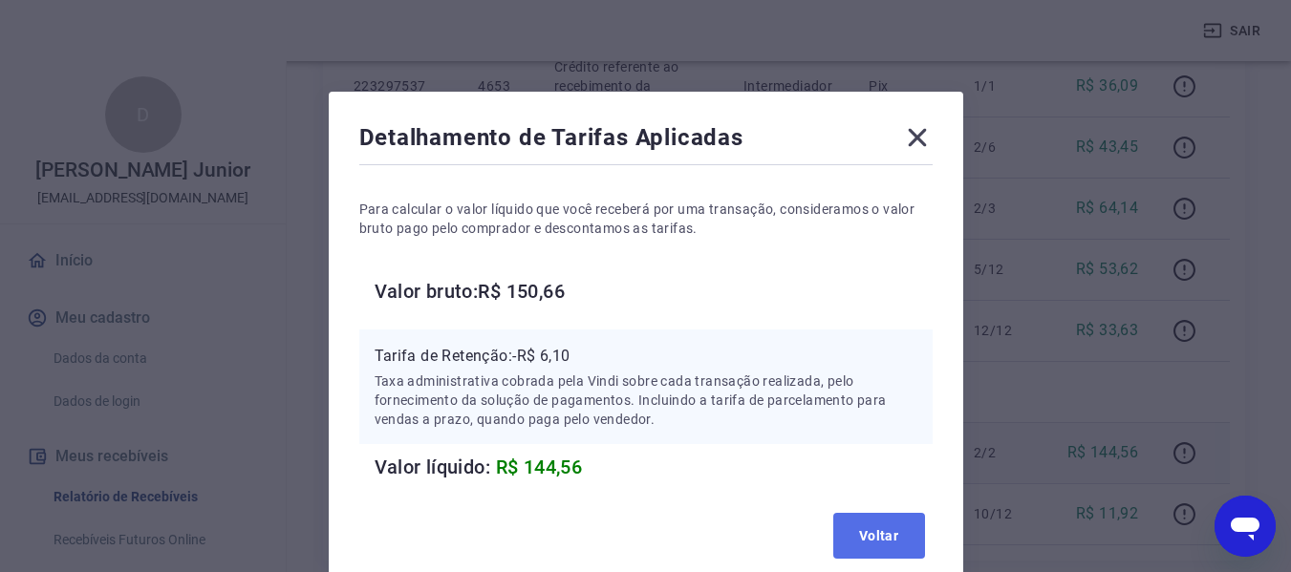
click at [836, 533] on button "Voltar" at bounding box center [879, 536] width 92 height 46
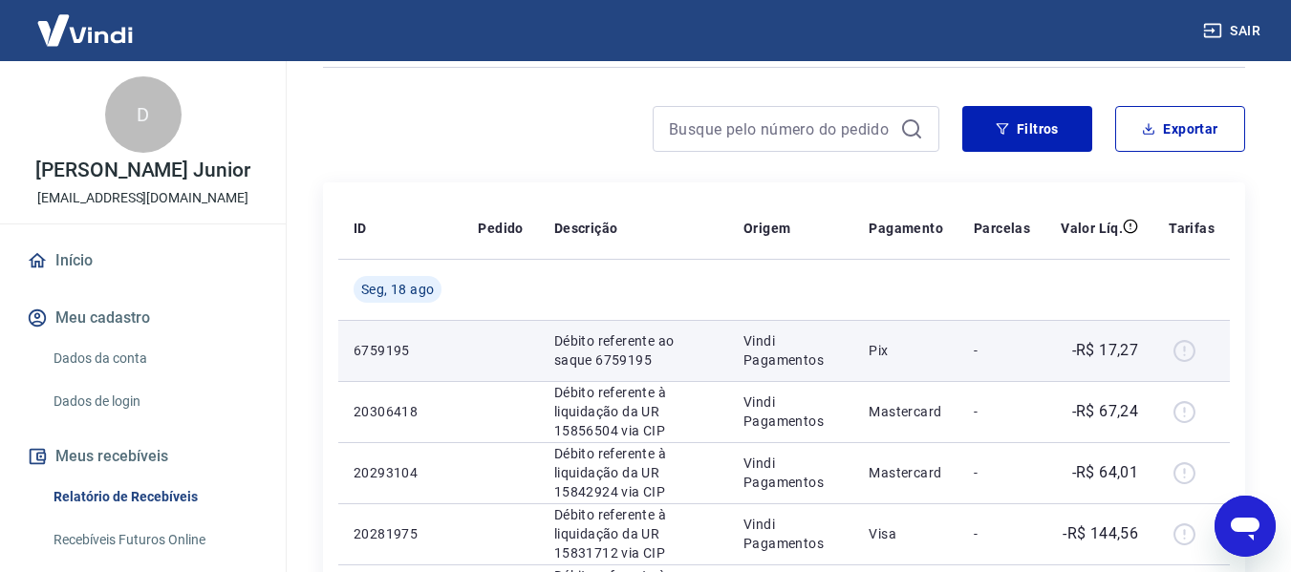
scroll to position [0, 0]
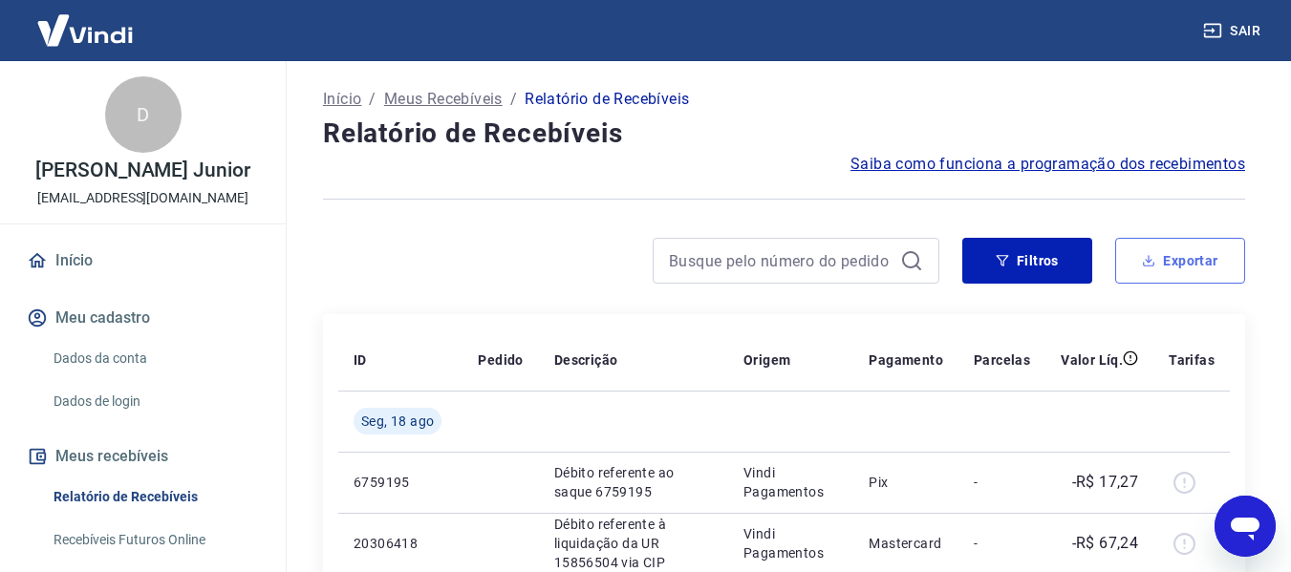
click at [1153, 249] on button "Exportar" at bounding box center [1180, 261] width 130 height 46
type input "[DATE]"
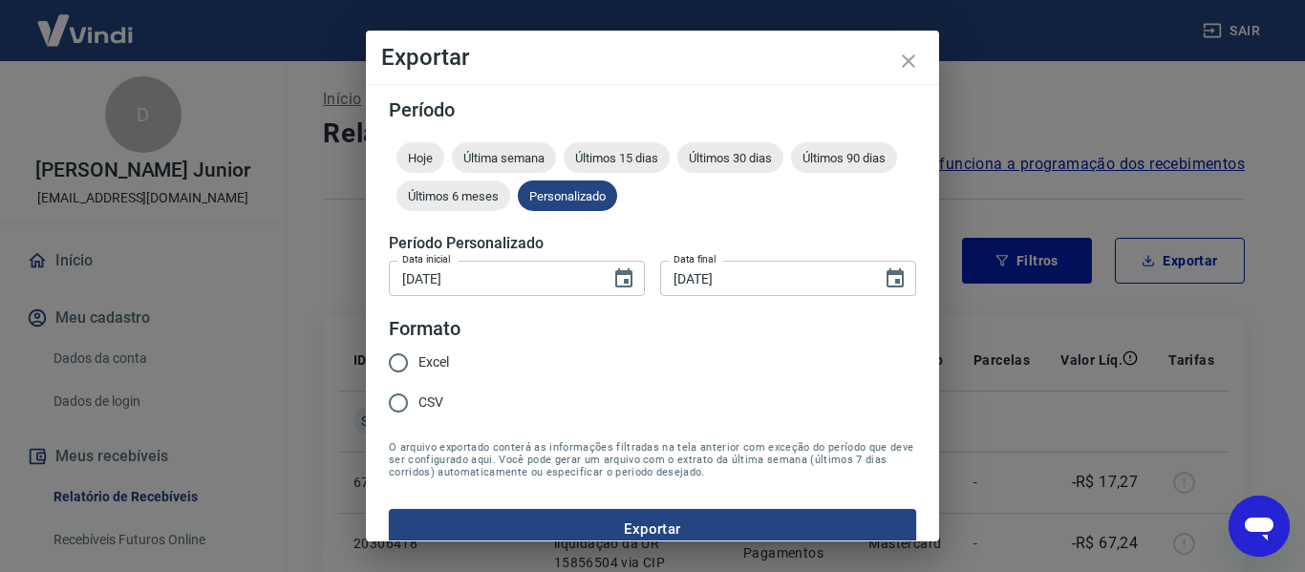
click at [419, 365] on span "Excel" at bounding box center [433, 363] width 31 height 20
click at [418, 365] on input "Excel" at bounding box center [398, 363] width 40 height 40
radio input "true"
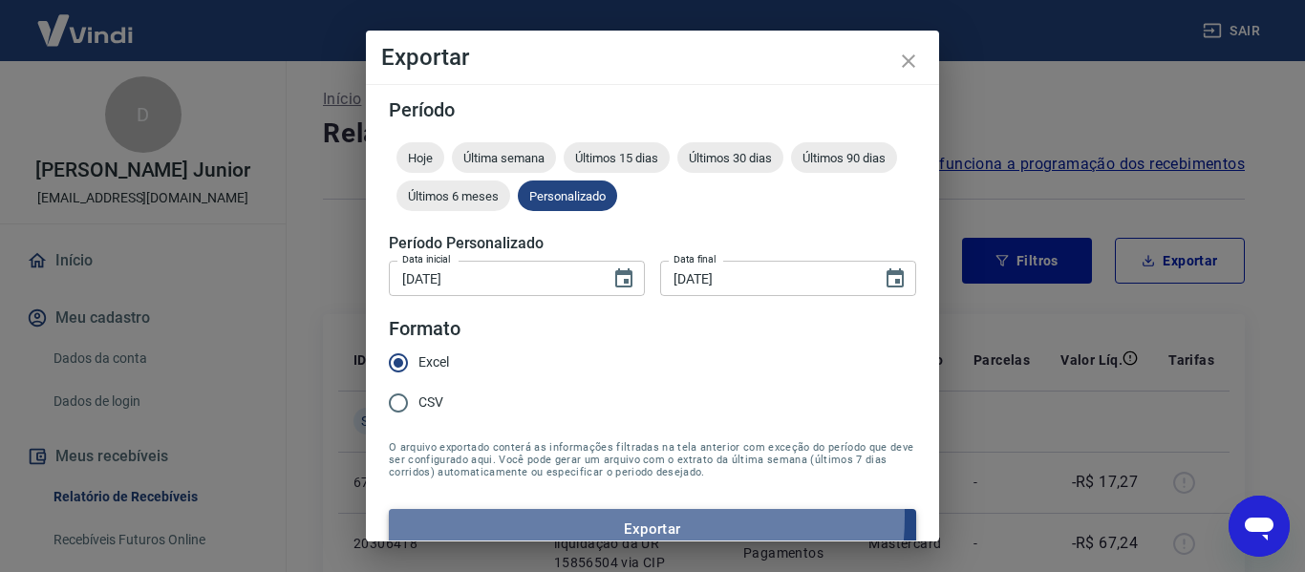
click at [589, 516] on button "Exportar" at bounding box center [652, 529] width 527 height 40
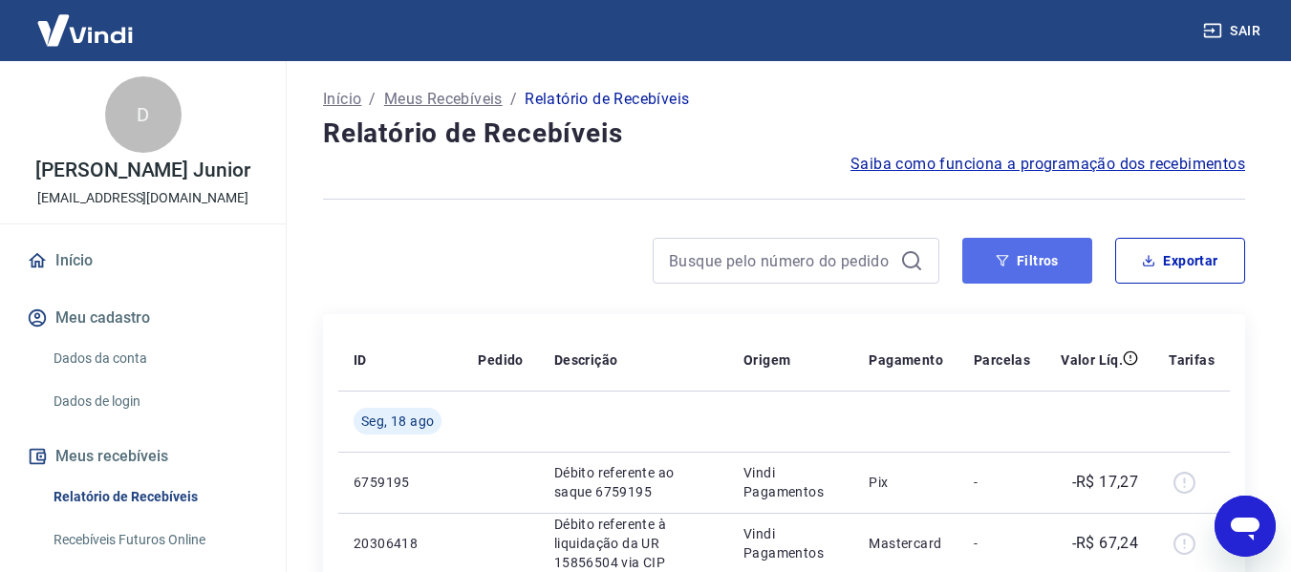
click at [1053, 267] on button "Filtros" at bounding box center [1027, 261] width 130 height 46
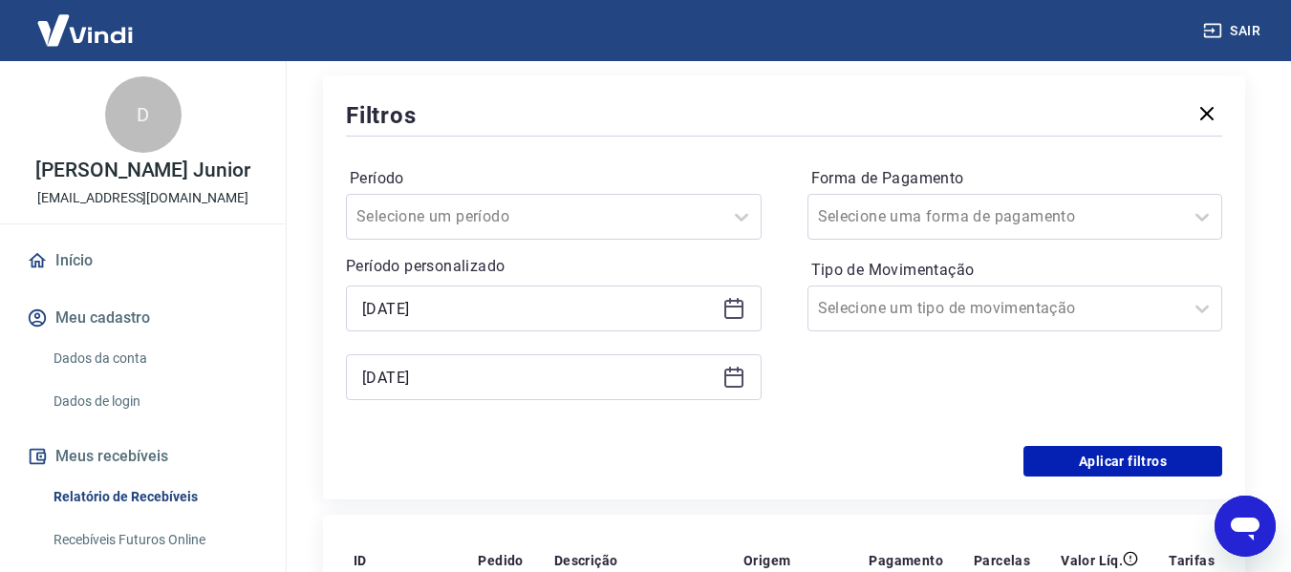
scroll to position [287, 0]
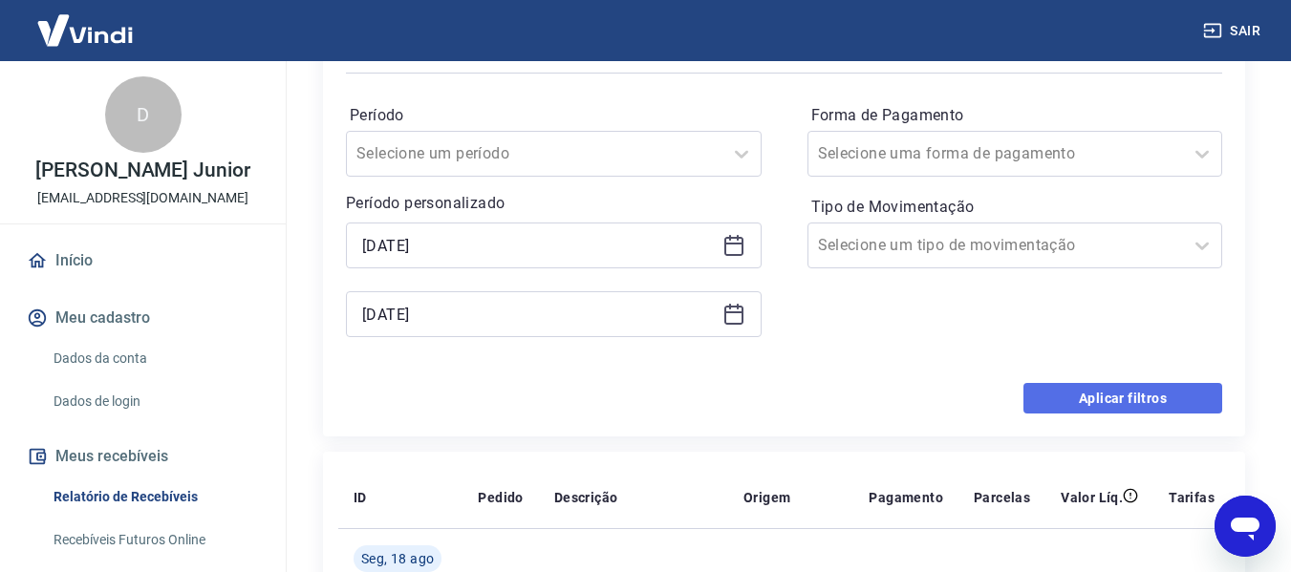
click at [1066, 387] on button "Aplicar filtros" at bounding box center [1122, 398] width 199 height 31
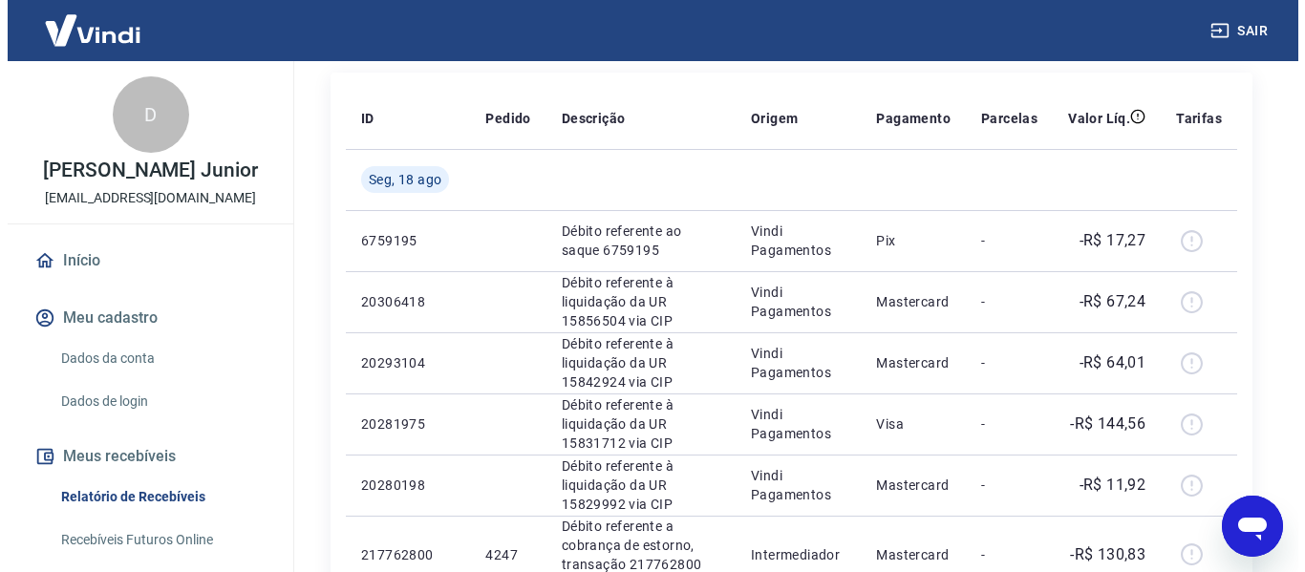
scroll to position [0, 0]
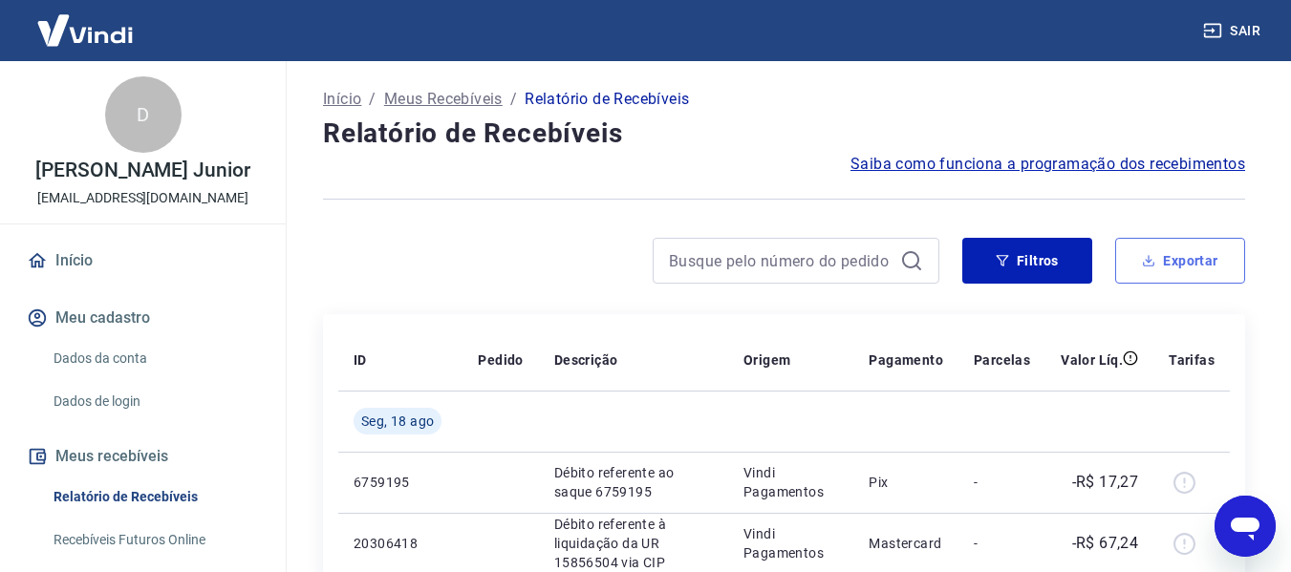
click at [1143, 274] on button "Exportar" at bounding box center [1180, 261] width 130 height 46
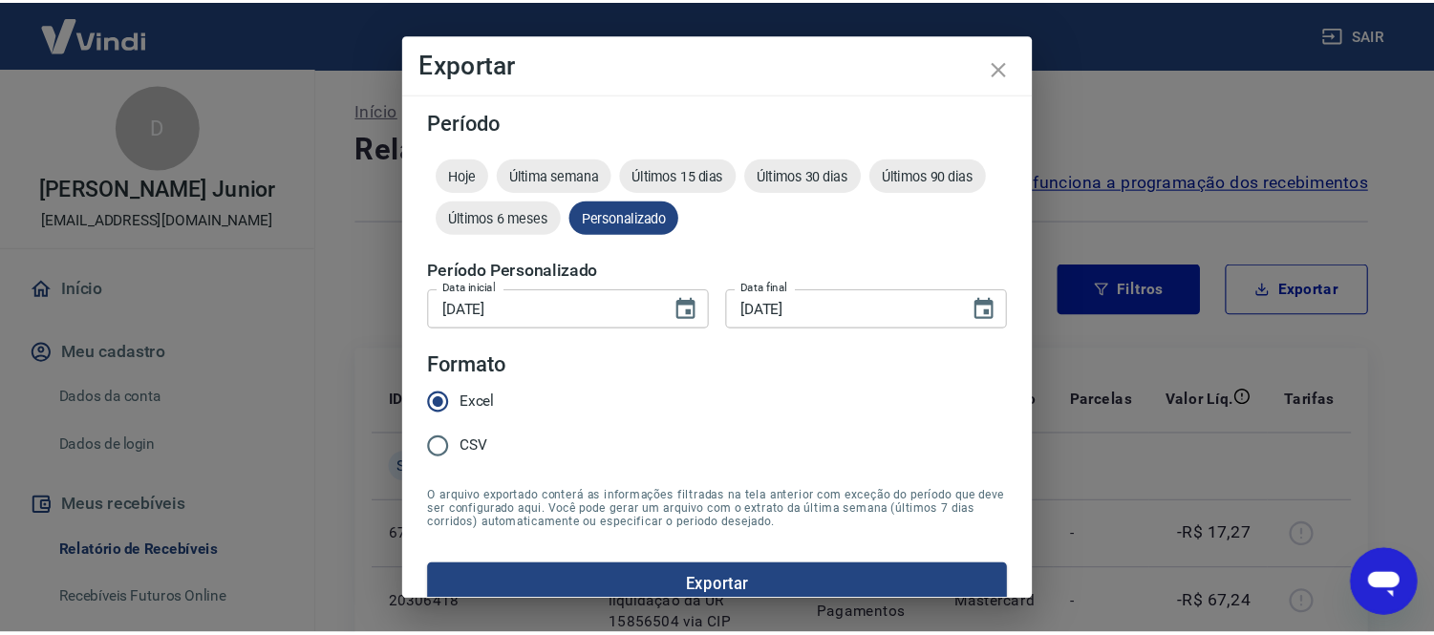
scroll to position [24, 0]
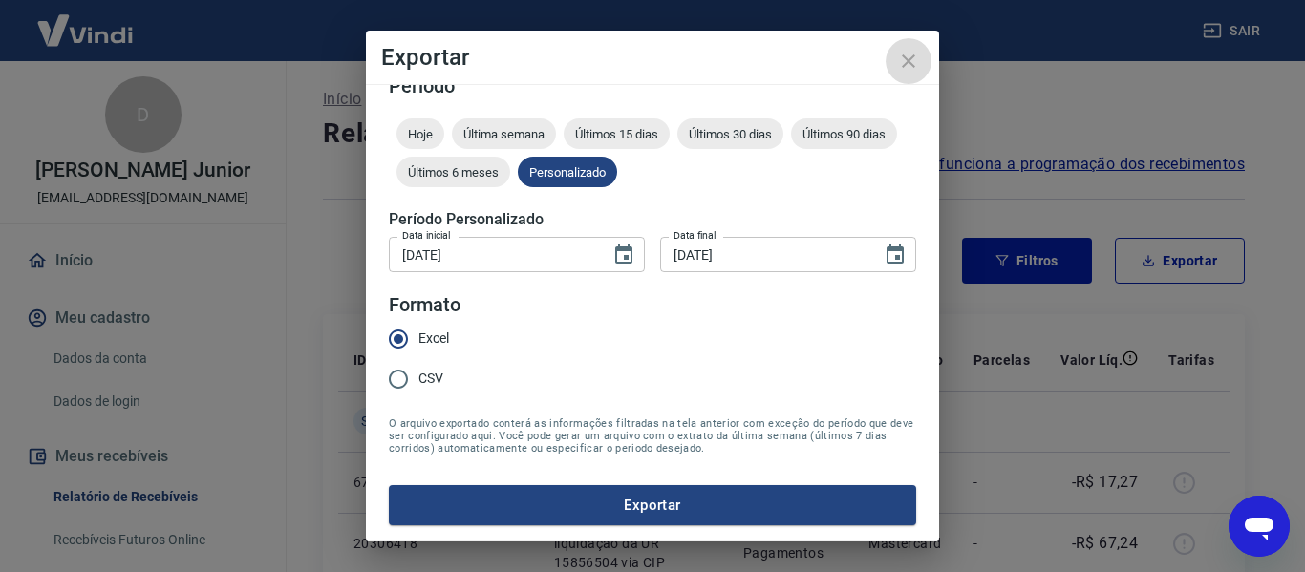
click at [902, 58] on icon "close" at bounding box center [908, 61] width 23 height 23
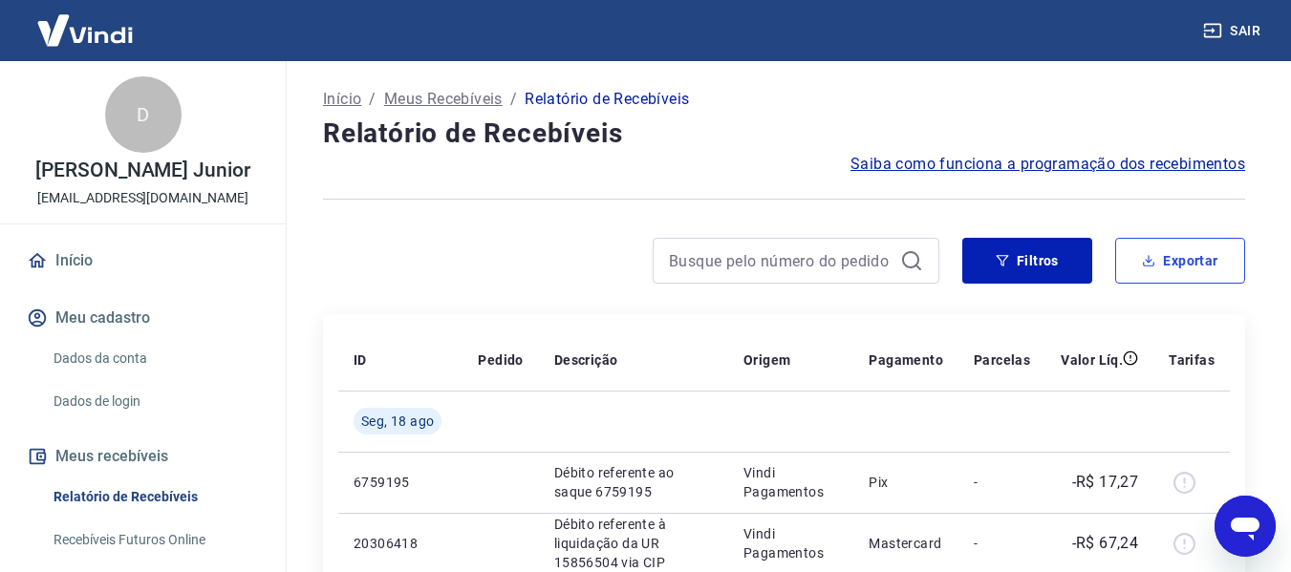
scroll to position [0, 0]
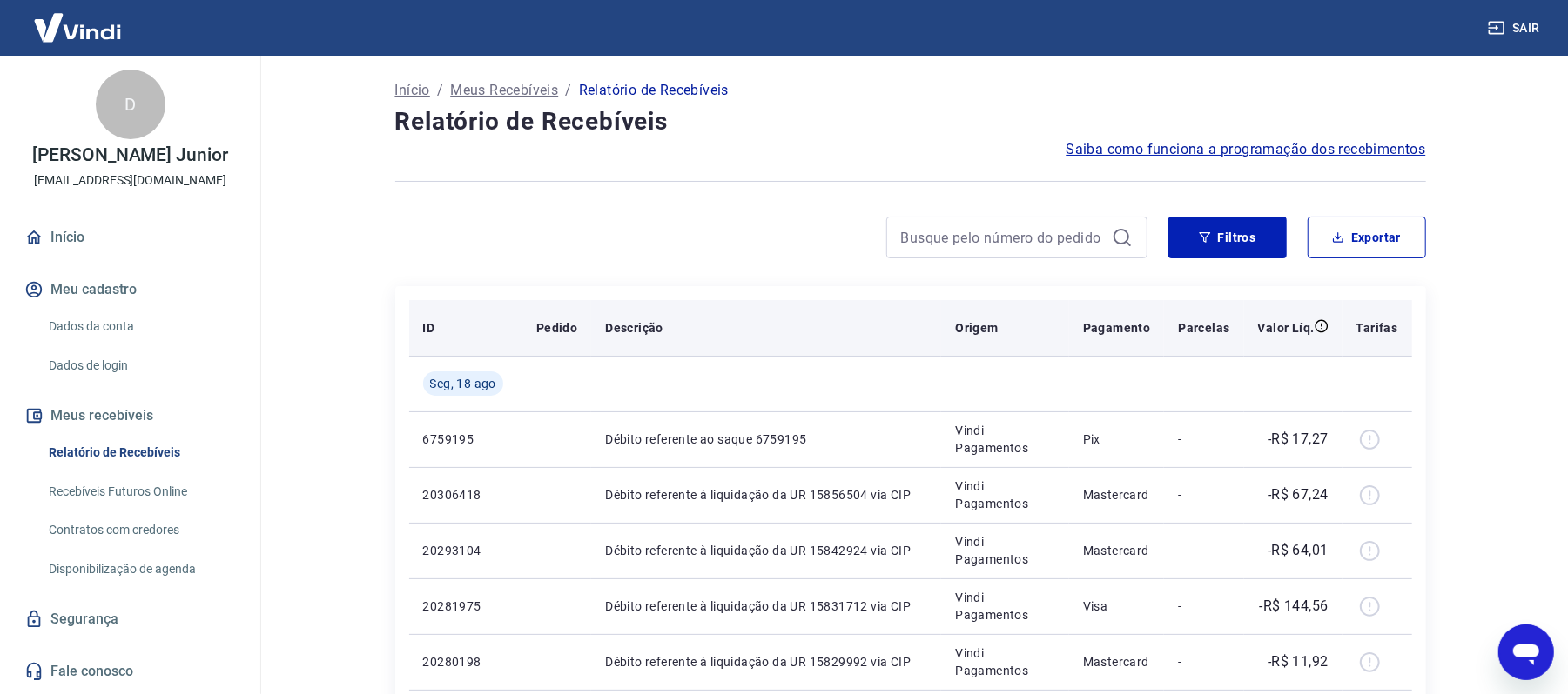
drag, startPoint x: 1146, startPoint y: 0, endPoint x: 830, endPoint y: 318, distance: 448.3
click at [830, 318] on th "Descrição" at bounding box center [766, 328] width 350 height 56
